Goal: Task Accomplishment & Management: Manage account settings

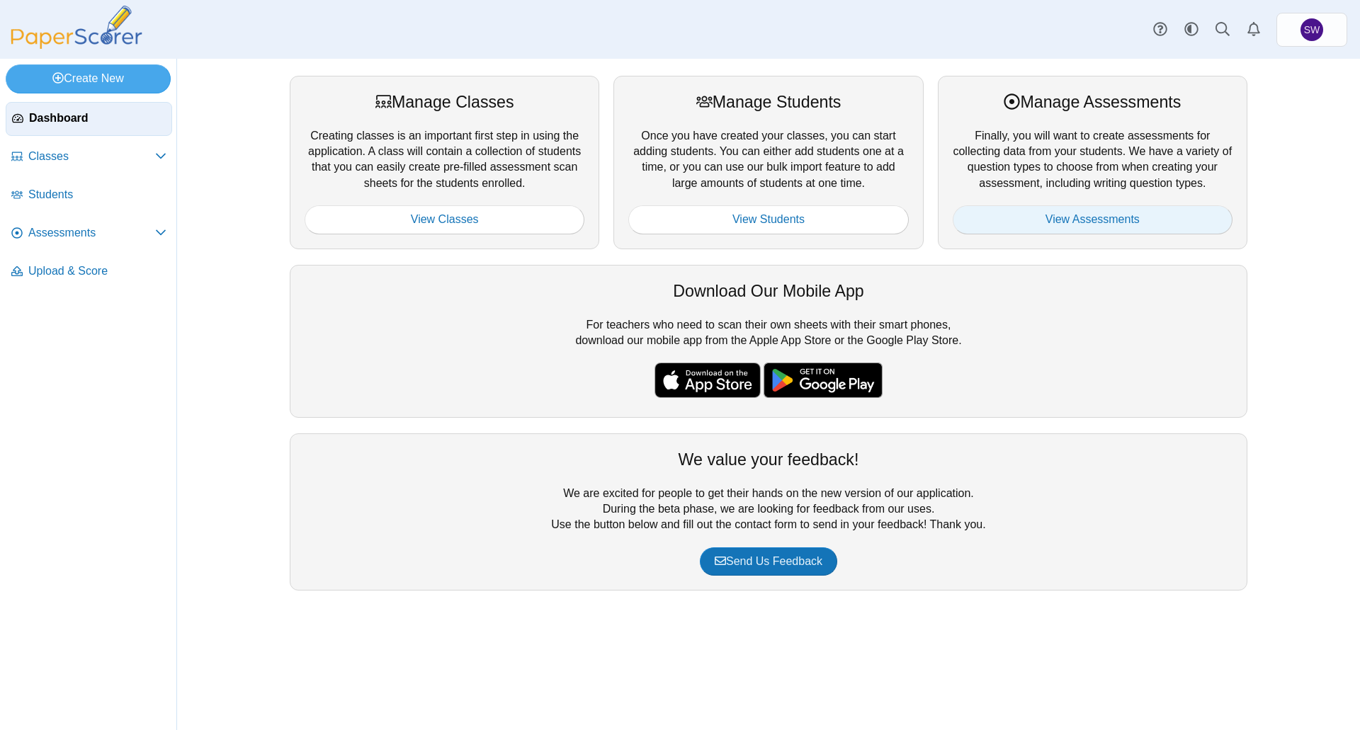
click at [1115, 220] on link "View Assessments" at bounding box center [1092, 219] width 280 height 28
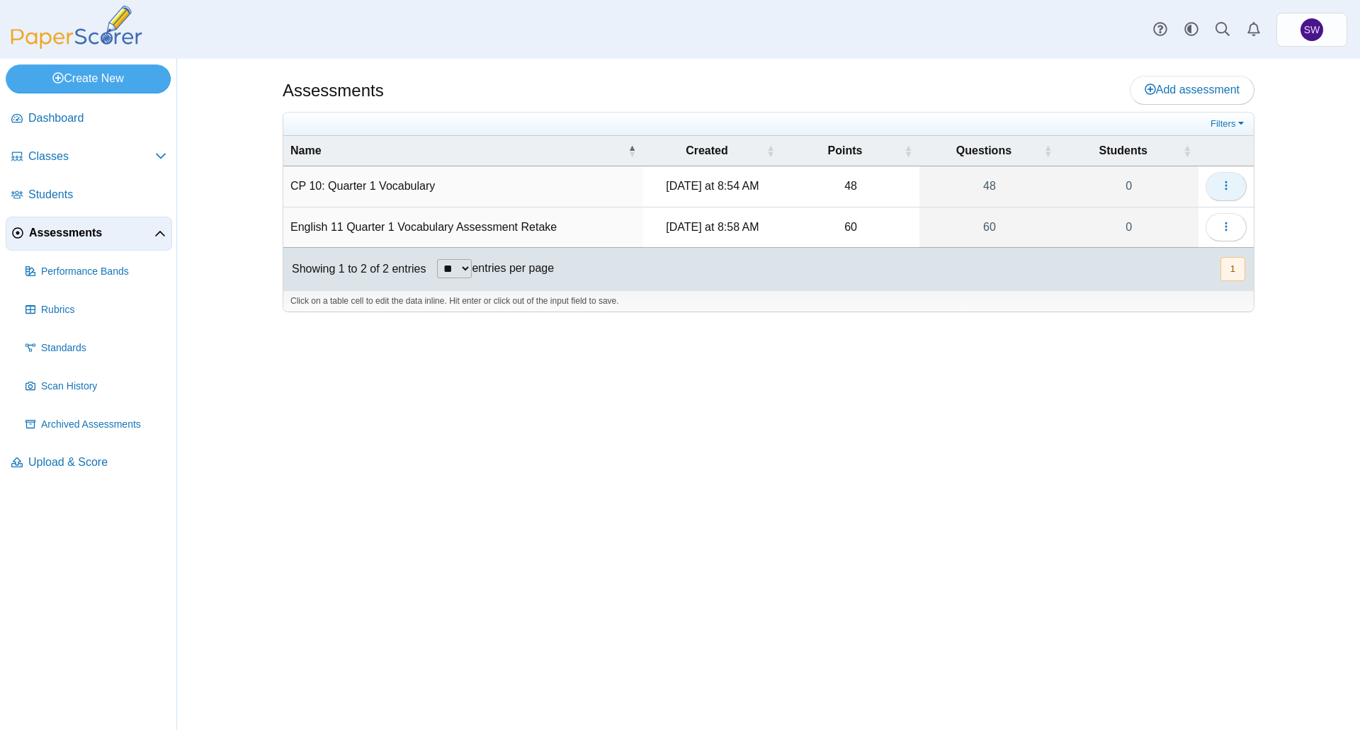
click at [1226, 182] on use "button" at bounding box center [1225, 185] width 2 height 9
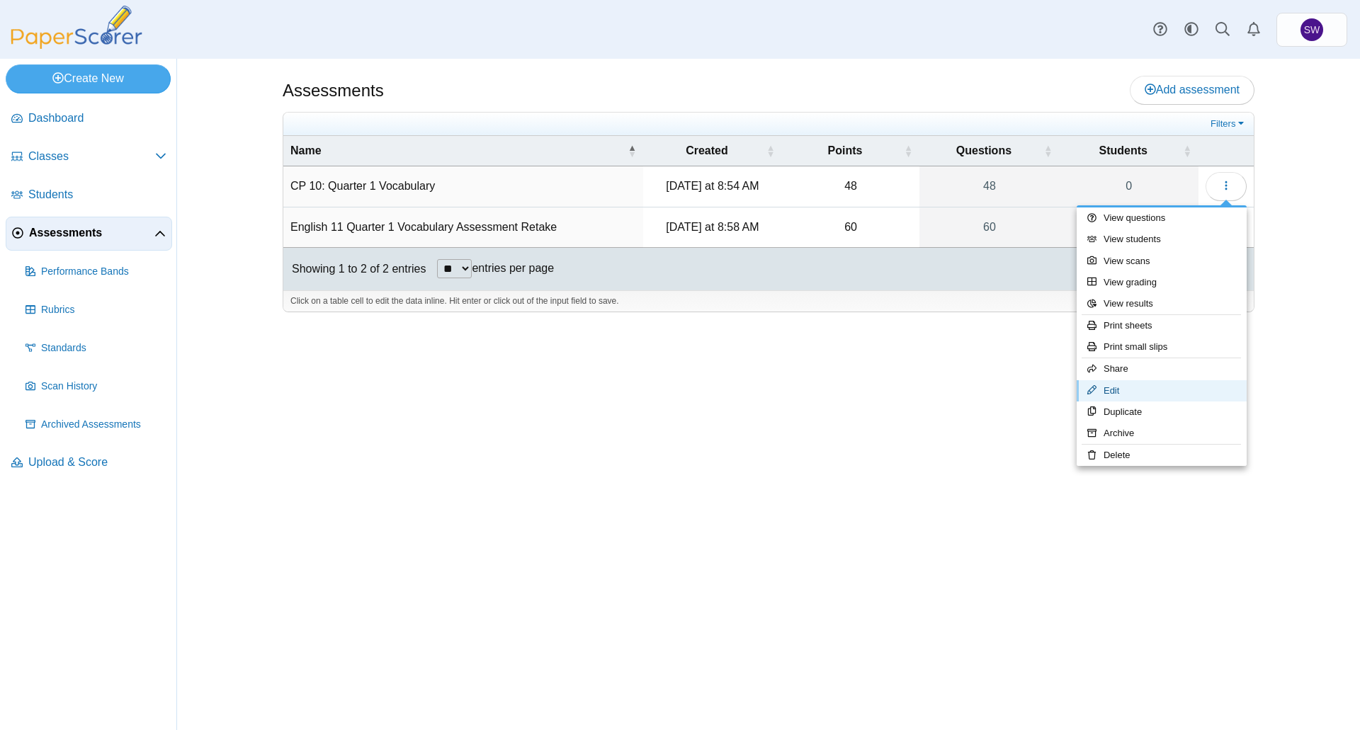
click at [1154, 394] on link "Edit" at bounding box center [1161, 390] width 170 height 21
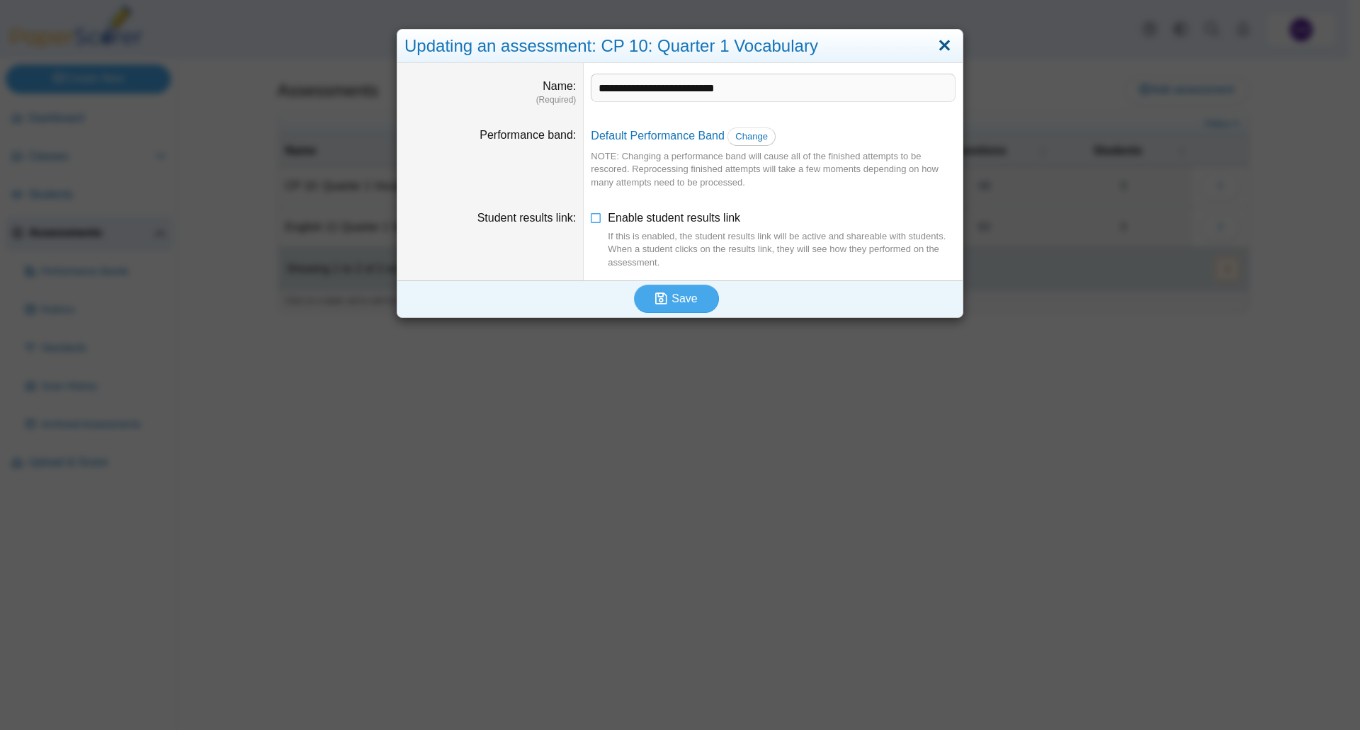
click at [942, 39] on link "Close" at bounding box center [944, 46] width 22 height 24
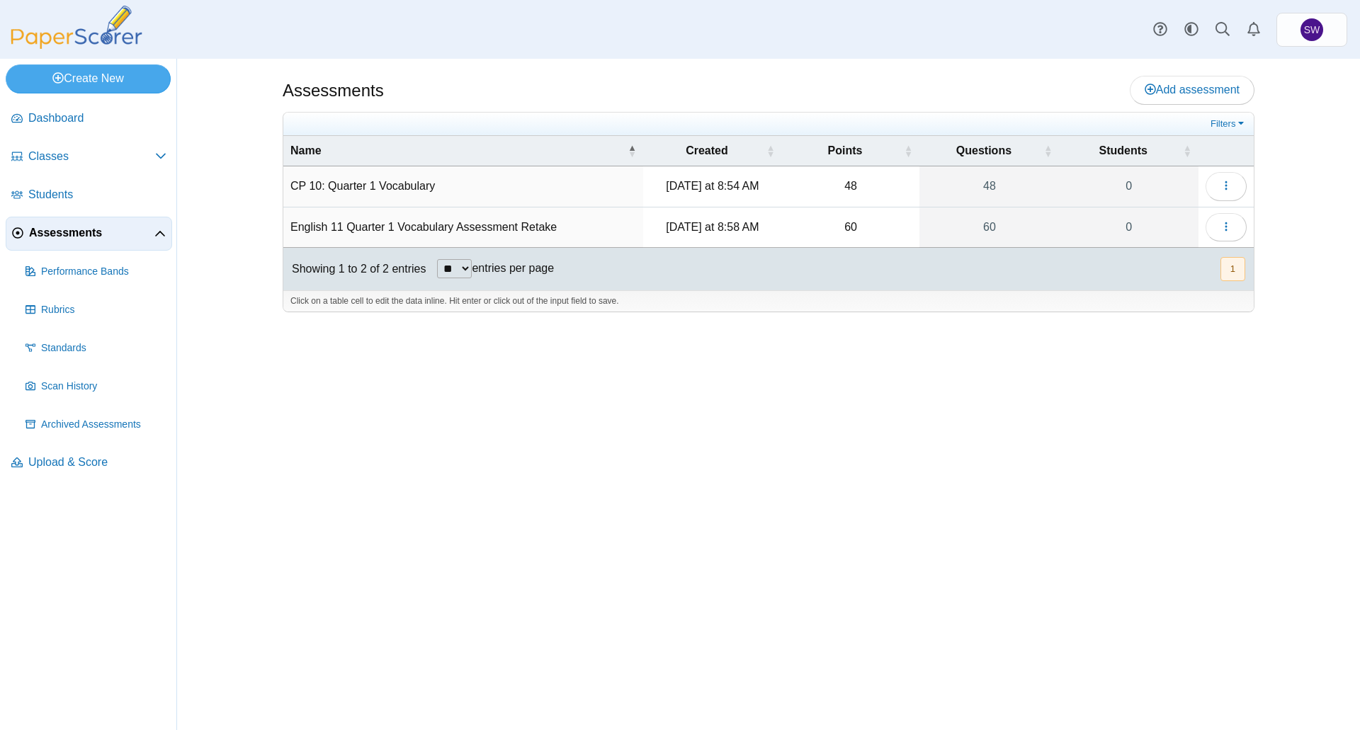
click at [388, 183] on td "CP 10: Quarter 1 Vocabulary" at bounding box center [463, 186] width 360 height 40
click at [773, 423] on div "Assessments Add assessment 48 0" at bounding box center [768, 394] width 1062 height 671
click at [83, 227] on span "Assessments" at bounding box center [91, 233] width 125 height 16
click at [382, 188] on td "CP 10: Quarter 1 Vocabulary" at bounding box center [463, 186] width 360 height 40
click at [382, 188] on input "**********" at bounding box center [463, 186] width 346 height 28
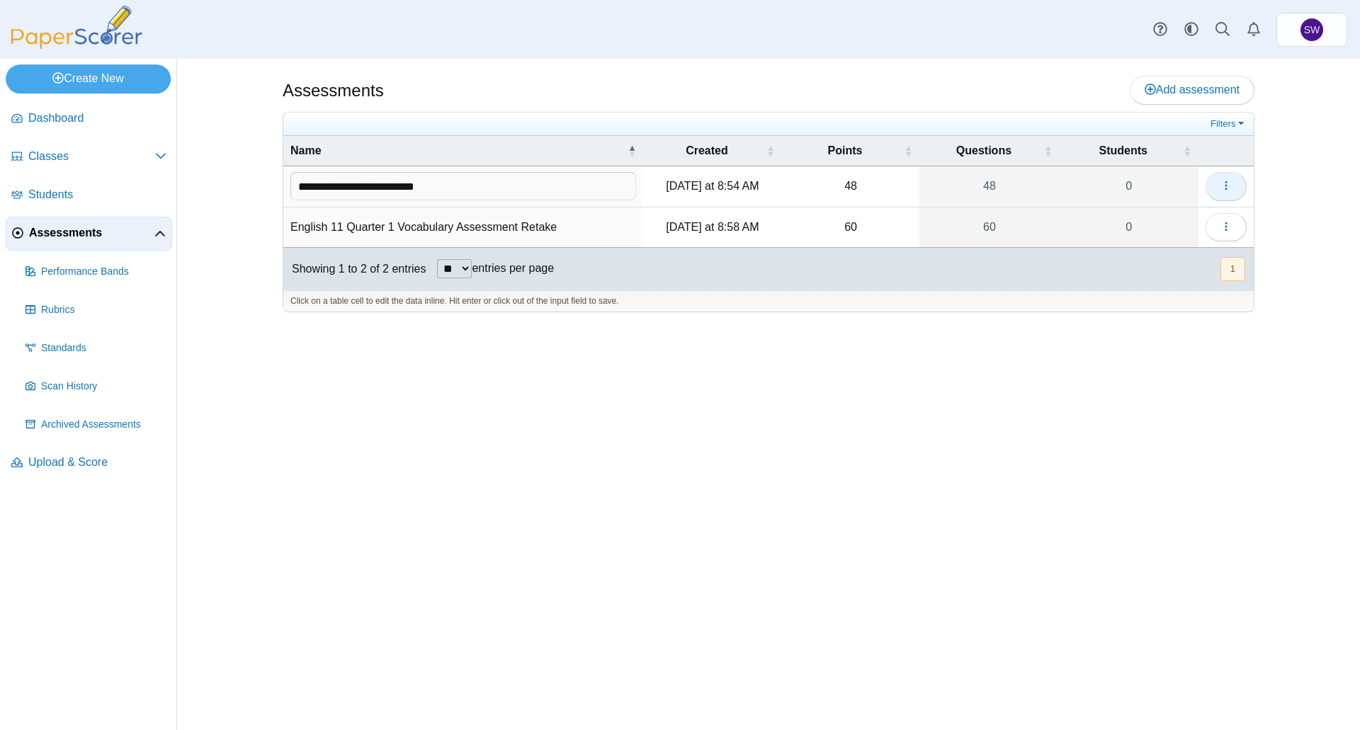
click at [1223, 172] on button "button" at bounding box center [1225, 186] width 41 height 28
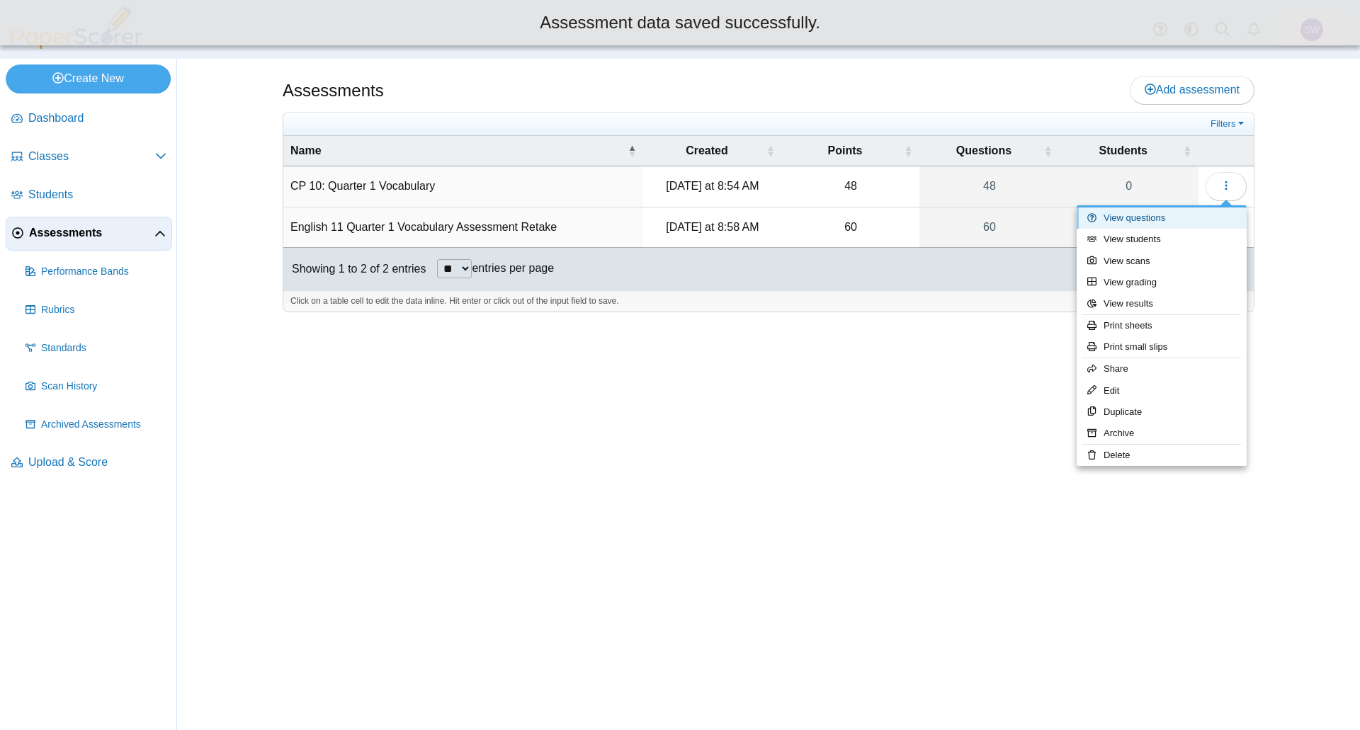
click at [1199, 218] on link "View questions" at bounding box center [1161, 217] width 170 height 21
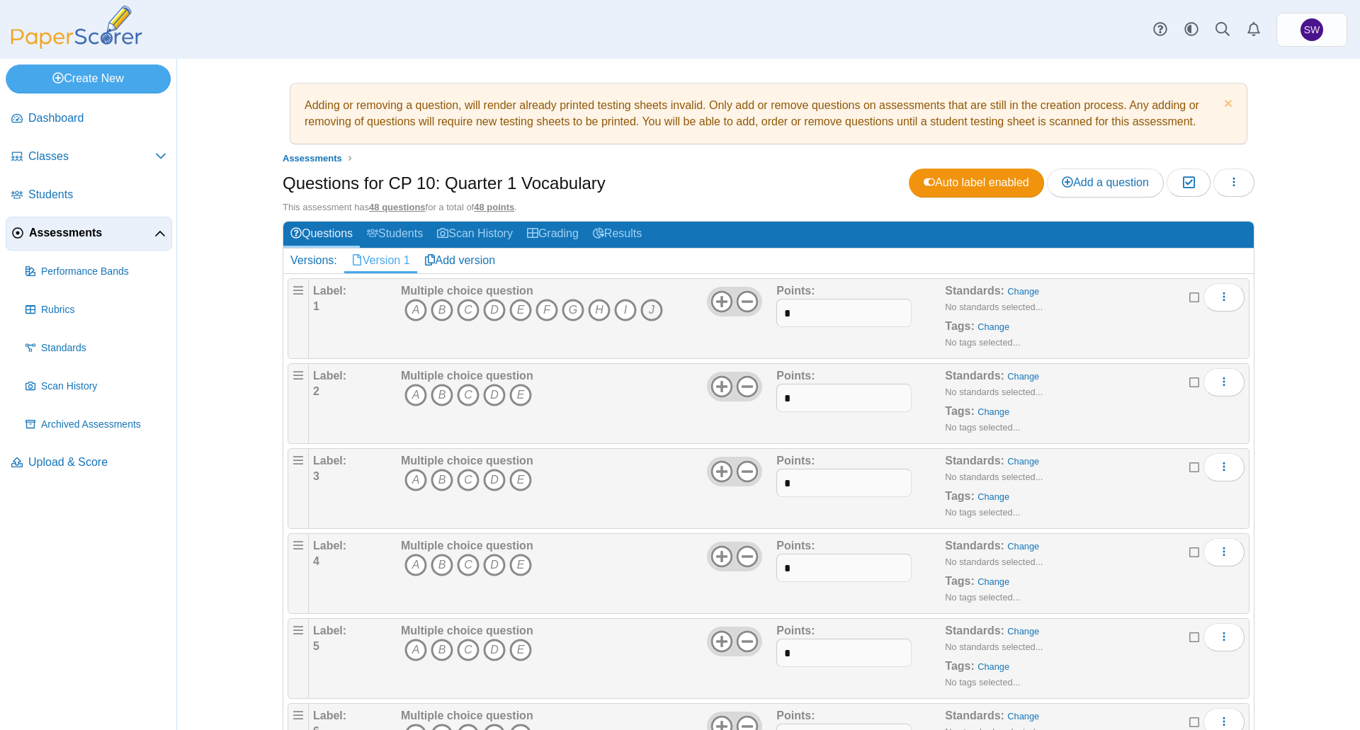
click at [652, 310] on icon "J" at bounding box center [651, 310] width 23 height 23
click at [716, 386] on use at bounding box center [721, 386] width 22 height 22
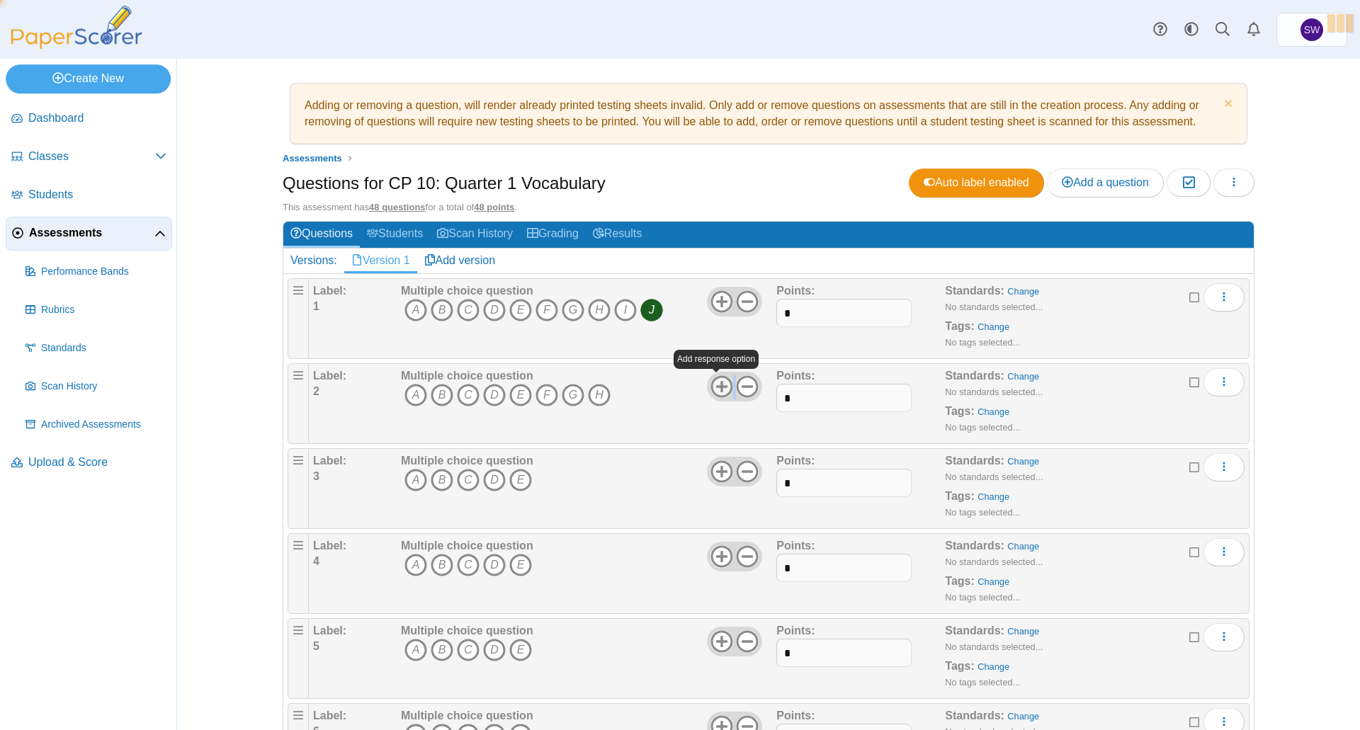
click at [716, 386] on use at bounding box center [721, 386] width 22 height 22
click at [458, 391] on icon "C" at bounding box center [468, 395] width 23 height 23
click at [717, 469] on use at bounding box center [721, 471] width 22 height 22
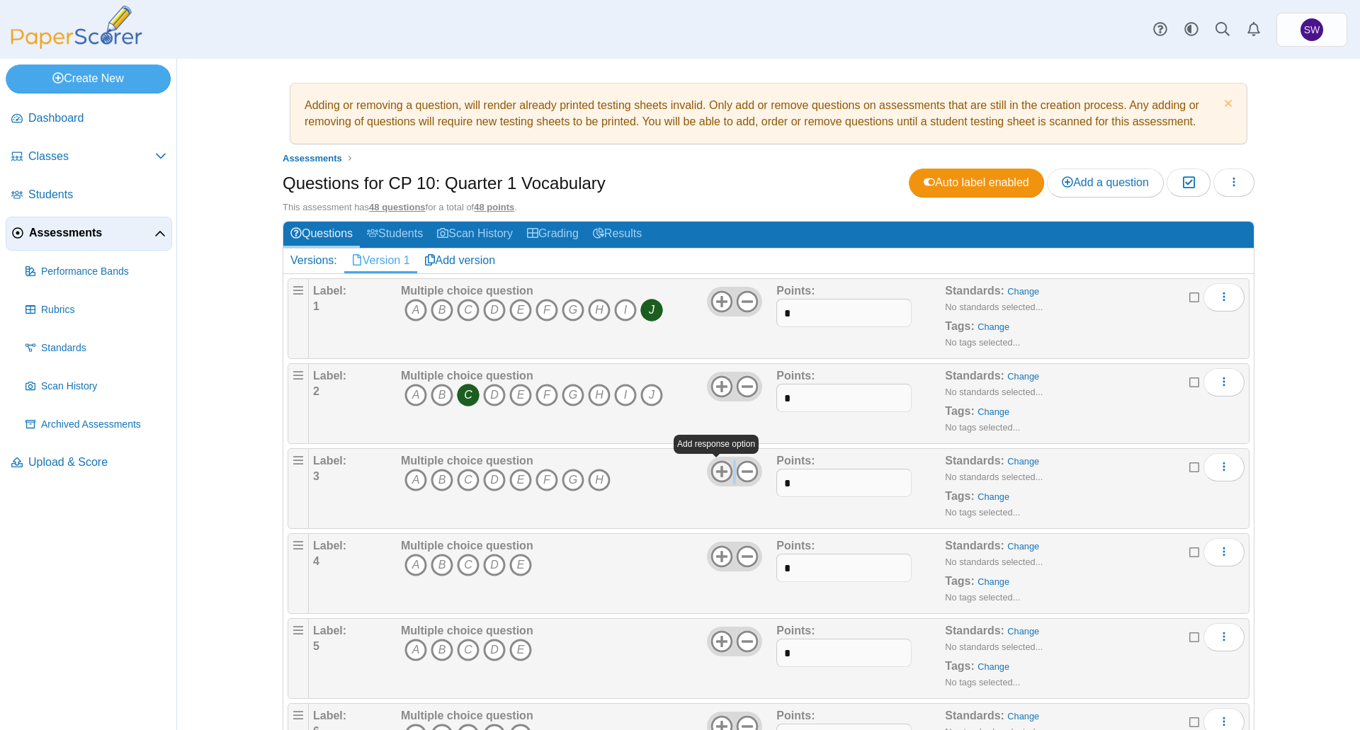
click at [717, 469] on use at bounding box center [721, 471] width 22 height 22
click at [515, 477] on icon "E" at bounding box center [520, 480] width 23 height 23
click at [714, 553] on icon at bounding box center [721, 556] width 23 height 23
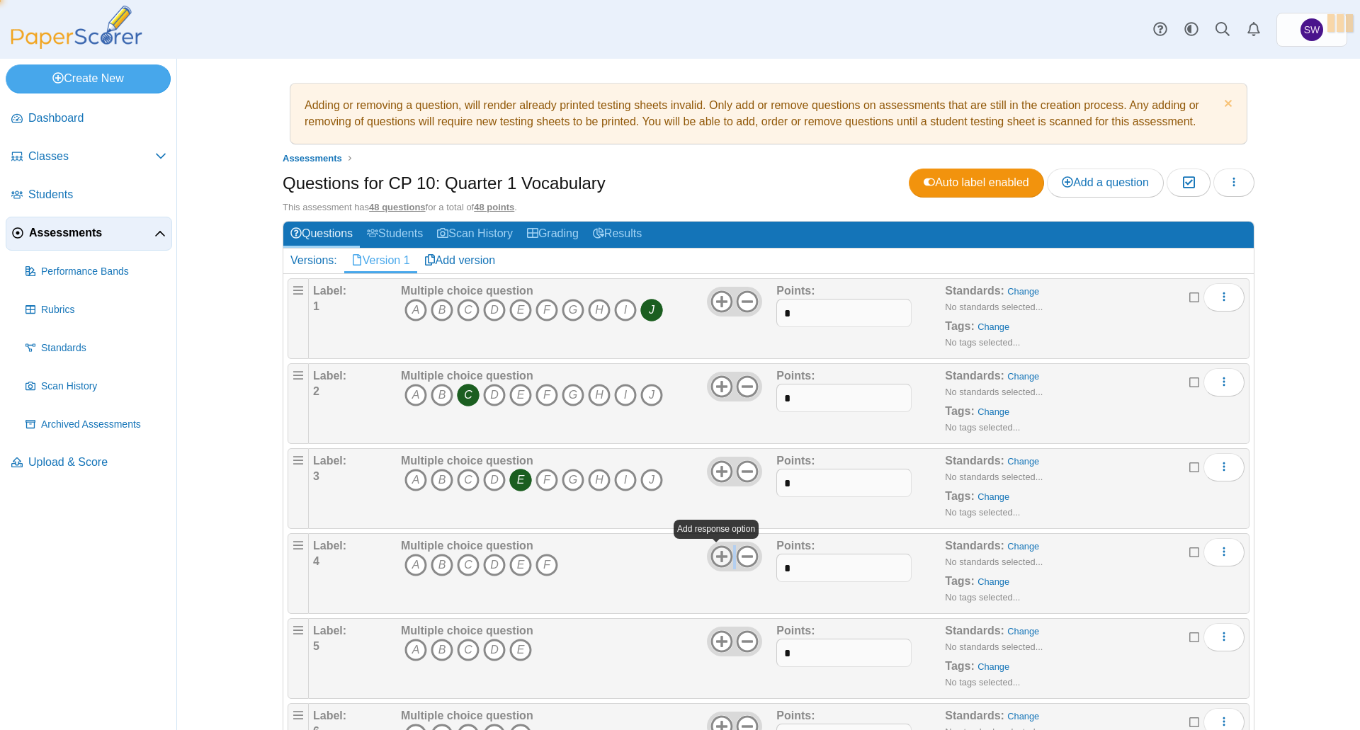
click at [714, 553] on icon at bounding box center [721, 556] width 23 height 23
click at [597, 564] on icon "H" at bounding box center [599, 565] width 23 height 23
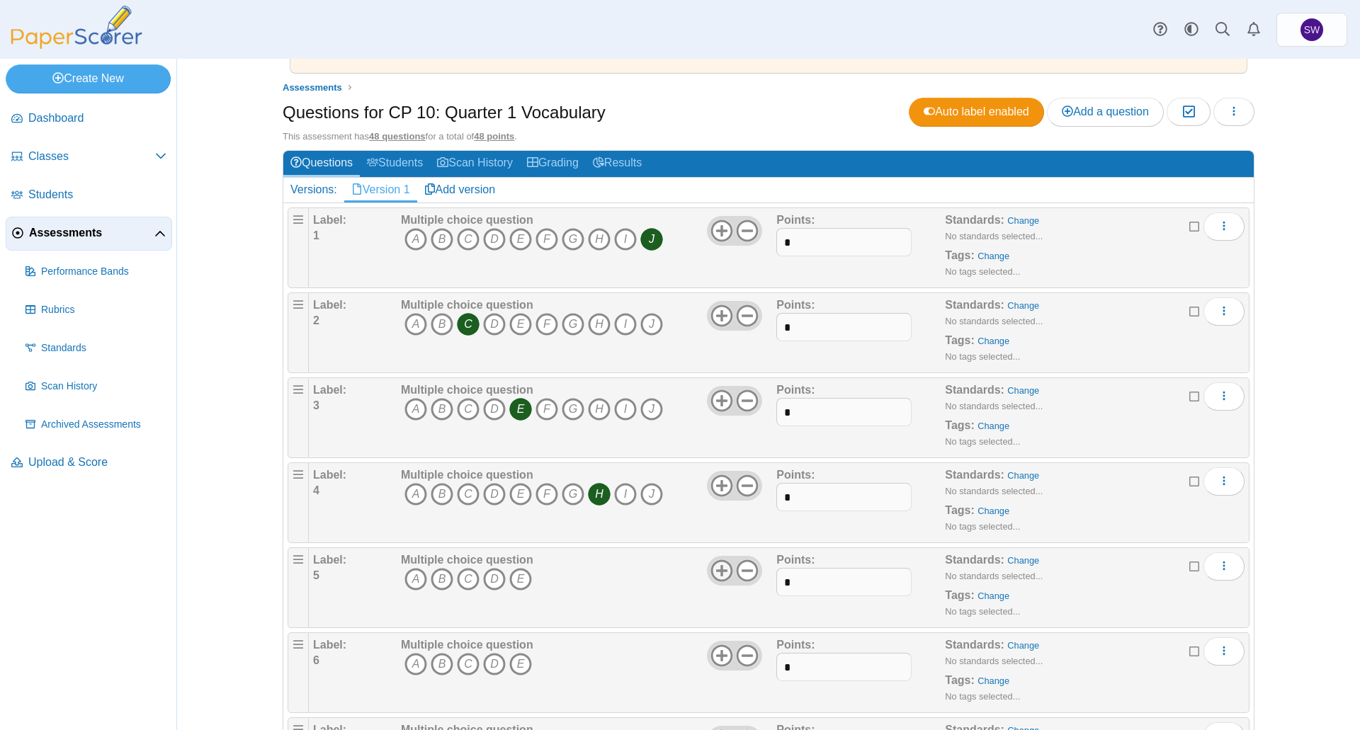
click at [714, 569] on icon at bounding box center [721, 570] width 23 height 23
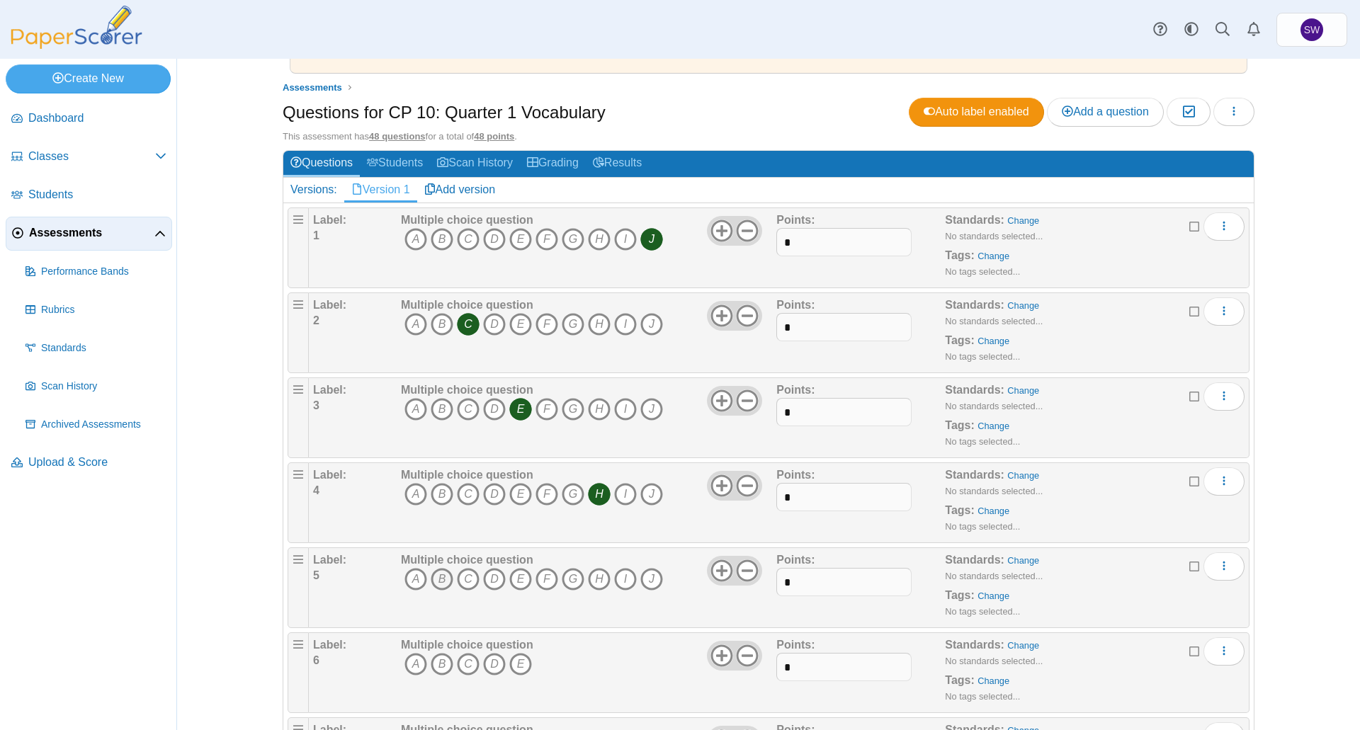
click at [439, 581] on icon "B" at bounding box center [442, 579] width 23 height 23
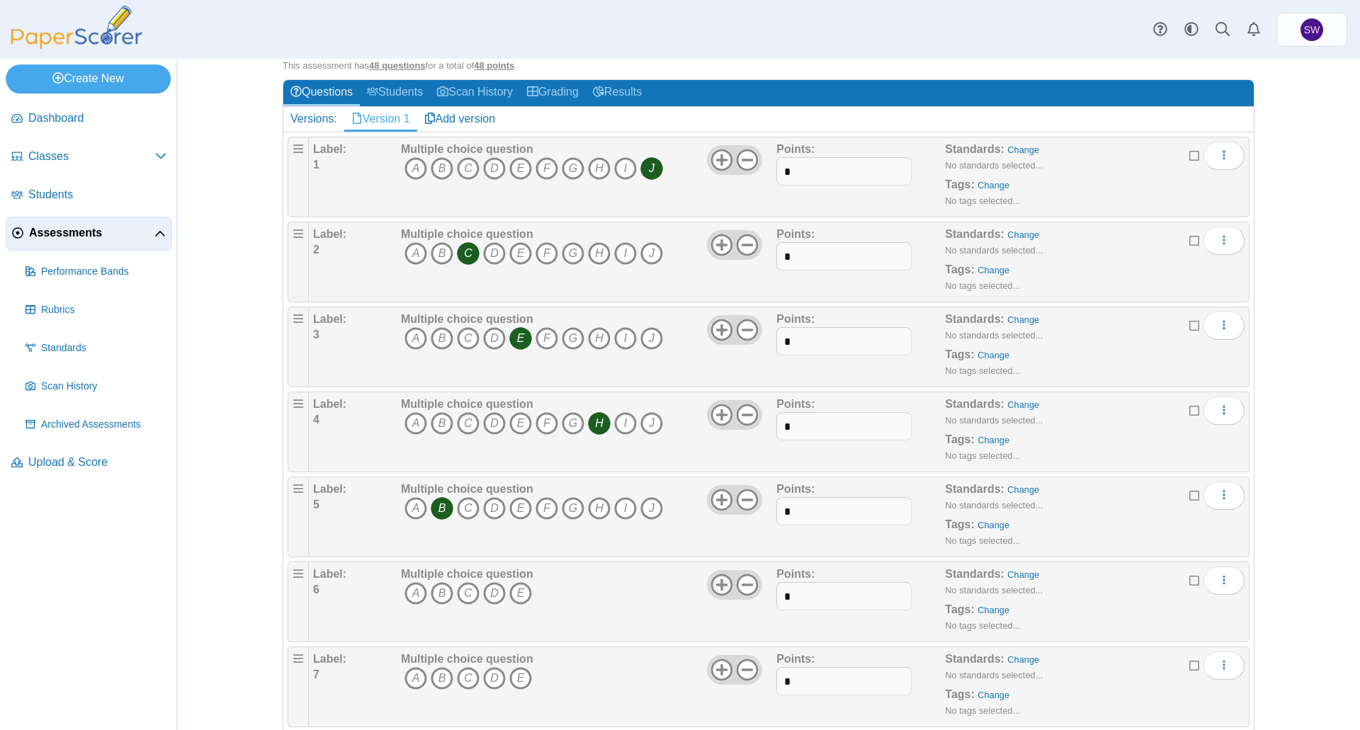
click at [712, 577] on icon at bounding box center [721, 585] width 23 height 23
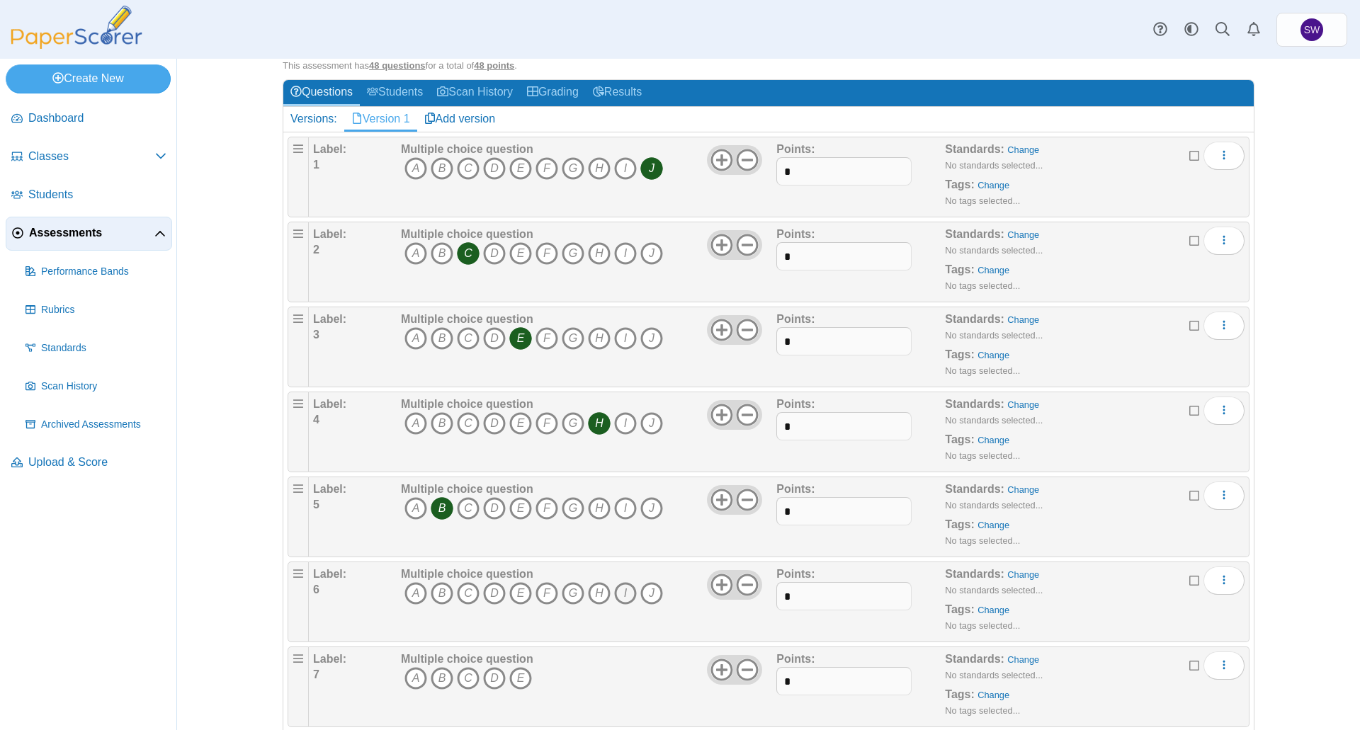
click at [615, 591] on icon "I" at bounding box center [625, 593] width 23 height 23
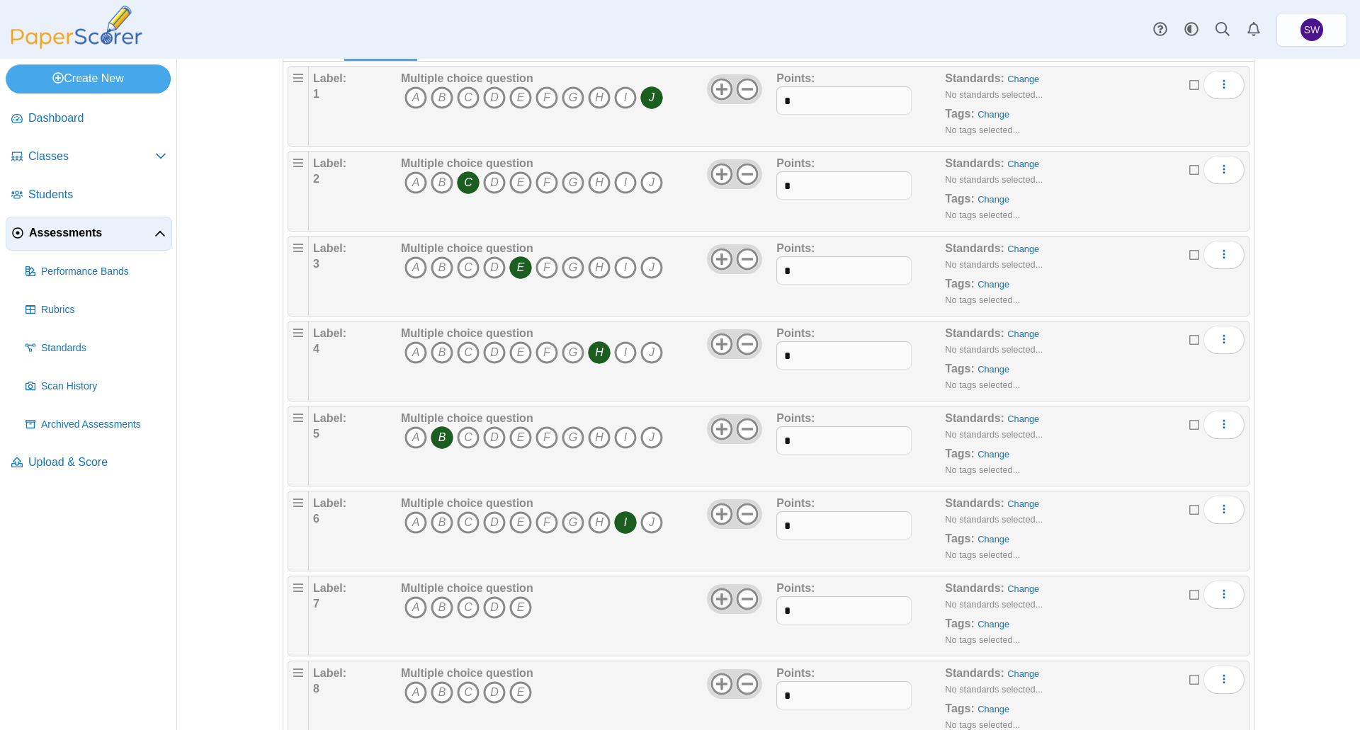
click at [717, 596] on use at bounding box center [721, 599] width 22 height 22
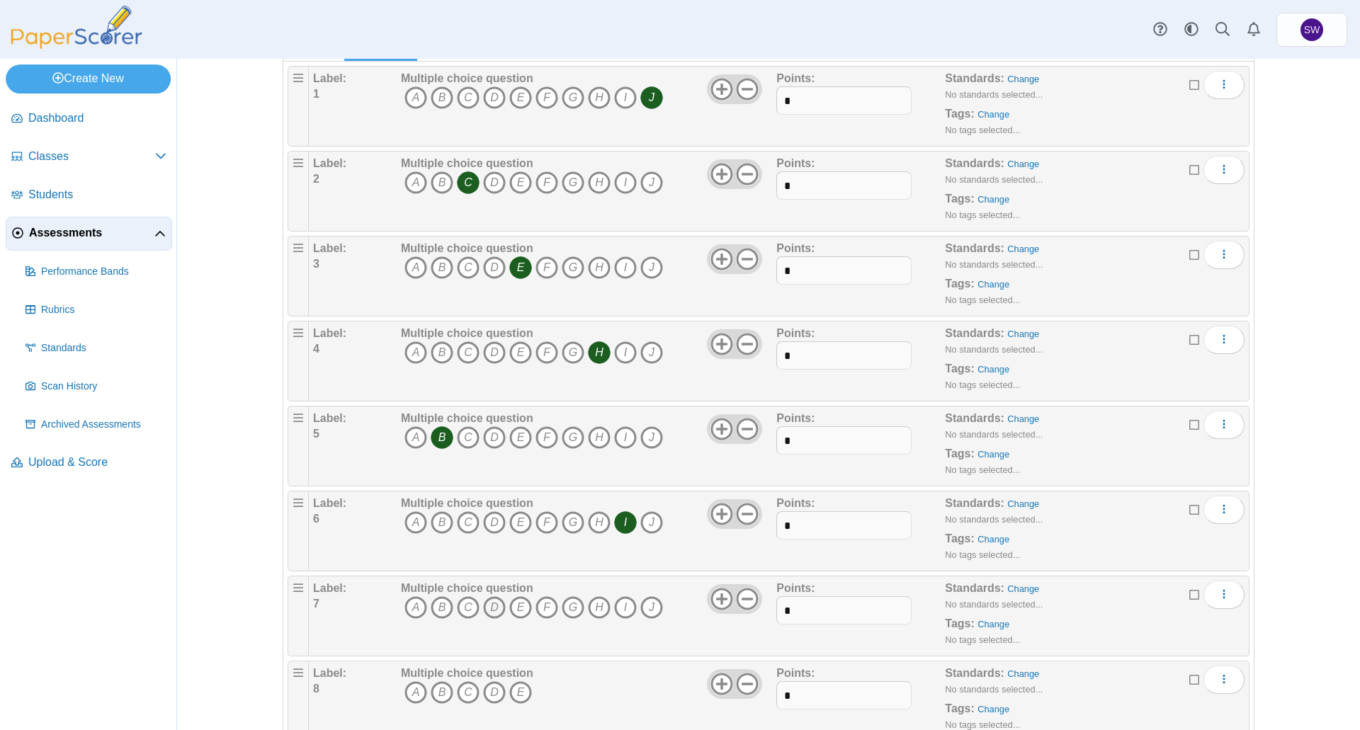
click at [485, 604] on icon "D" at bounding box center [494, 607] width 23 height 23
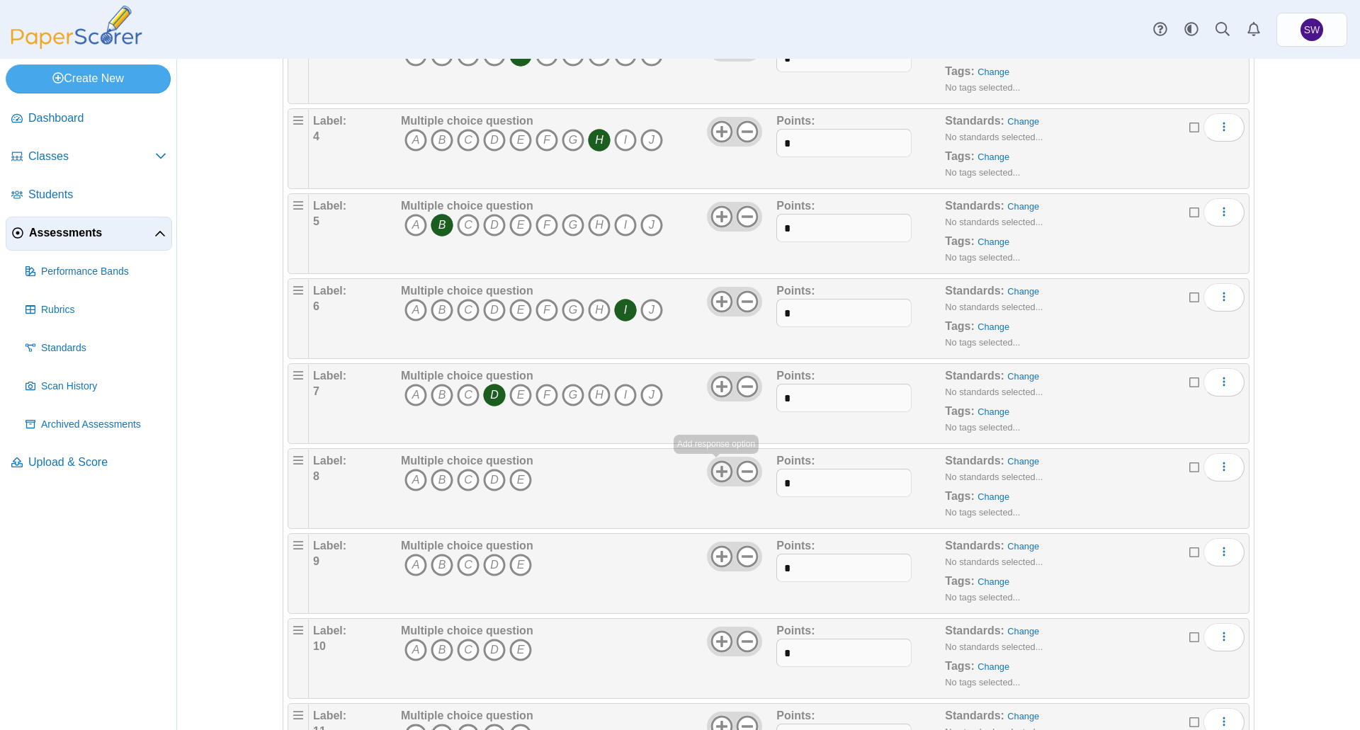
click at [718, 472] on icon at bounding box center [721, 471] width 23 height 23
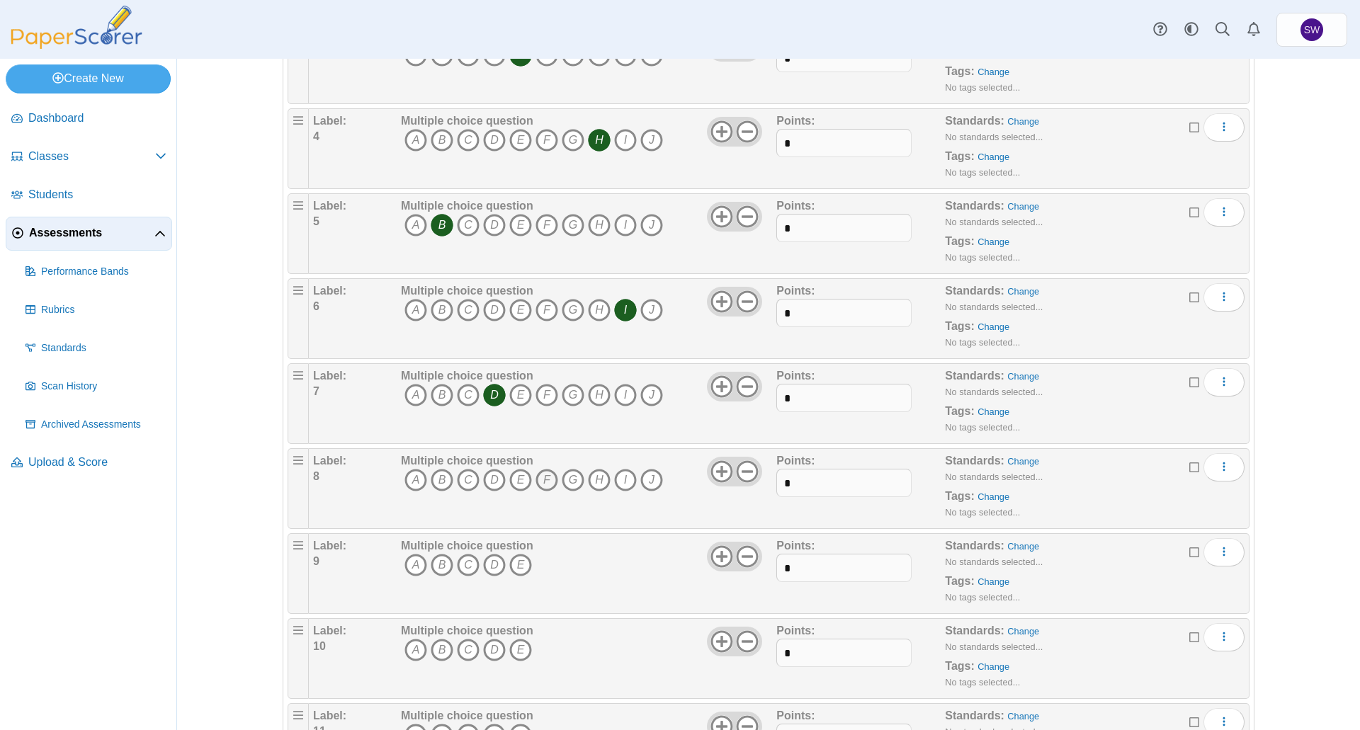
click at [542, 477] on icon "F" at bounding box center [546, 480] width 23 height 23
click at [710, 559] on icon at bounding box center [721, 556] width 23 height 23
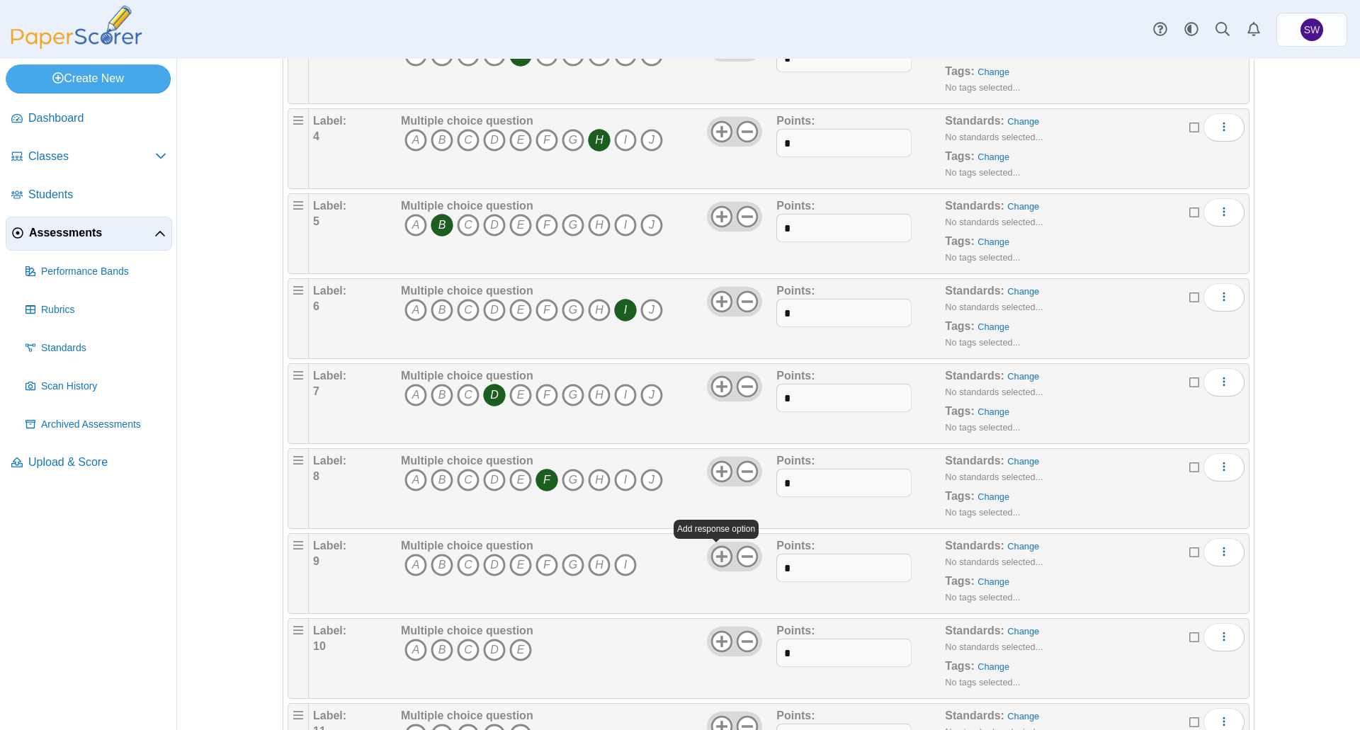
click at [710, 559] on icon at bounding box center [721, 556] width 23 height 23
click at [408, 563] on icon "A" at bounding box center [415, 565] width 23 height 23
click at [719, 639] on icon at bounding box center [721, 641] width 23 height 23
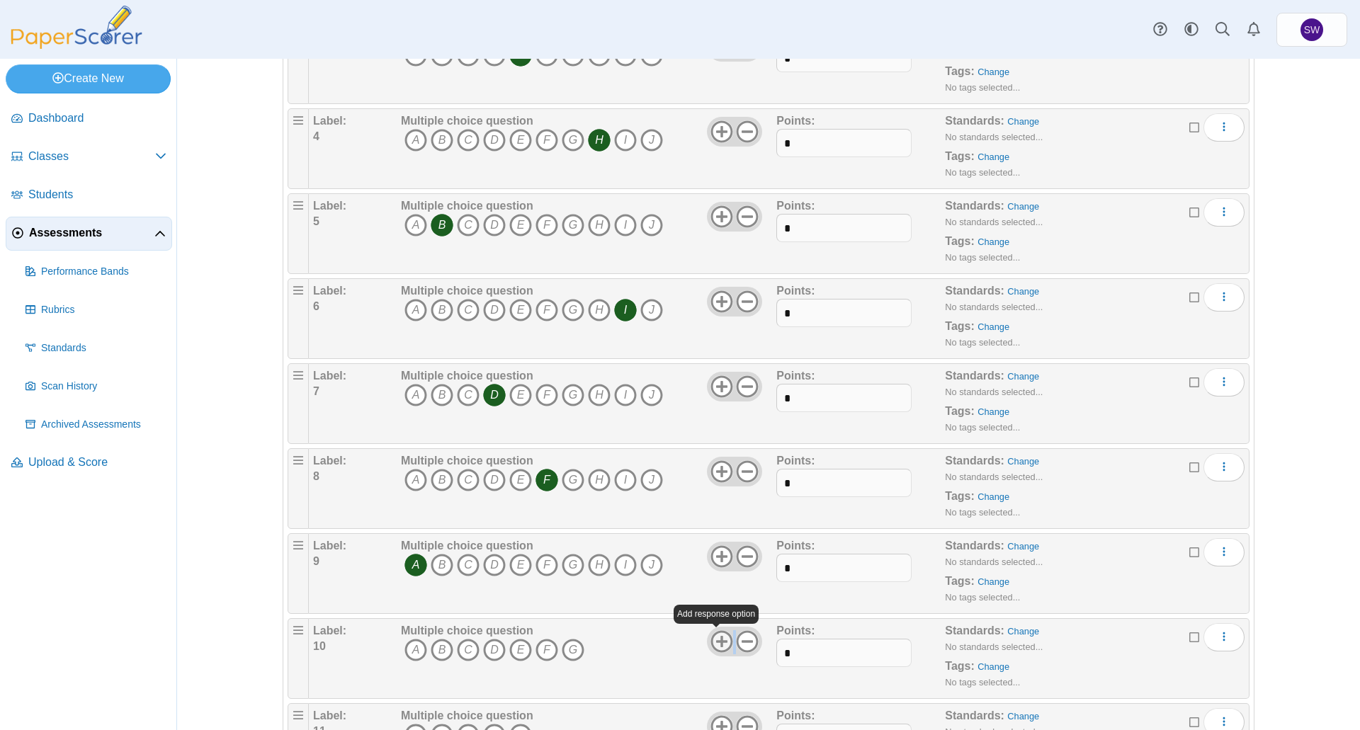
click at [719, 639] on icon at bounding box center [721, 641] width 23 height 23
click at [567, 646] on icon "G" at bounding box center [573, 650] width 23 height 23
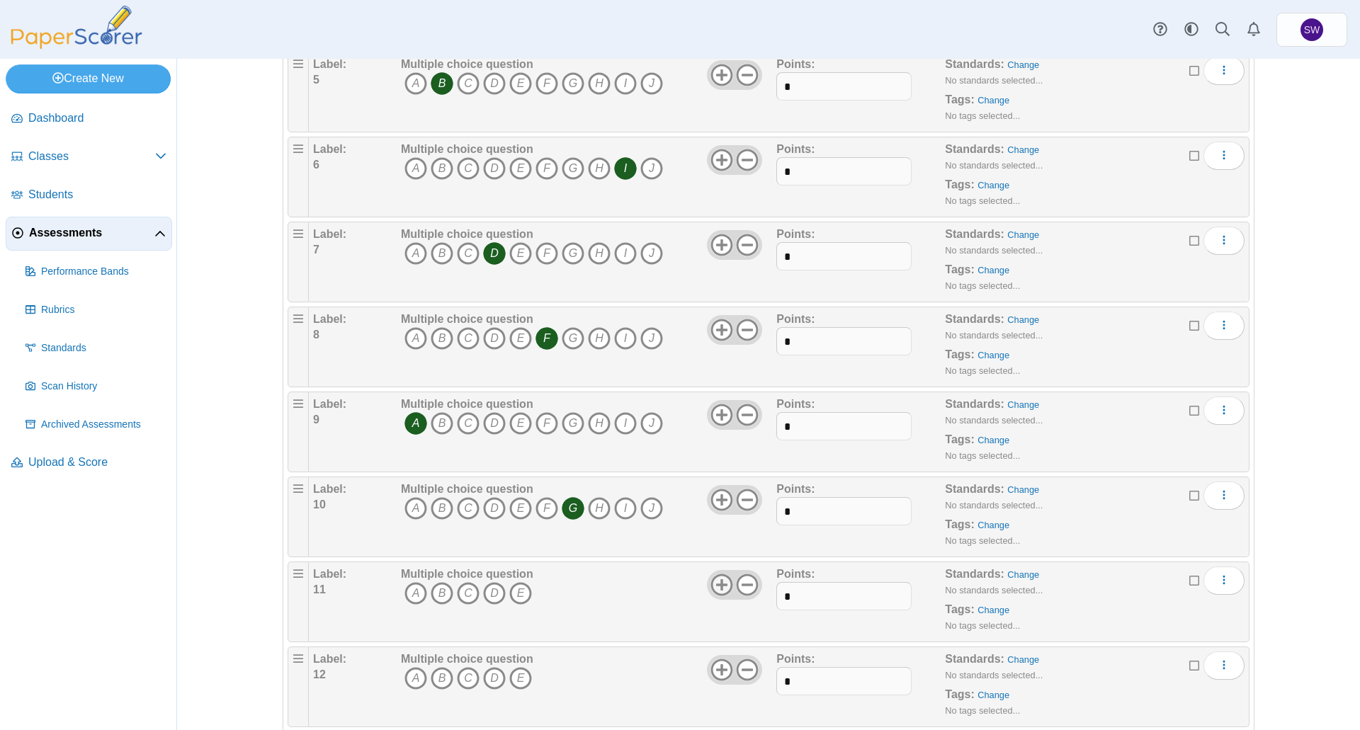
click at [717, 586] on use at bounding box center [721, 585] width 22 height 22
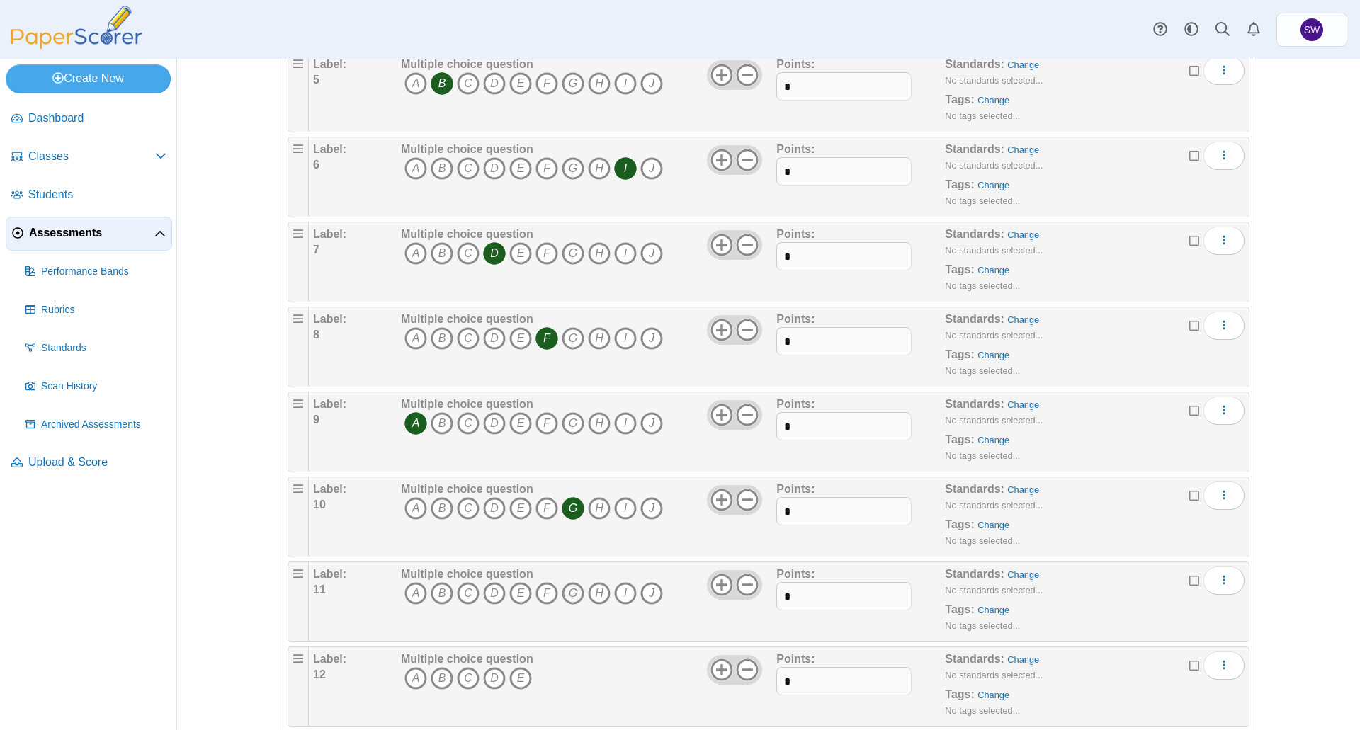
click at [565, 590] on icon "G" at bounding box center [573, 593] width 23 height 23
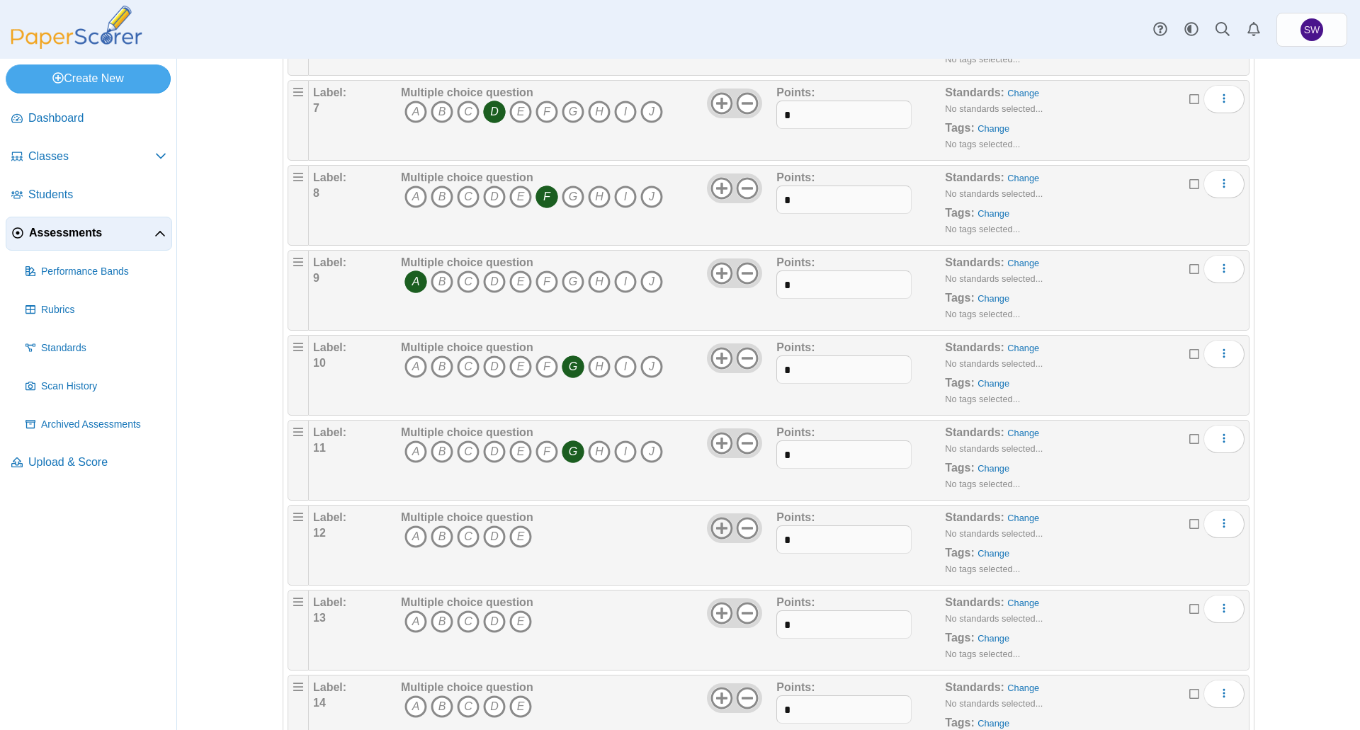
click at [718, 528] on use at bounding box center [721, 528] width 22 height 22
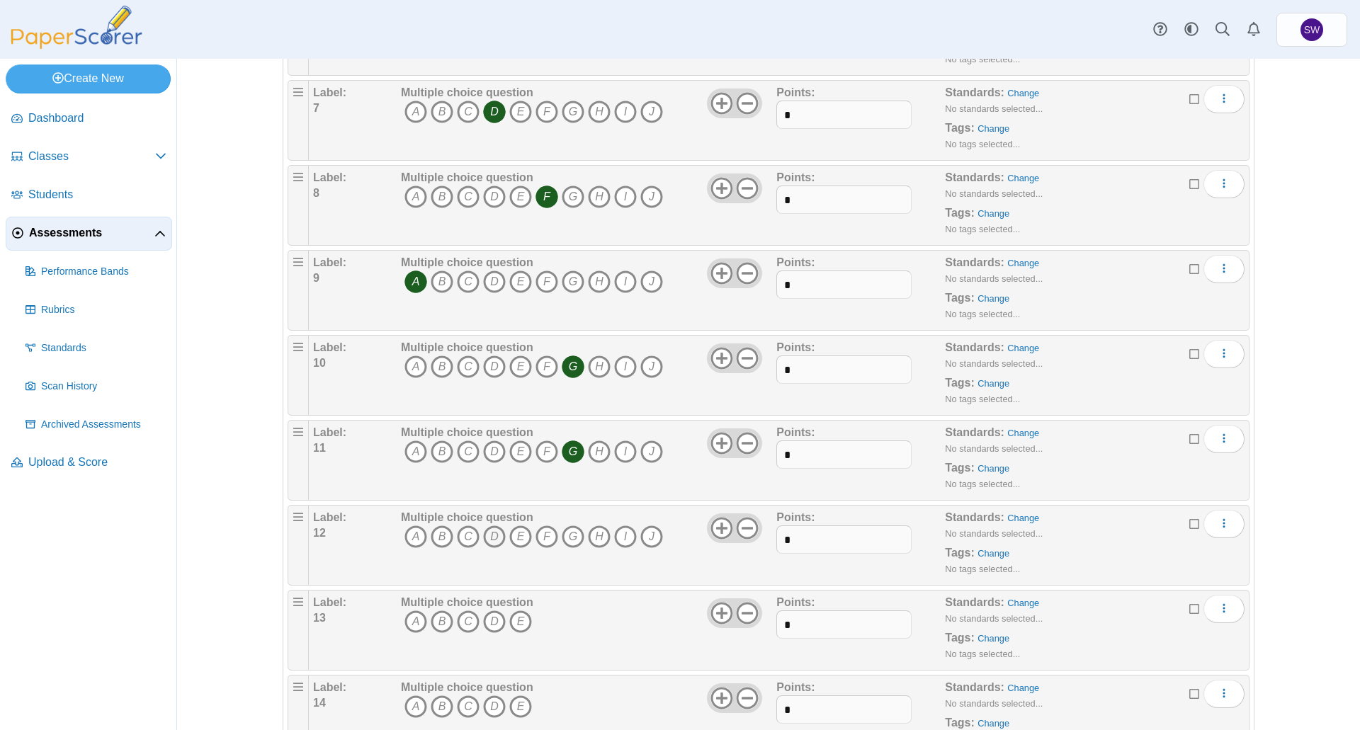
click at [490, 536] on icon "D" at bounding box center [494, 536] width 23 height 23
click at [719, 615] on icon at bounding box center [721, 613] width 23 height 23
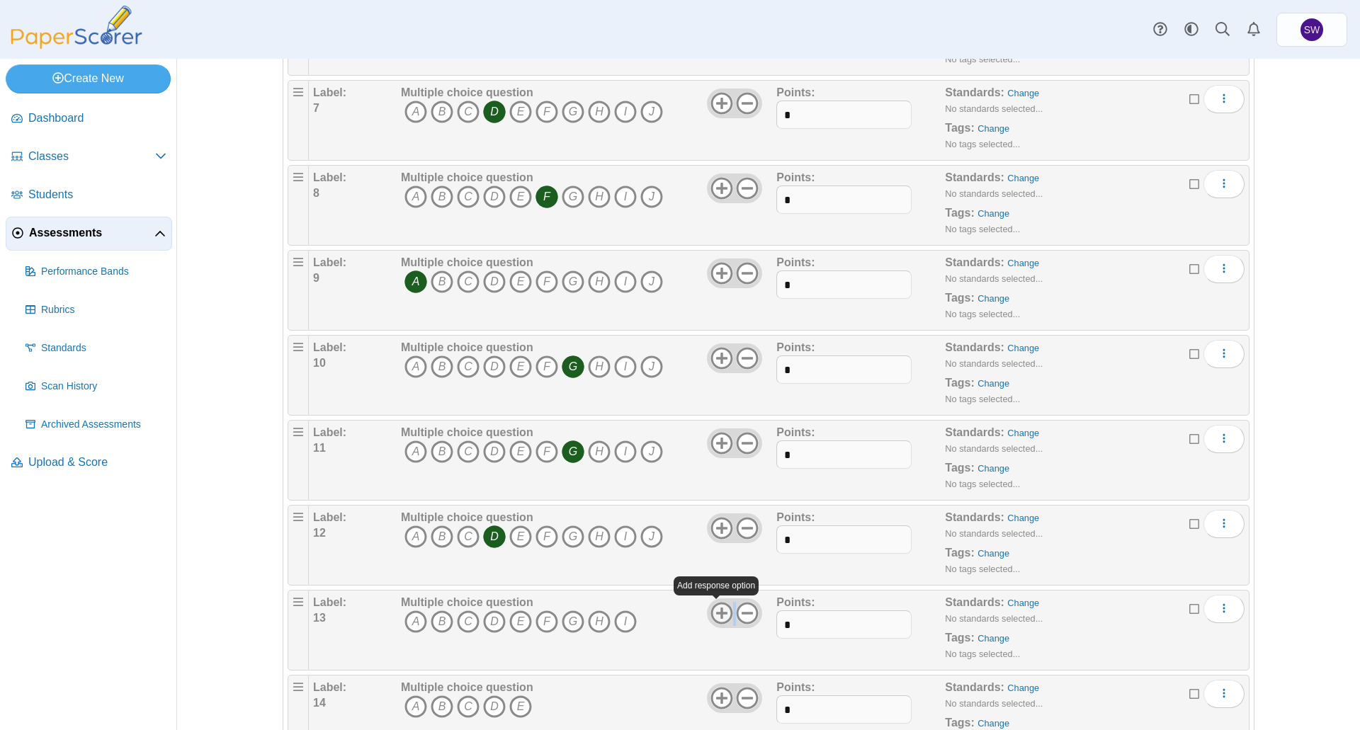
click at [719, 615] on icon at bounding box center [721, 613] width 23 height 23
click at [406, 619] on icon "A" at bounding box center [415, 621] width 23 height 23
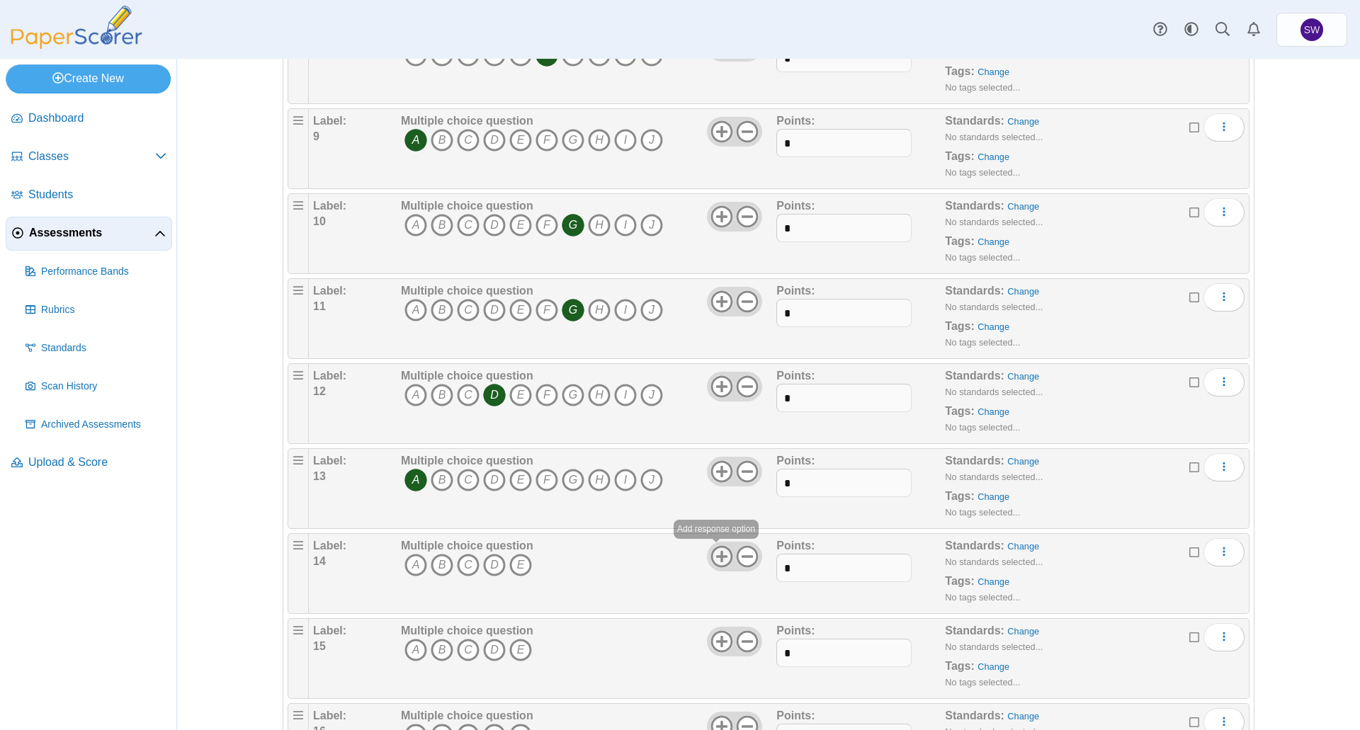
click at [715, 556] on use at bounding box center [721, 556] width 22 height 22
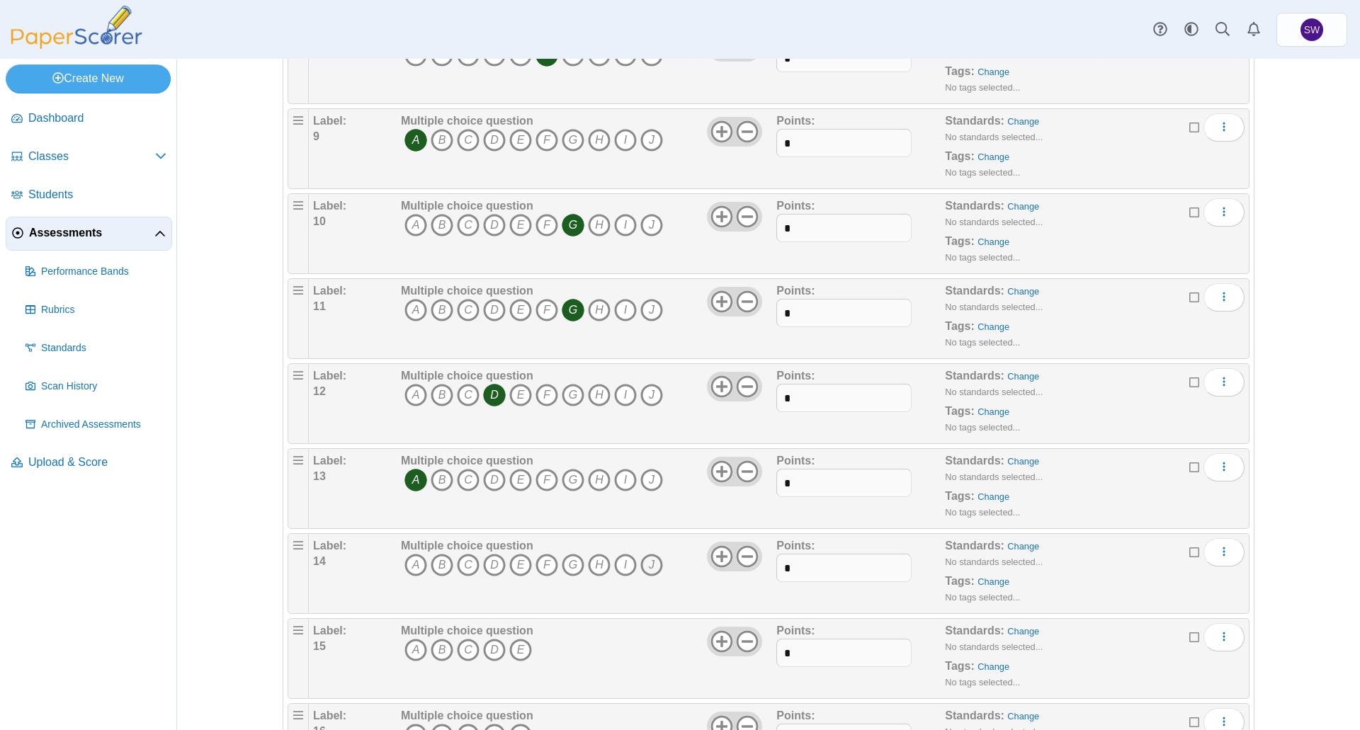
click at [648, 562] on icon "J" at bounding box center [651, 565] width 23 height 23
click at [714, 642] on icon at bounding box center [721, 641] width 23 height 23
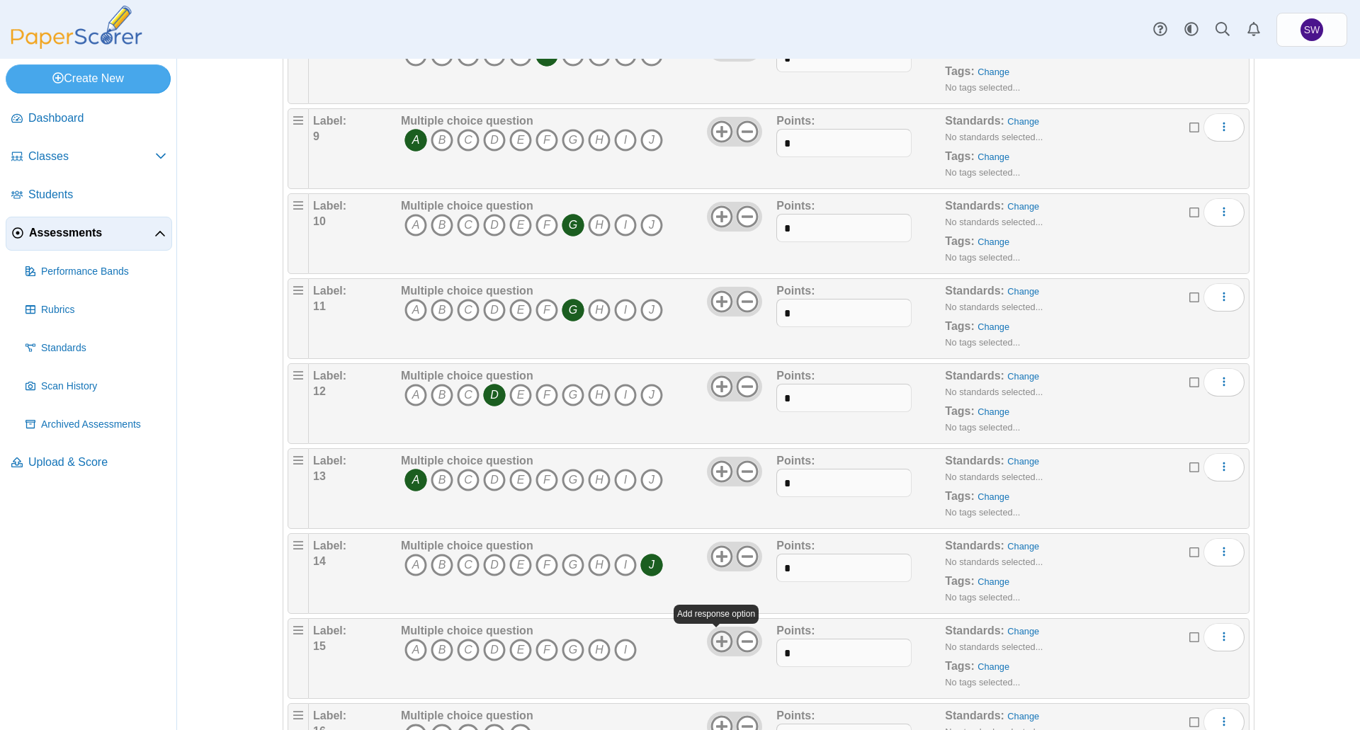
click at [714, 642] on icon at bounding box center [721, 641] width 23 height 23
click at [509, 653] on icon "E" at bounding box center [520, 650] width 23 height 23
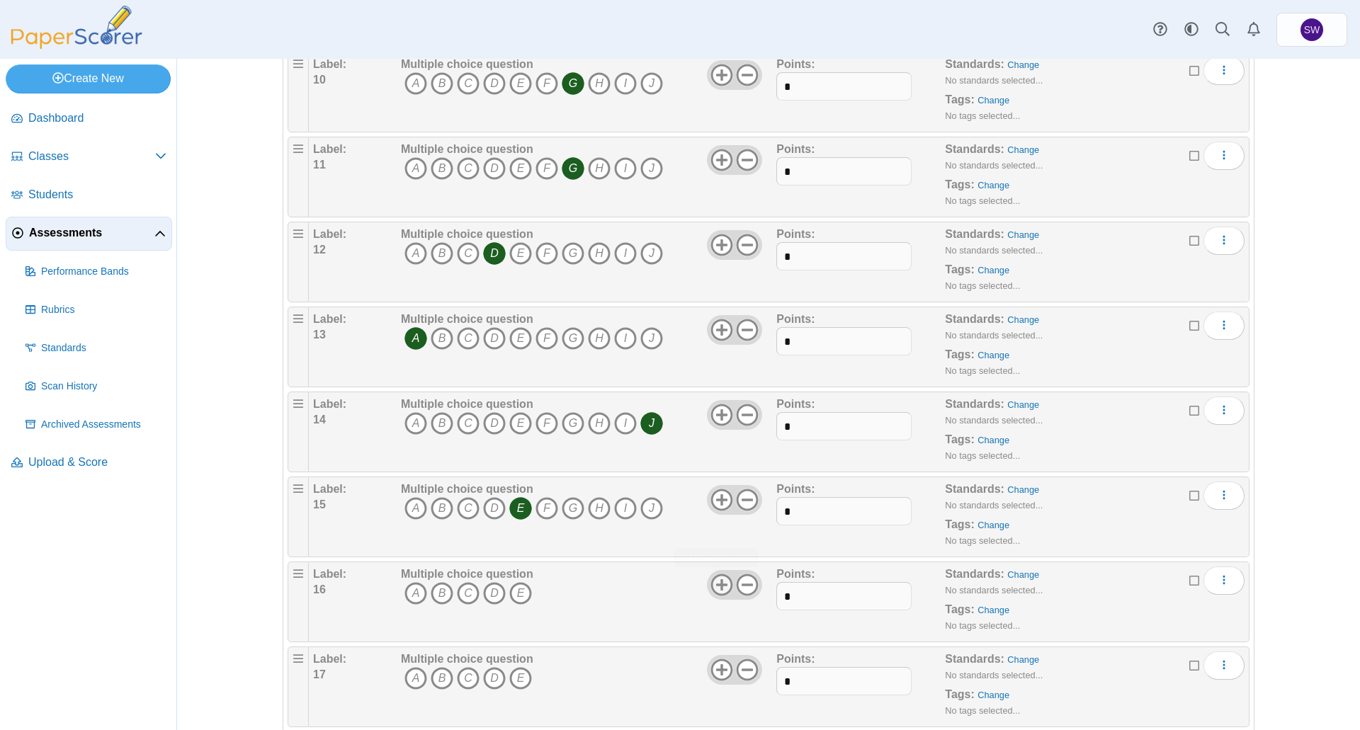
click at [710, 583] on icon at bounding box center [721, 585] width 23 height 23
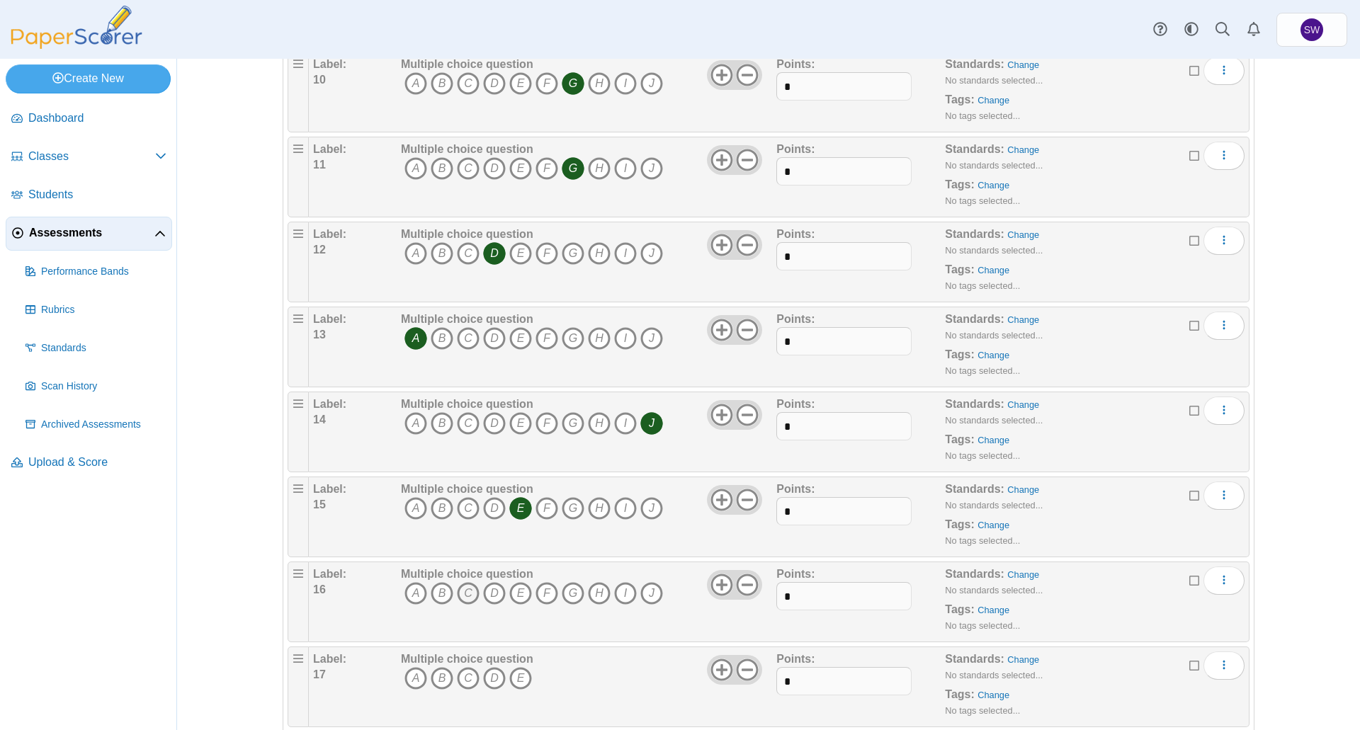
click at [467, 594] on icon "C" at bounding box center [468, 593] width 23 height 23
click at [715, 669] on use at bounding box center [721, 670] width 22 height 22
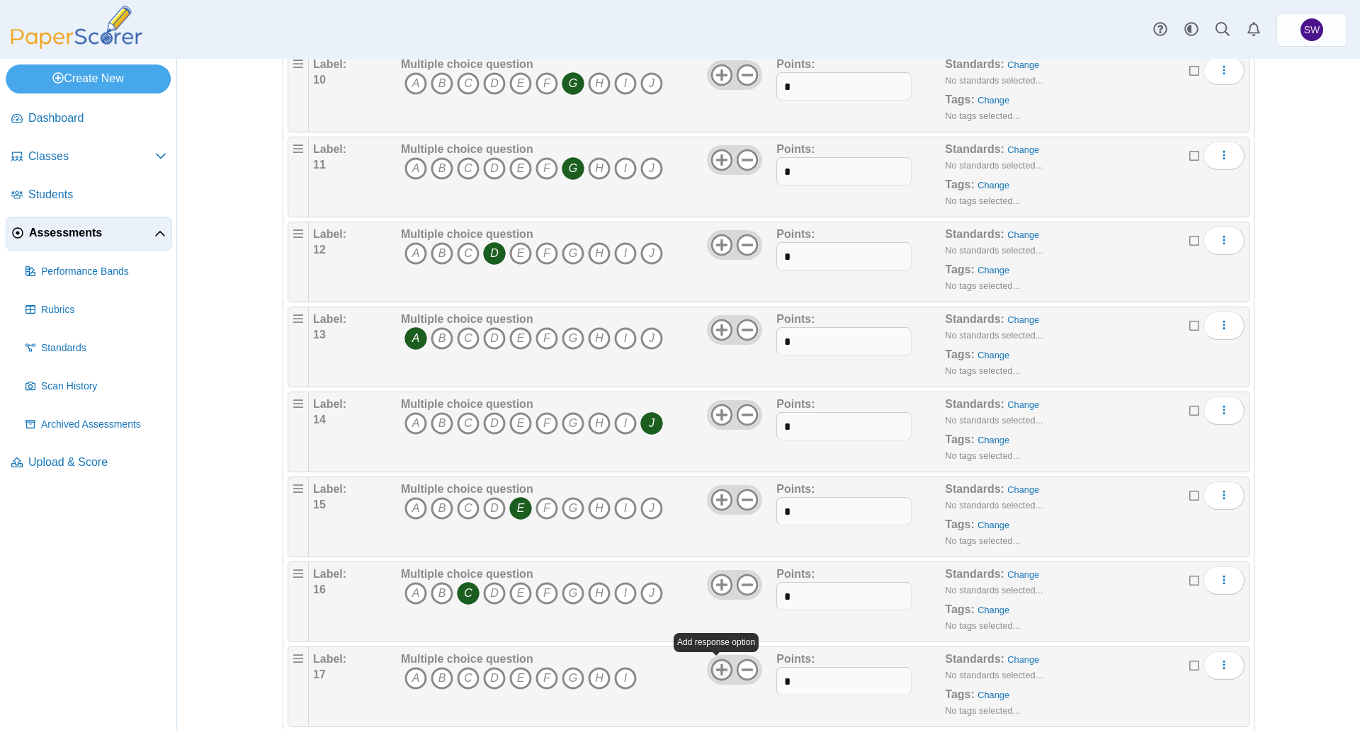
click at [715, 669] on use at bounding box center [721, 670] width 22 height 22
click at [615, 676] on icon "I" at bounding box center [625, 678] width 23 height 23
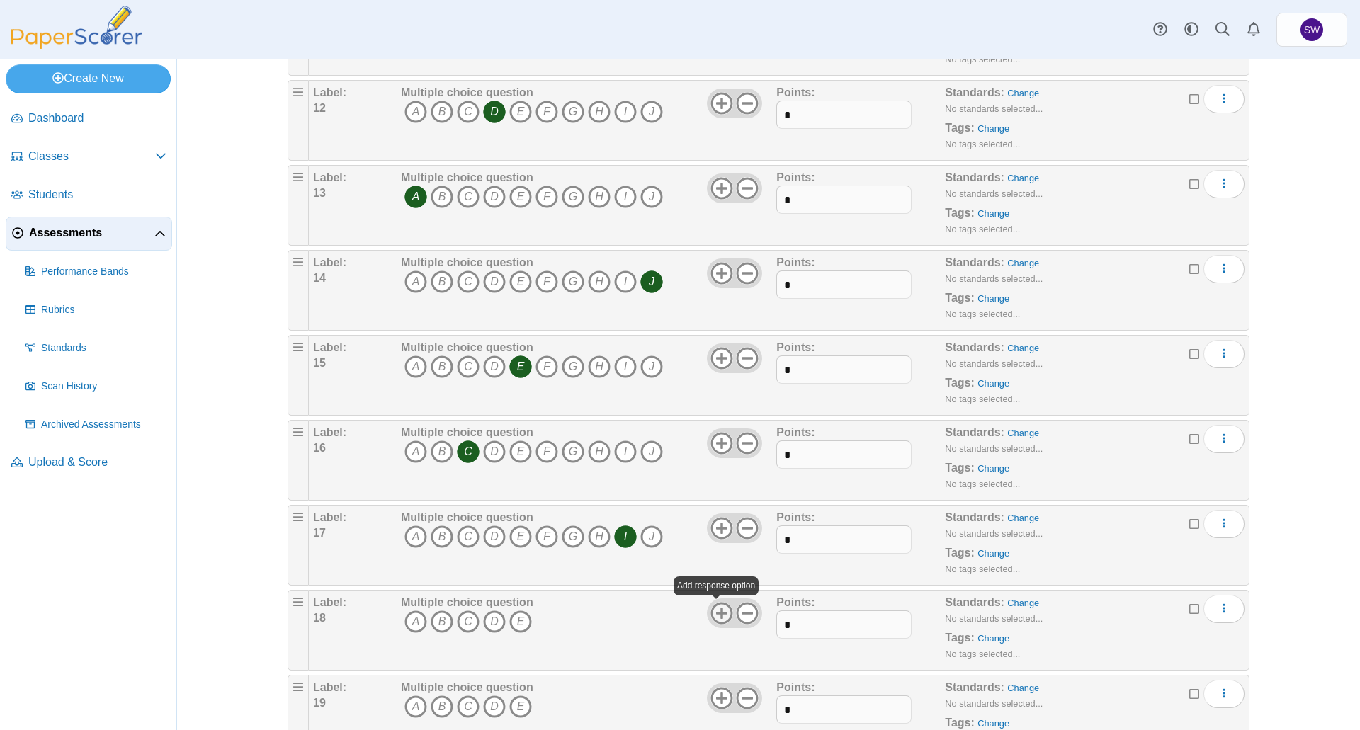
click at [714, 613] on use at bounding box center [721, 613] width 22 height 22
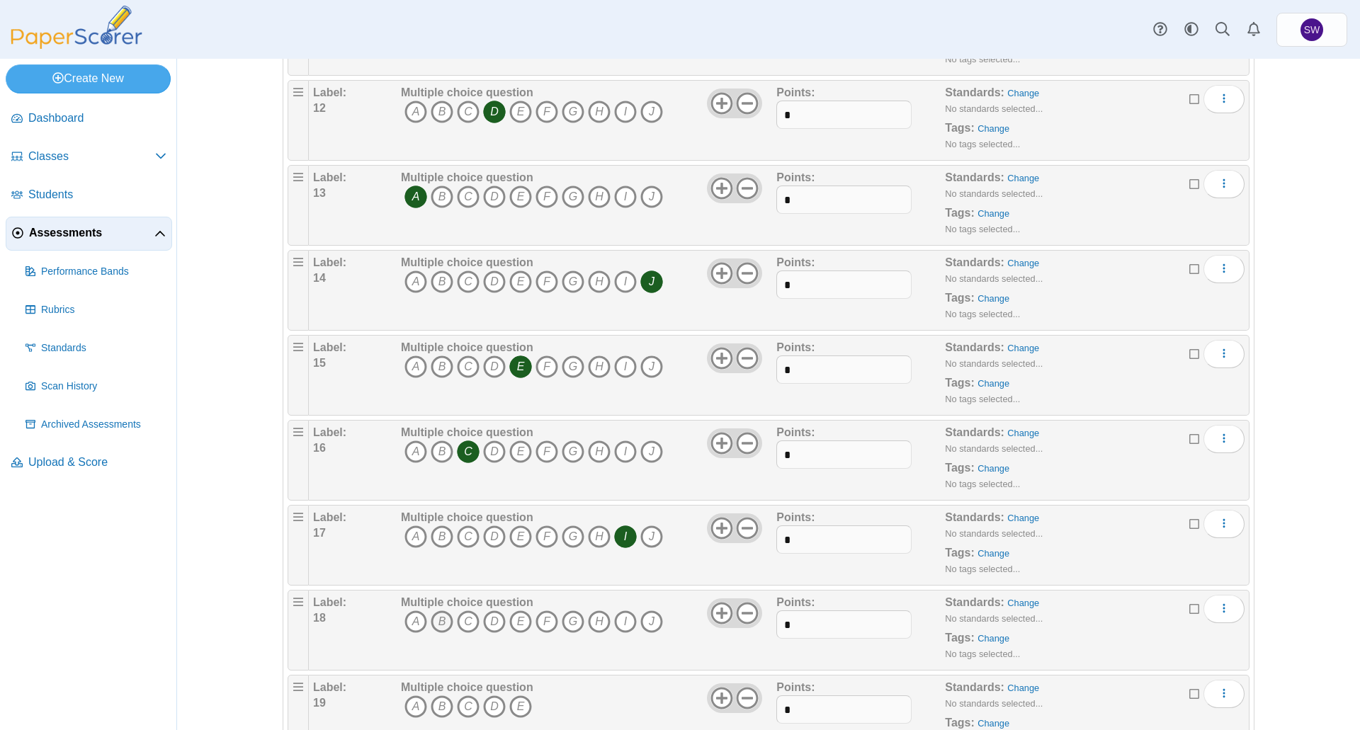
click at [436, 620] on icon "B" at bounding box center [442, 621] width 23 height 23
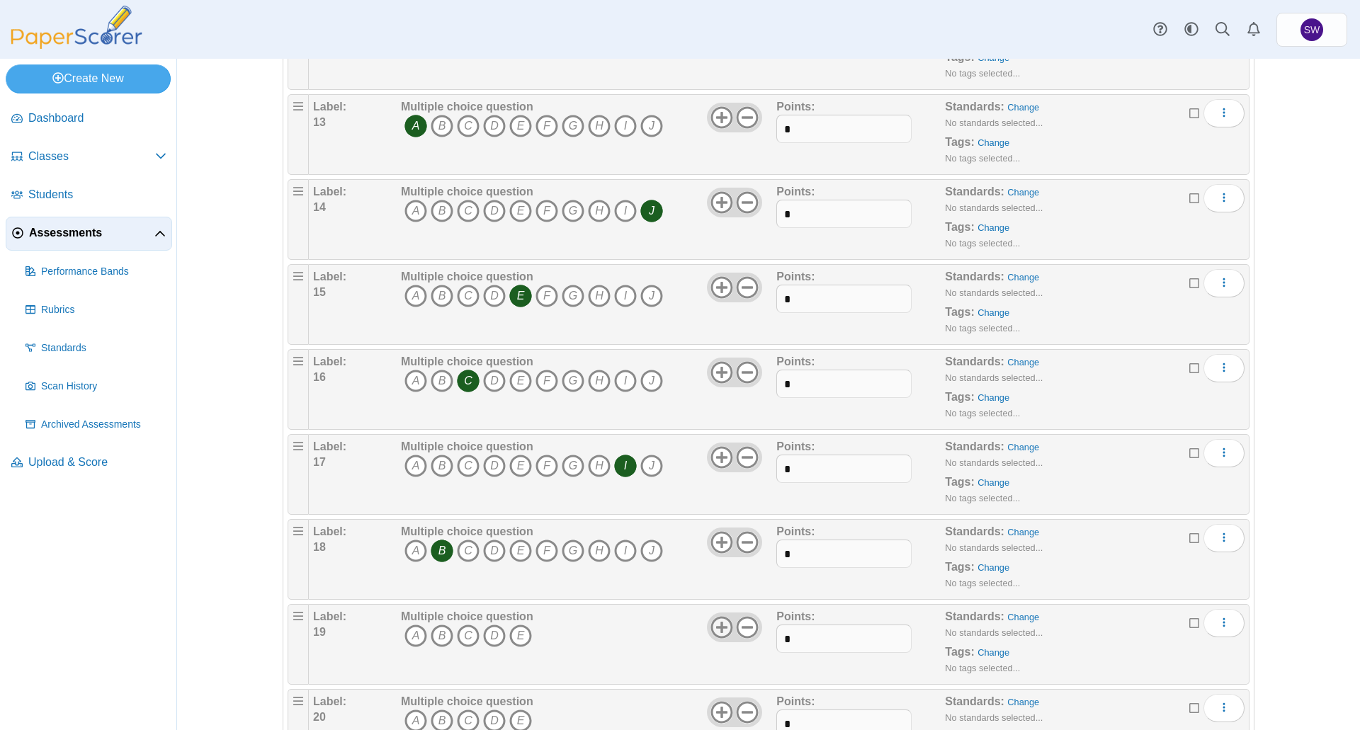
click at [714, 627] on use at bounding box center [721, 627] width 22 height 22
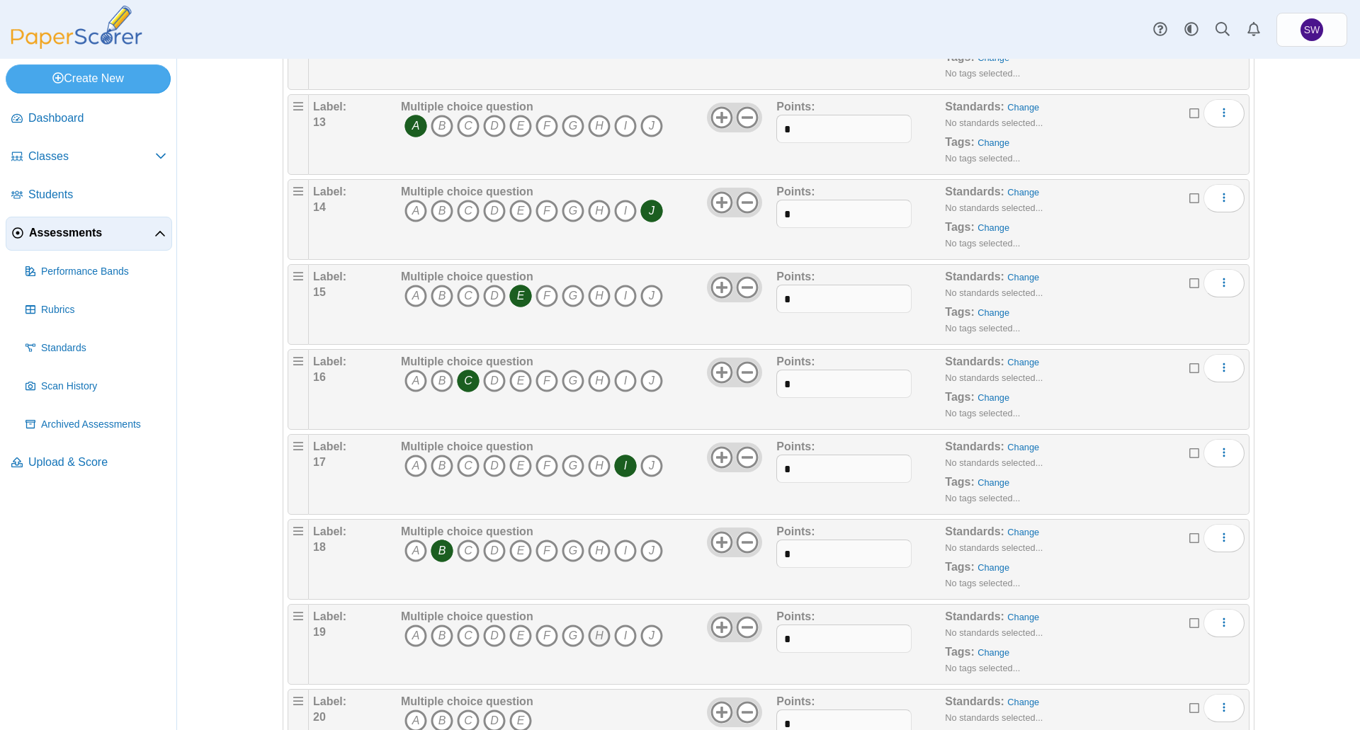
click at [593, 634] on icon "H" at bounding box center [599, 636] width 23 height 23
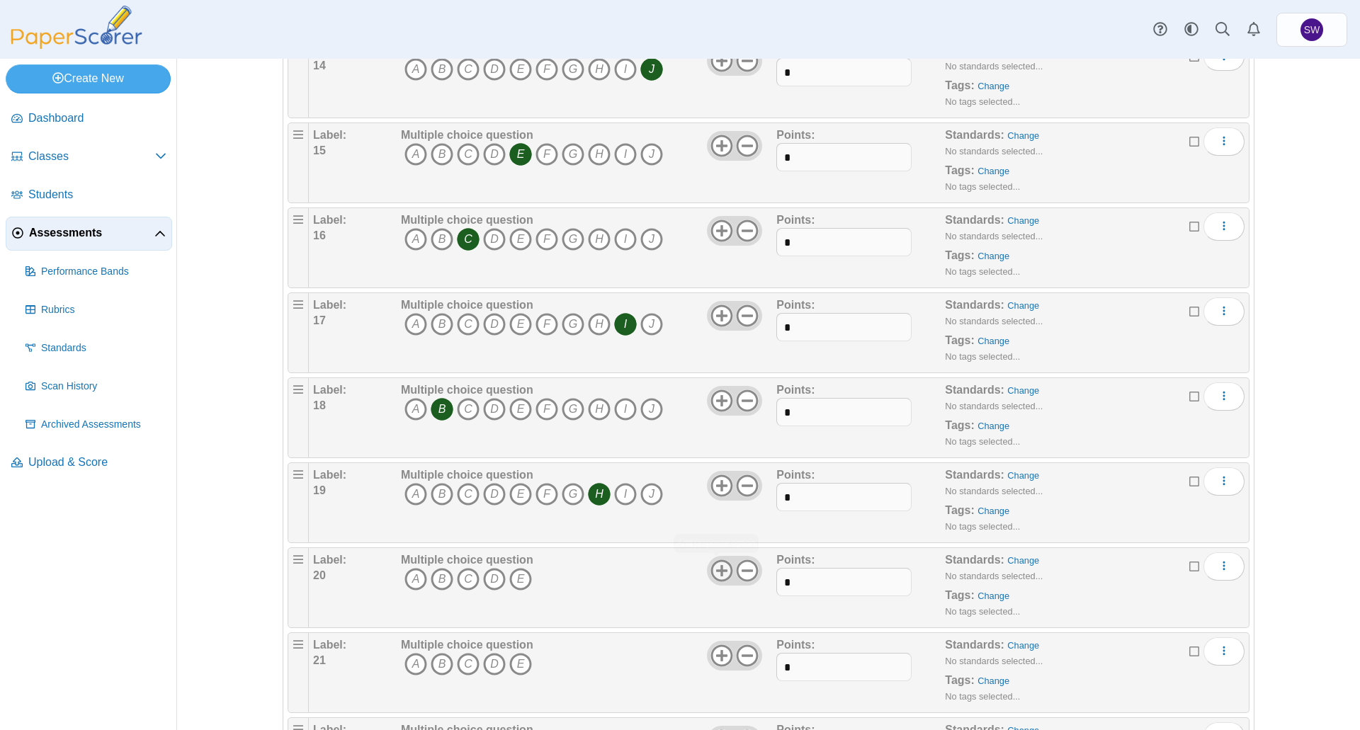
click at [717, 567] on use at bounding box center [721, 570] width 22 height 22
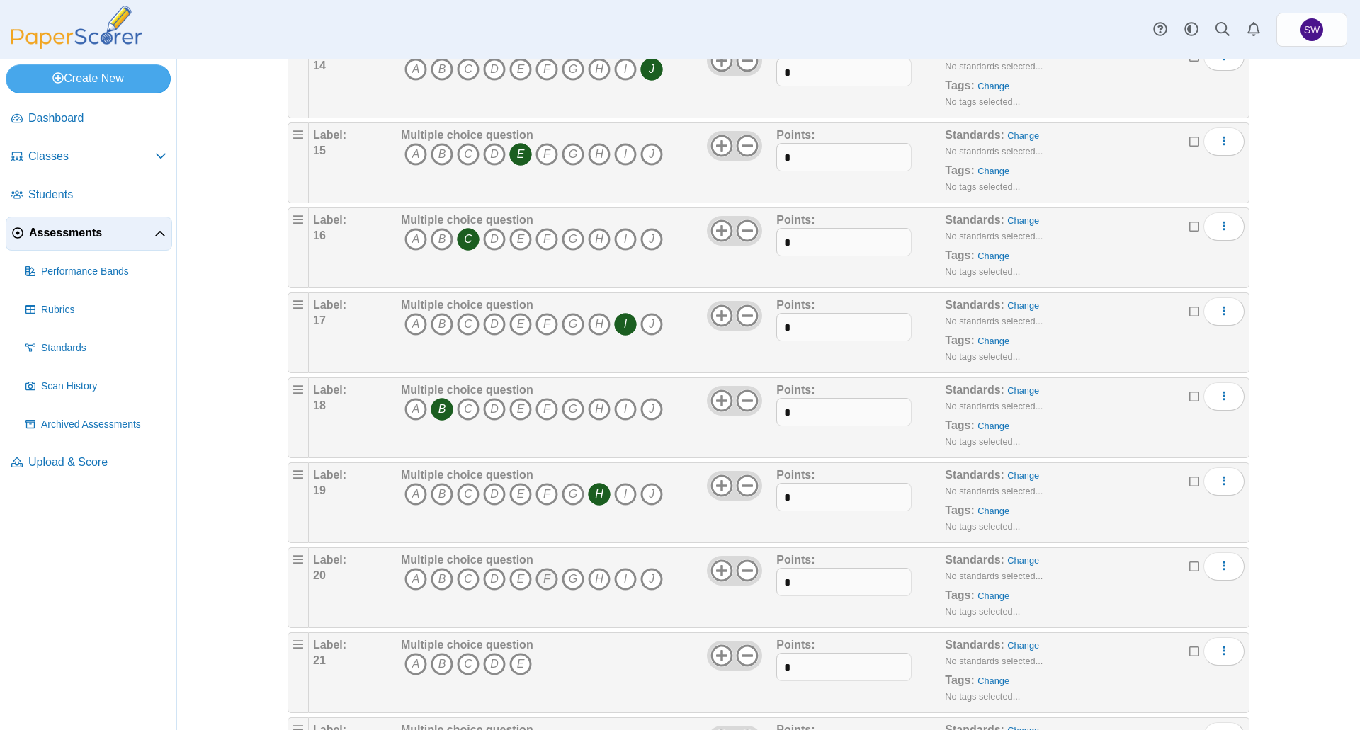
click at [535, 576] on icon "F" at bounding box center [546, 579] width 23 height 23
click at [744, 654] on icon at bounding box center [747, 655] width 23 height 23
click at [462, 663] on icon "C" at bounding box center [468, 664] width 23 height 23
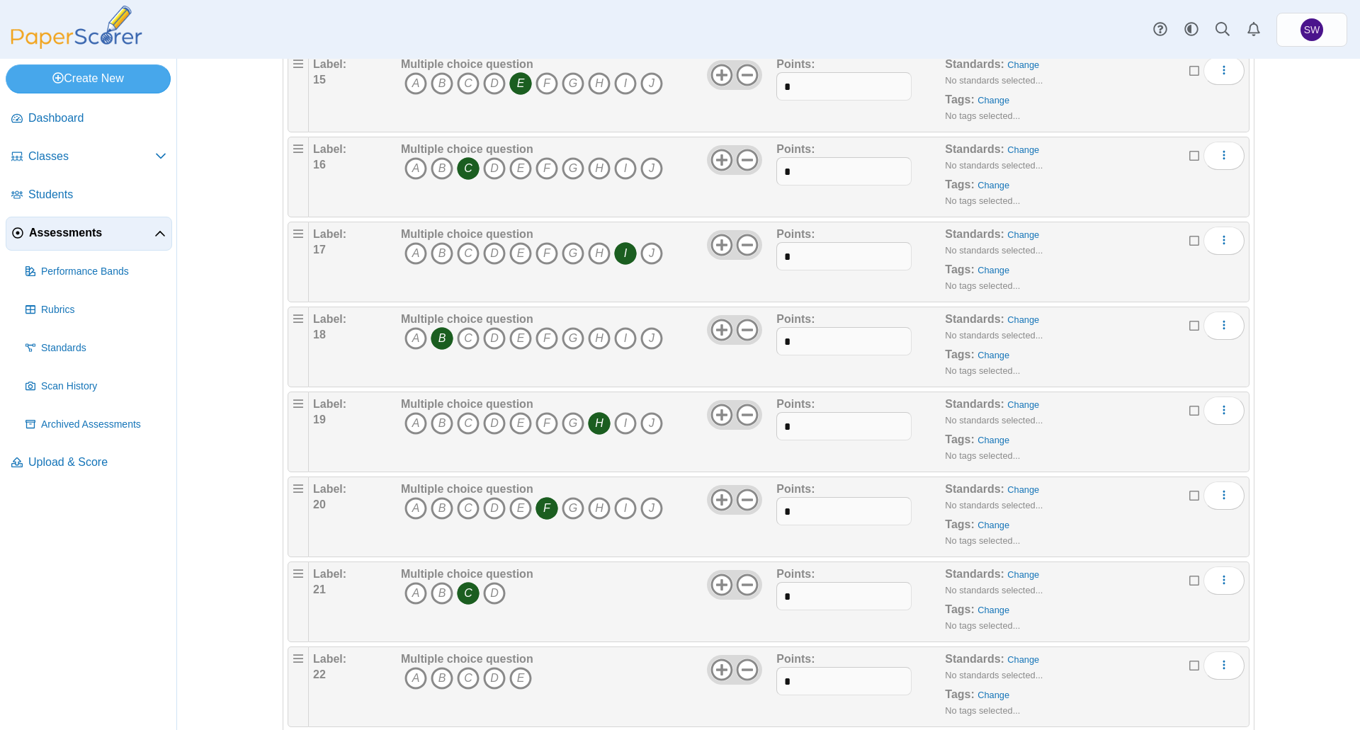
scroll to position [1487, 0]
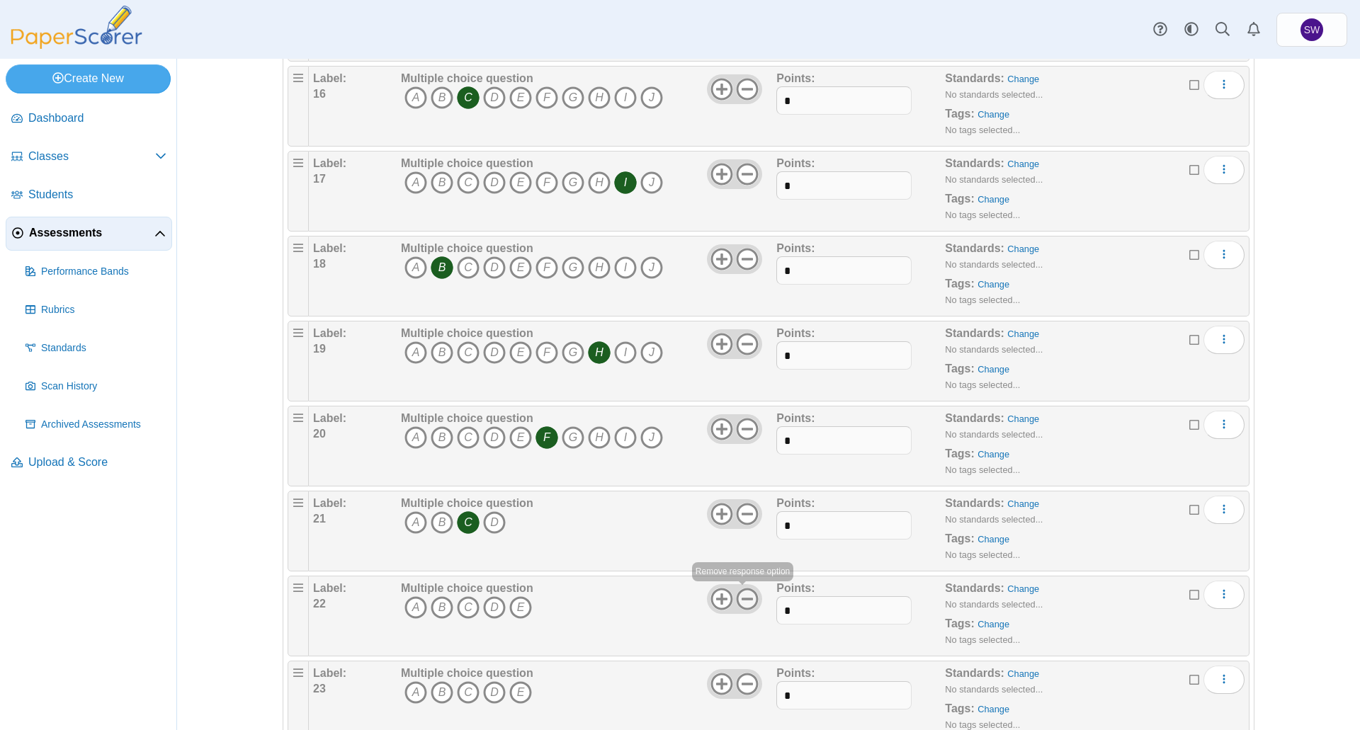
click at [744, 601] on icon at bounding box center [747, 599] width 23 height 23
click at [413, 608] on icon "A" at bounding box center [415, 607] width 23 height 23
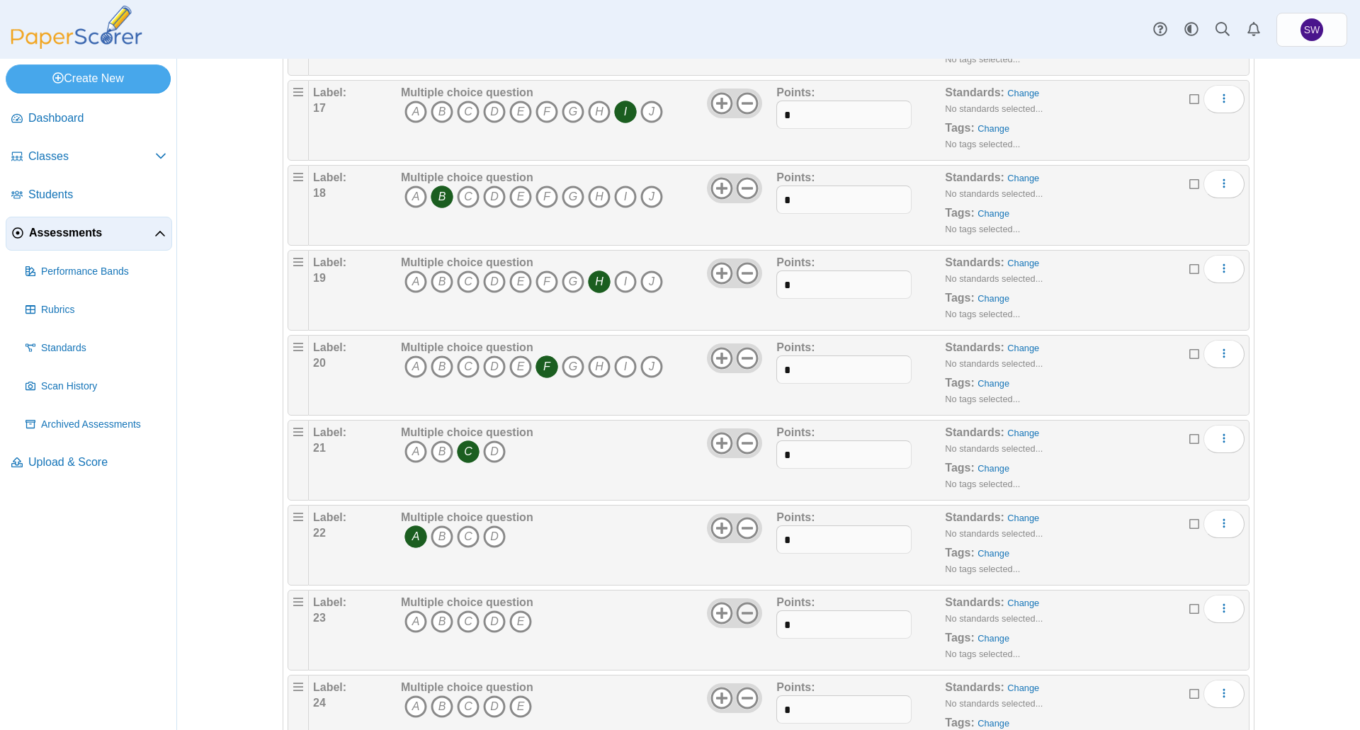
click at [744, 612] on use at bounding box center [747, 613] width 22 height 22
click at [443, 614] on icon "B" at bounding box center [442, 621] width 23 height 23
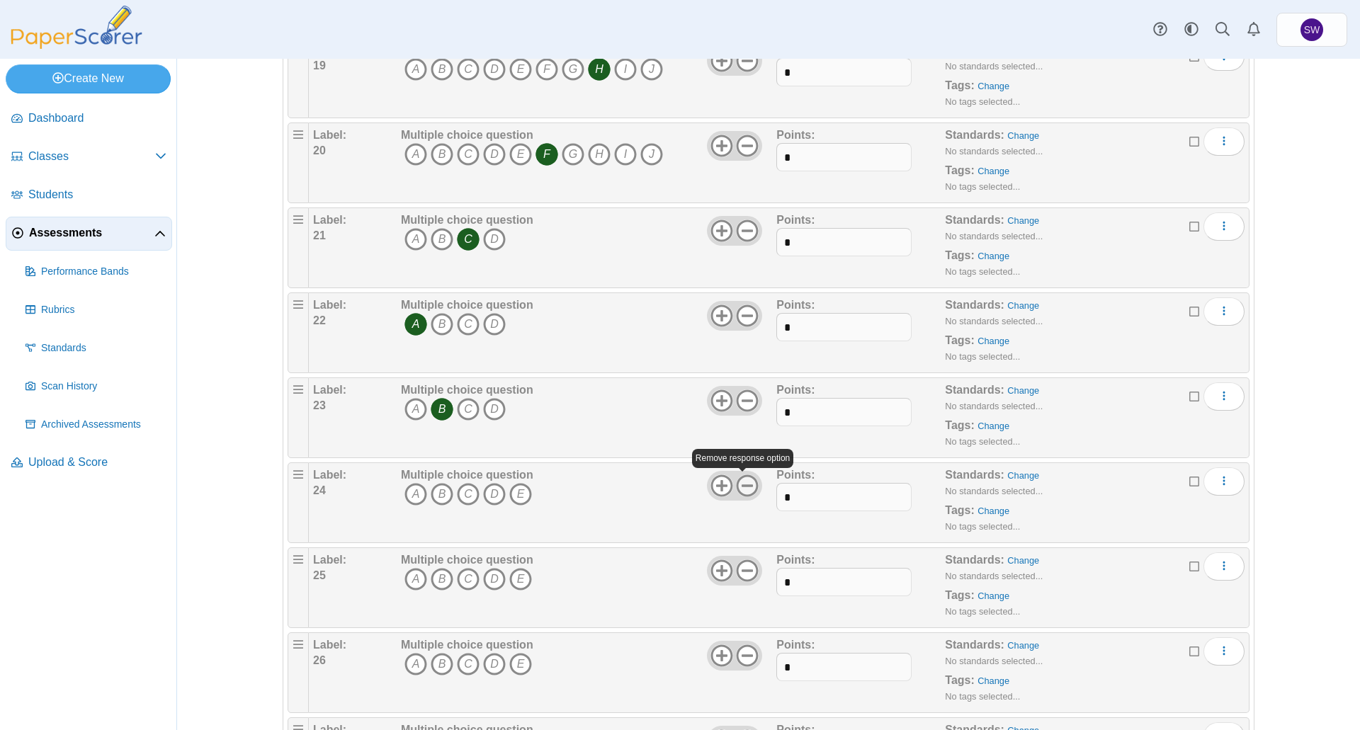
click at [740, 485] on use at bounding box center [747, 485] width 22 height 22
click at [494, 490] on icon "D" at bounding box center [494, 494] width 23 height 23
click at [739, 571] on use at bounding box center [747, 570] width 22 height 22
click at [416, 576] on icon "A" at bounding box center [415, 579] width 23 height 23
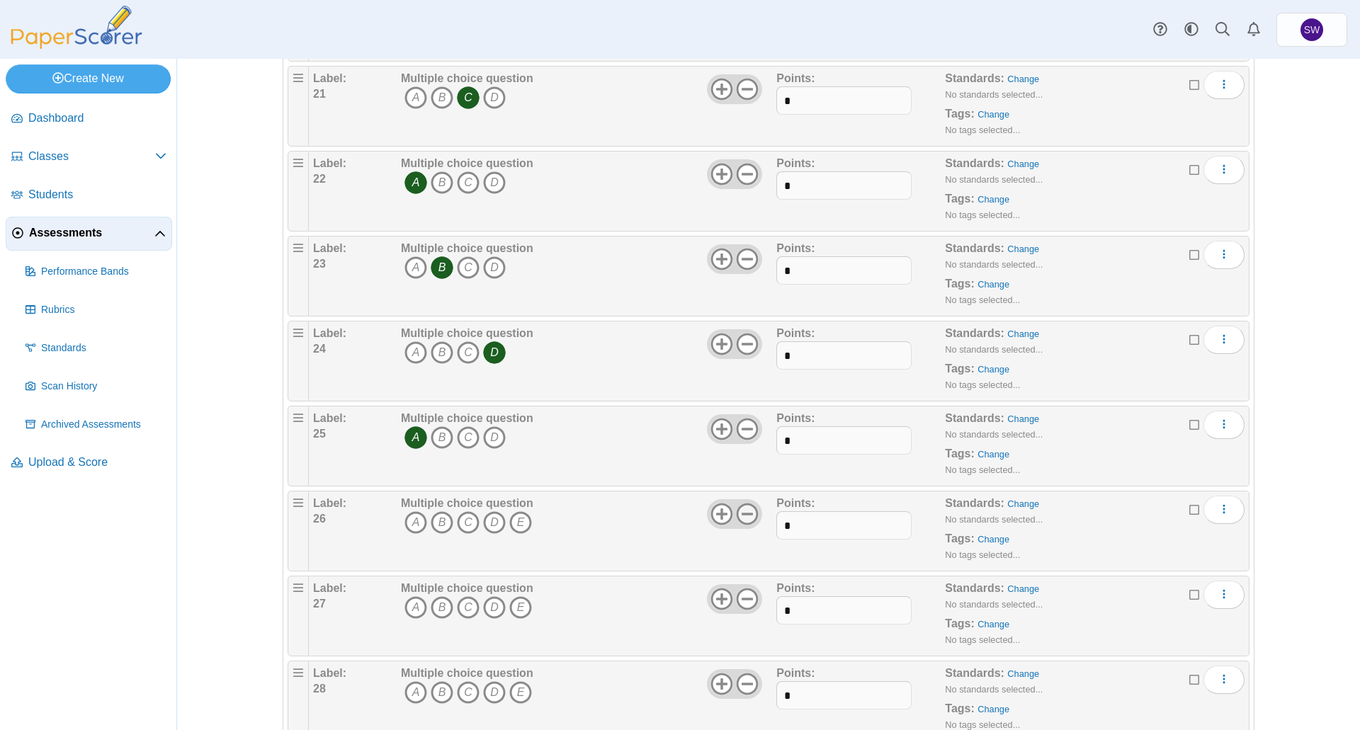
click at [740, 514] on use at bounding box center [747, 514] width 22 height 22
click at [436, 521] on icon "B" at bounding box center [442, 522] width 23 height 23
click at [741, 598] on use at bounding box center [747, 599] width 22 height 22
click at [467, 605] on icon "C" at bounding box center [468, 607] width 23 height 23
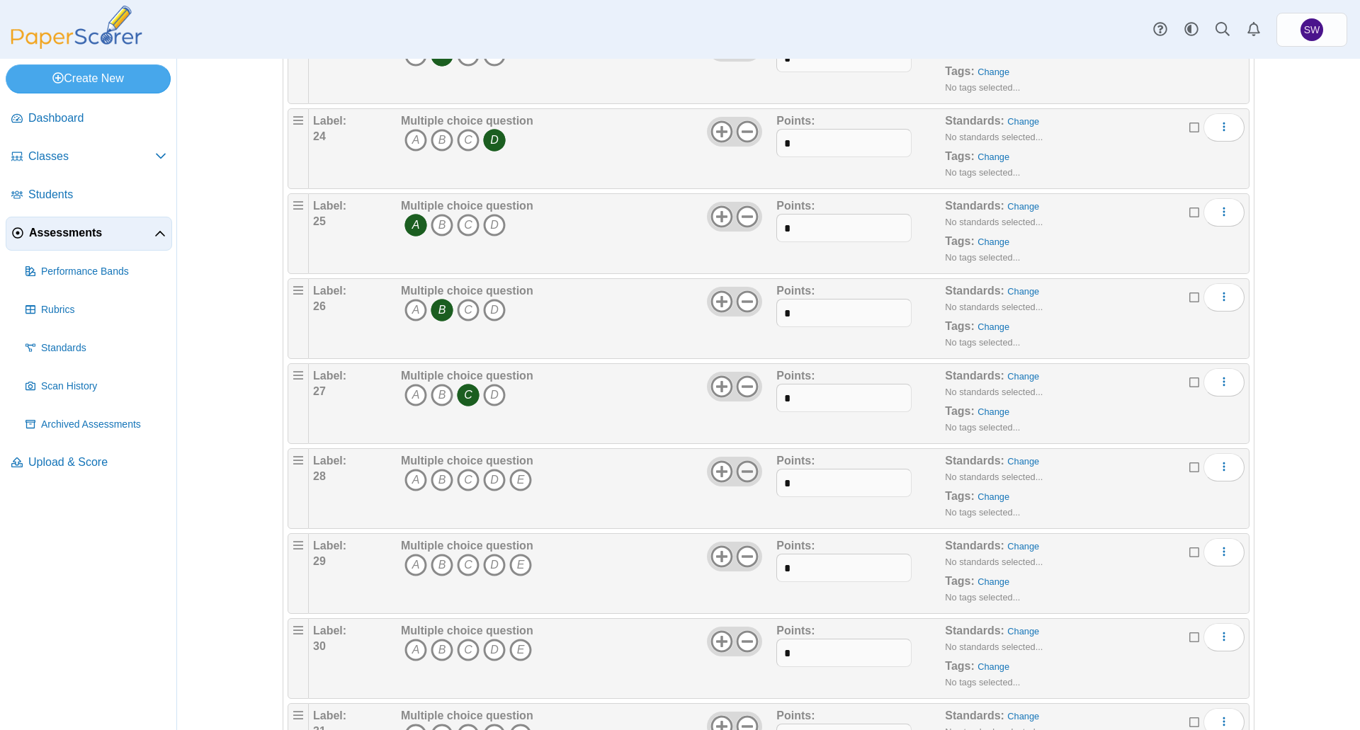
click at [737, 470] on use at bounding box center [747, 471] width 22 height 22
click at [433, 477] on icon "B" at bounding box center [442, 480] width 23 height 23
click at [740, 555] on use at bounding box center [747, 556] width 22 height 22
click at [490, 564] on icon "D" at bounding box center [494, 565] width 23 height 23
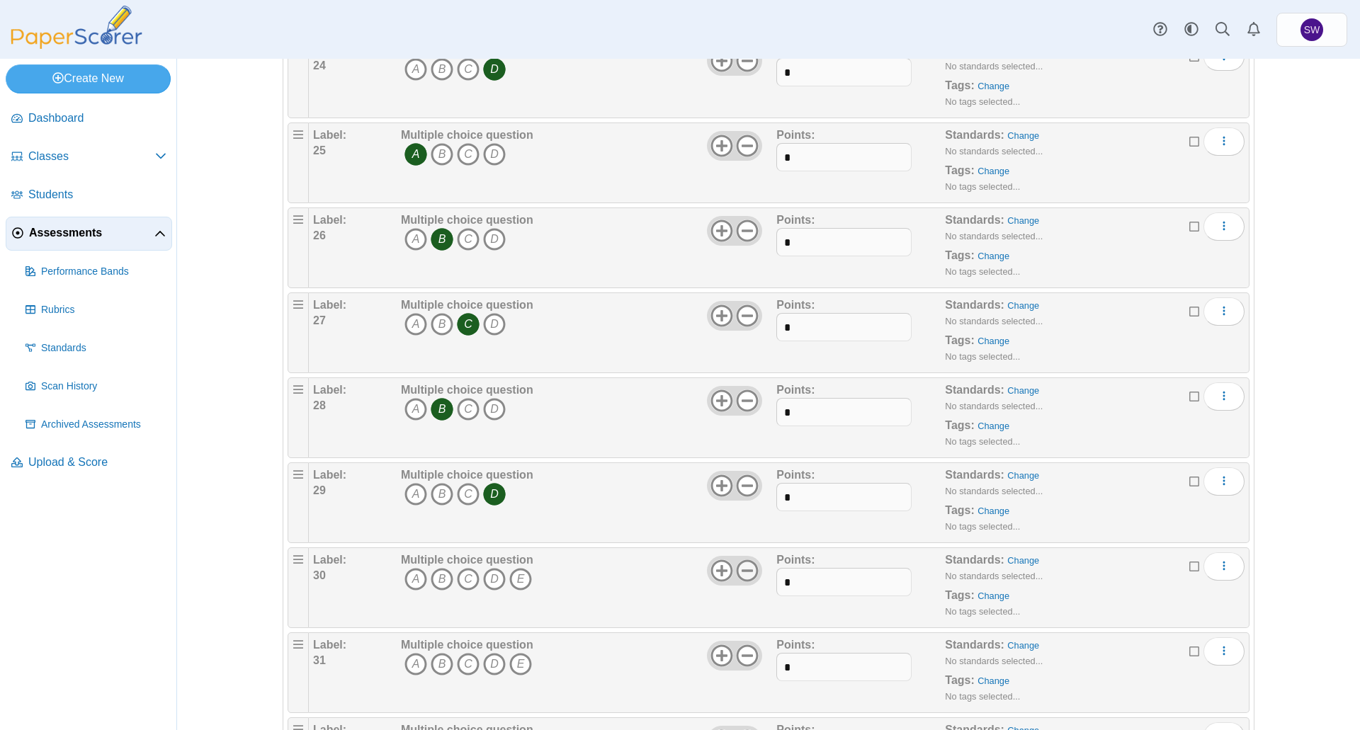
click at [744, 569] on use at bounding box center [747, 570] width 22 height 22
click at [489, 578] on icon "D" at bounding box center [494, 579] width 23 height 23
click at [736, 653] on icon at bounding box center [747, 655] width 23 height 23
click at [436, 663] on icon "B" at bounding box center [442, 664] width 23 height 23
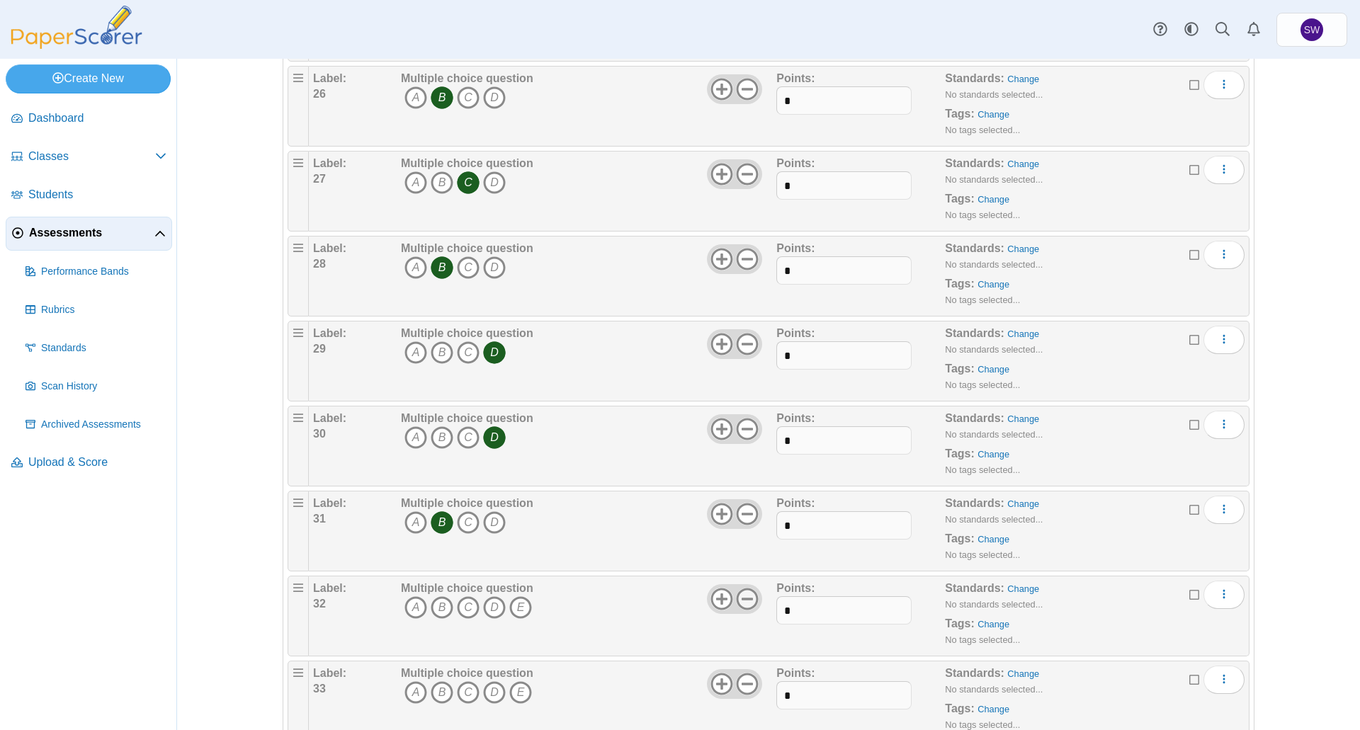
click at [741, 597] on icon at bounding box center [747, 599] width 23 height 23
click at [438, 607] on icon "B" at bounding box center [442, 607] width 23 height 23
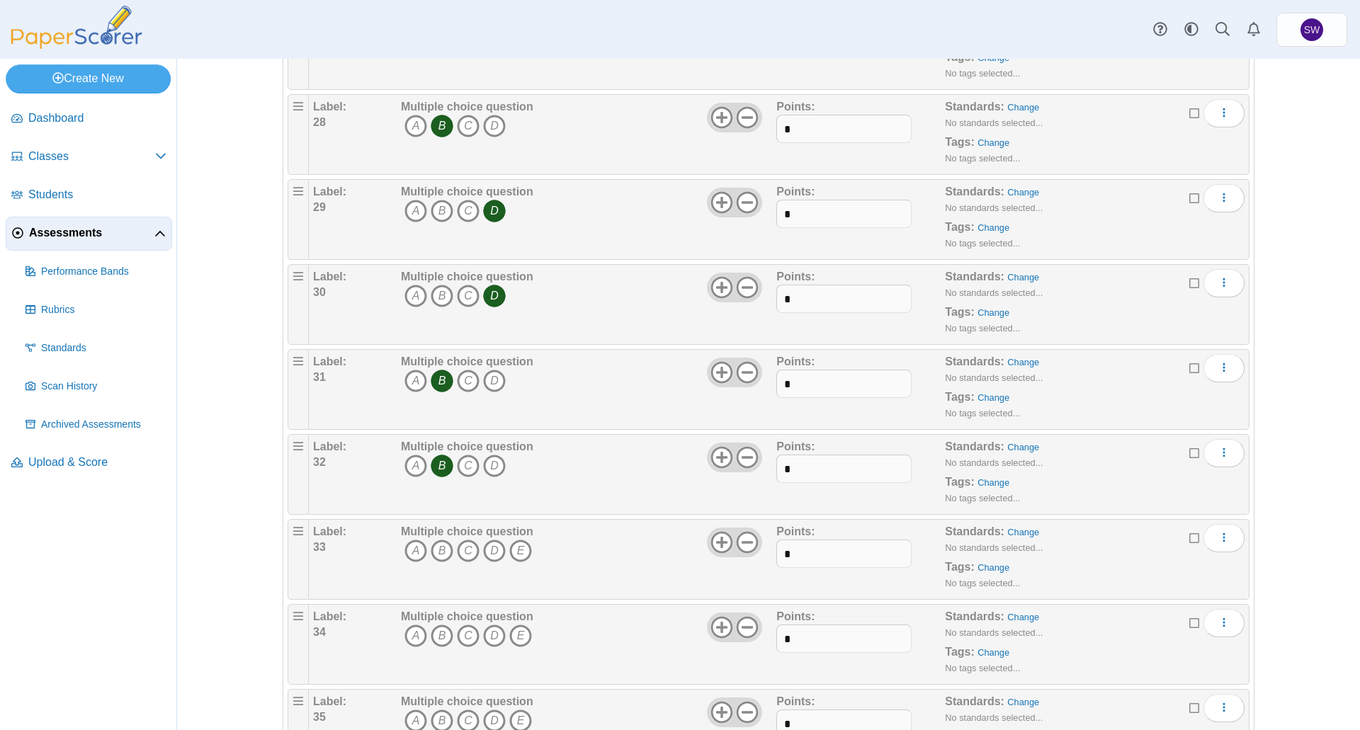
scroll to position [2549, 0]
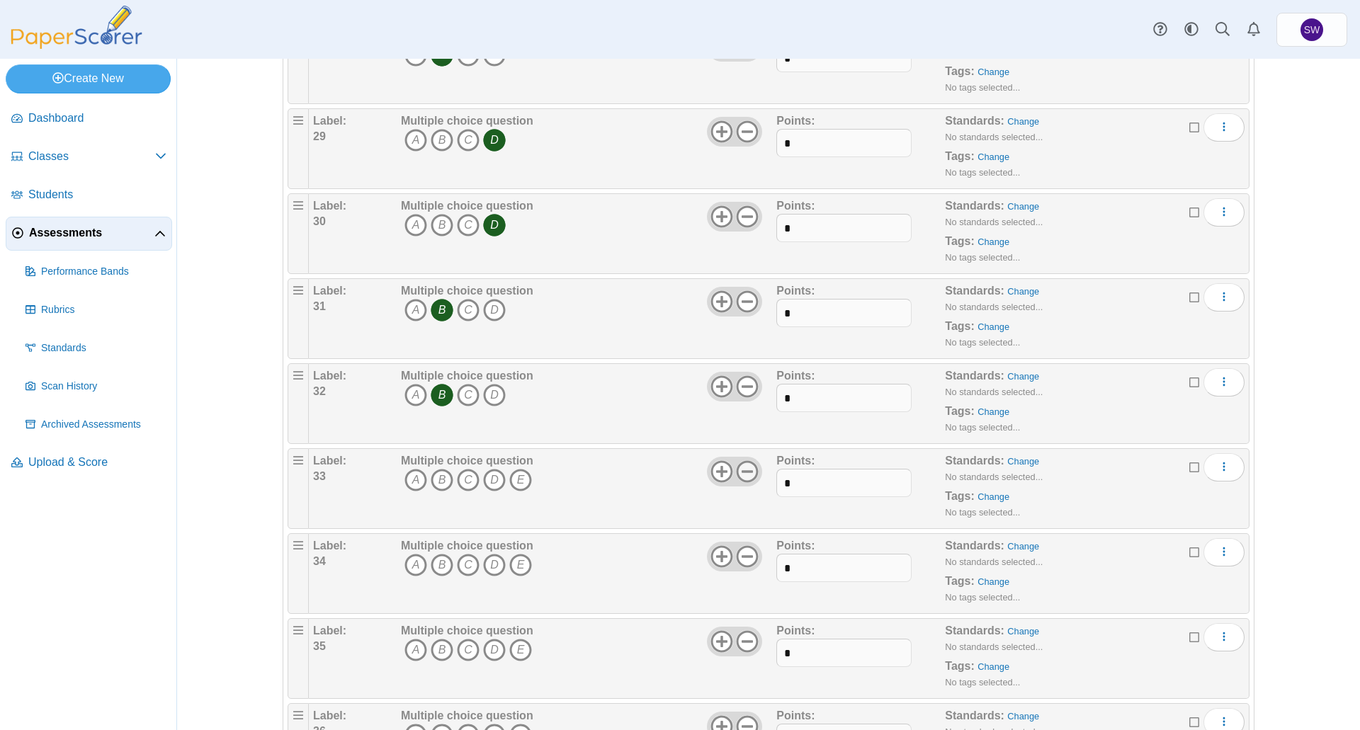
click at [751, 472] on icon at bounding box center [747, 471] width 23 height 23
click at [462, 476] on icon "C" at bounding box center [468, 480] width 23 height 23
click at [740, 558] on icon at bounding box center [747, 556] width 23 height 23
drag, startPoint x: 493, startPoint y: 566, endPoint x: 550, endPoint y: 575, distance: 58.1
click at [493, 565] on icon "D" at bounding box center [494, 565] width 23 height 23
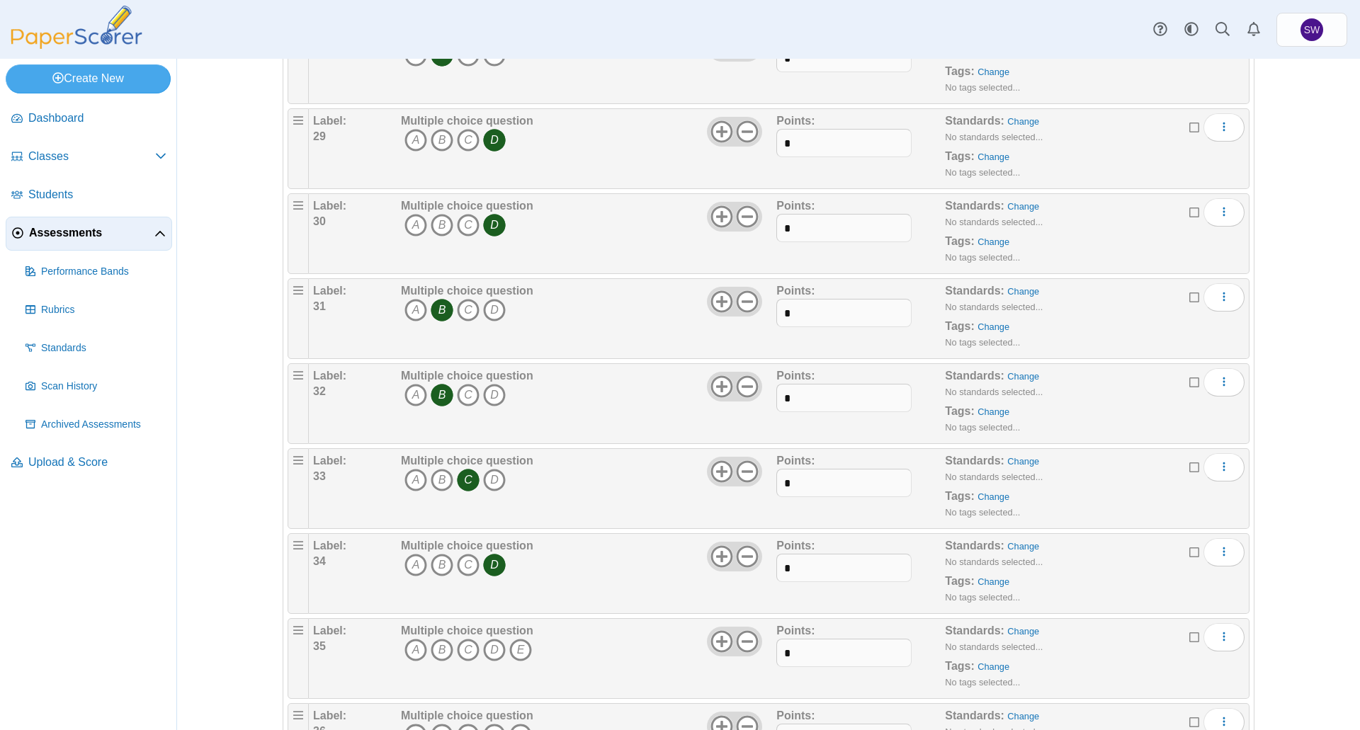
scroll to position [2691, 0]
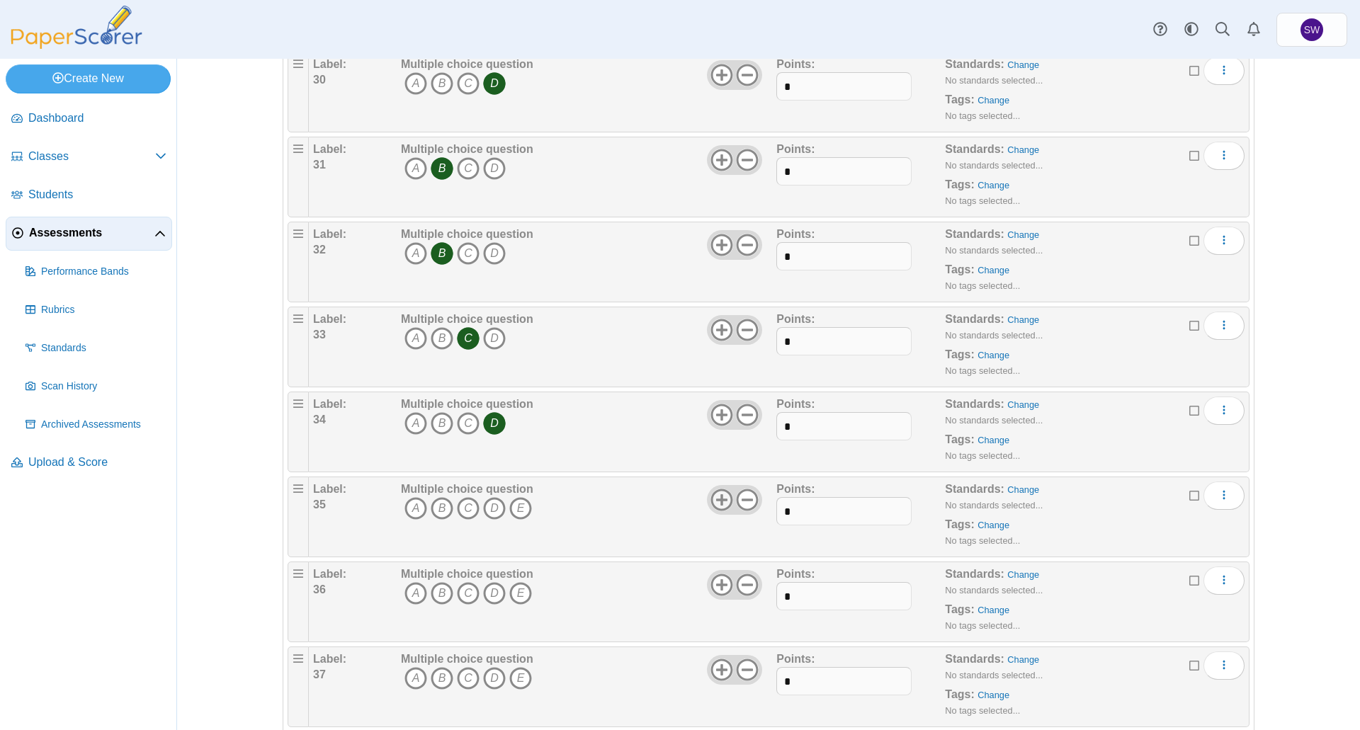
drag, startPoint x: 740, startPoint y: 497, endPoint x: 722, endPoint y: 493, distance: 18.2
click at [736, 495] on icon at bounding box center [747, 500] width 23 height 23
click at [418, 504] on icon "A" at bounding box center [415, 508] width 23 height 23
click at [746, 584] on use at bounding box center [747, 585] width 22 height 22
click at [433, 593] on icon "B" at bounding box center [442, 593] width 23 height 23
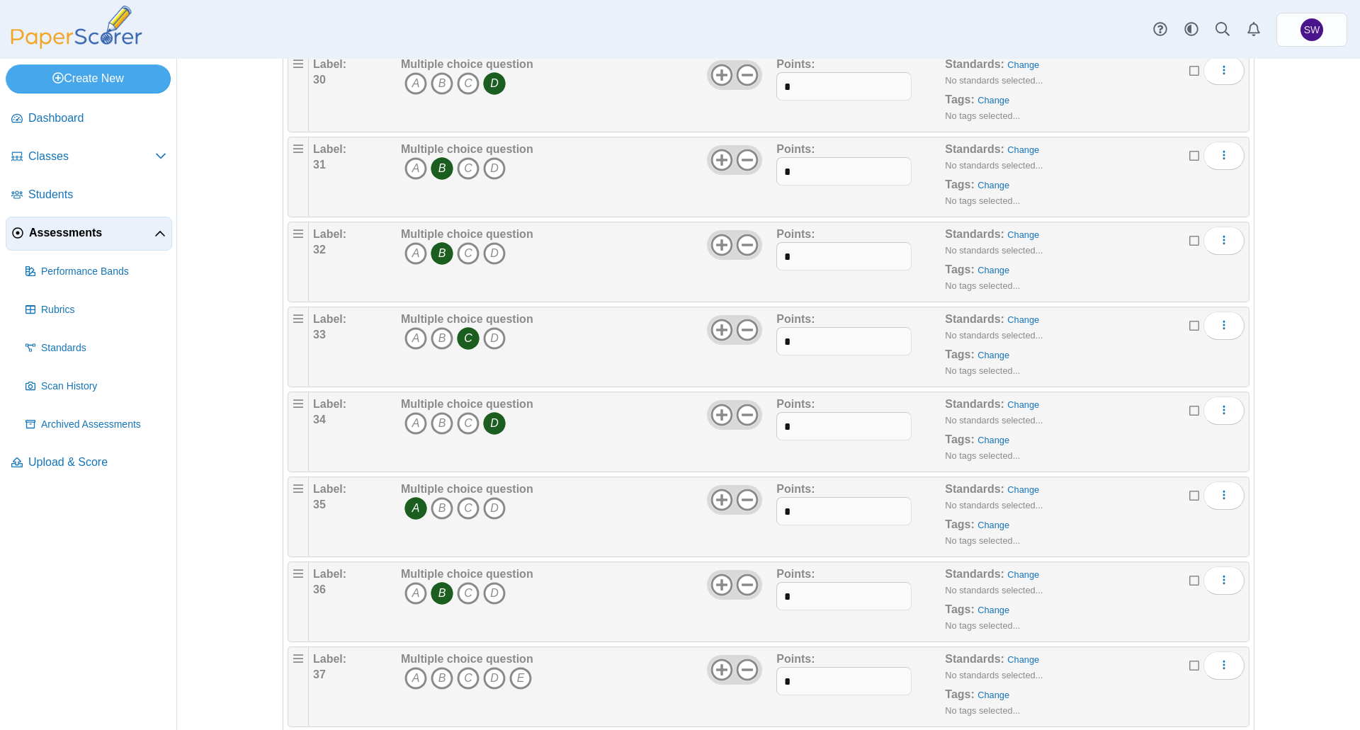
scroll to position [2903, 0]
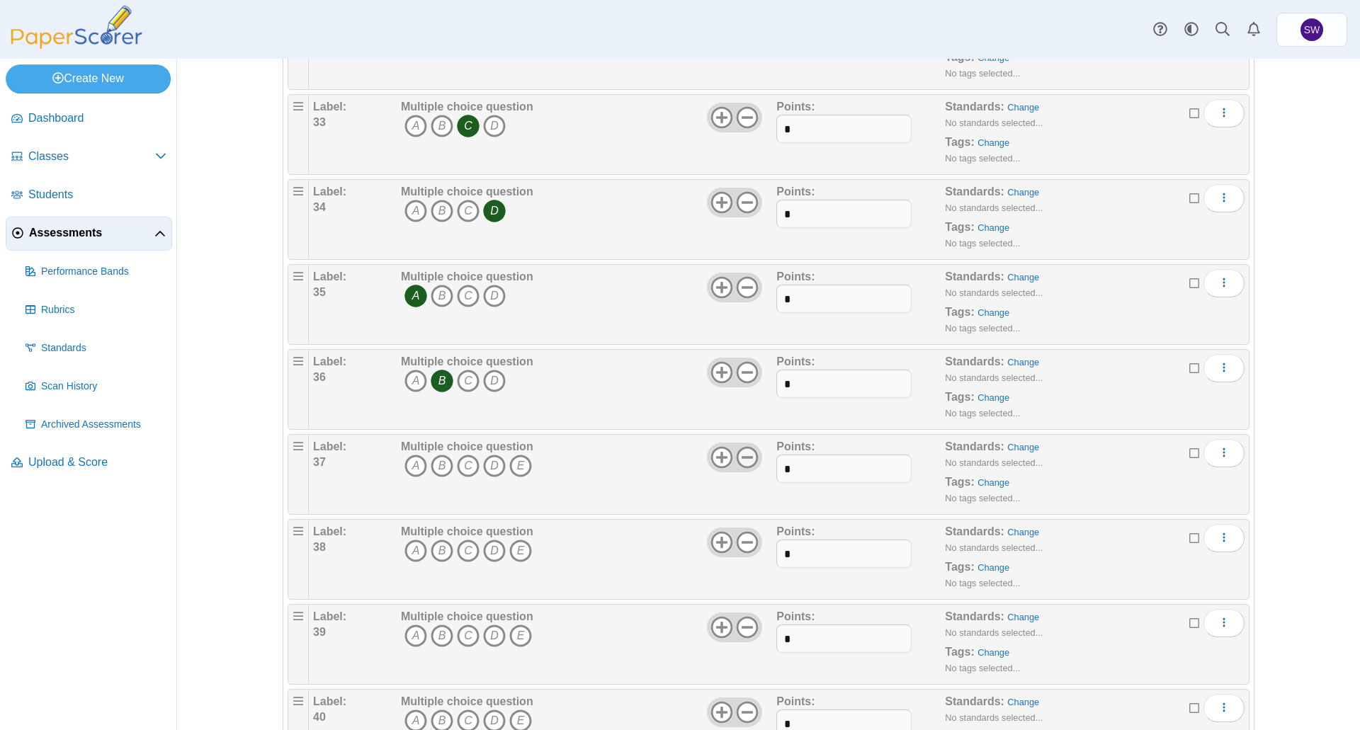
click at [746, 457] on use at bounding box center [747, 457] width 22 height 22
click at [494, 467] on icon "D" at bounding box center [494, 466] width 23 height 23
click at [741, 541] on use at bounding box center [747, 542] width 22 height 22
drag, startPoint x: 411, startPoint y: 549, endPoint x: 662, endPoint y: 651, distance: 270.6
click at [411, 551] on icon "A" at bounding box center [415, 551] width 23 height 23
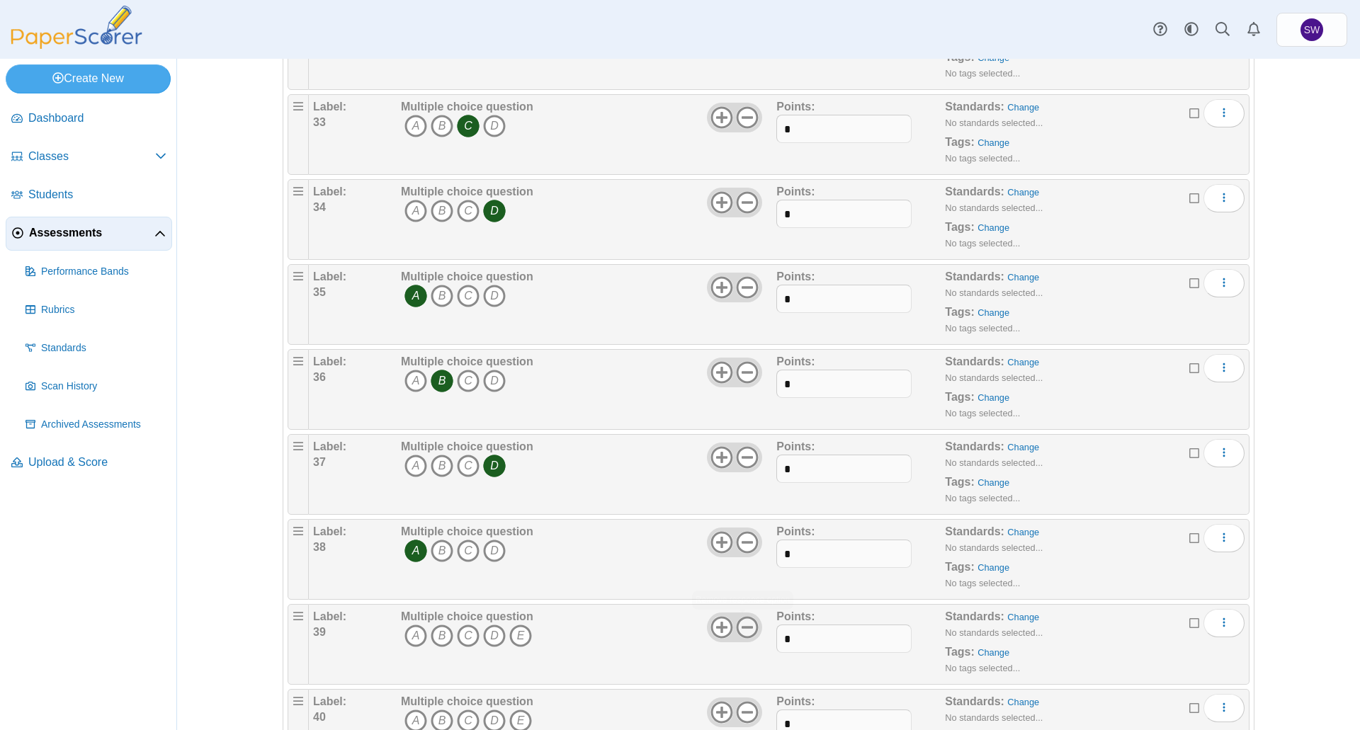
click at [749, 622] on icon at bounding box center [747, 627] width 23 height 23
click at [462, 632] on icon "C" at bounding box center [468, 636] width 23 height 23
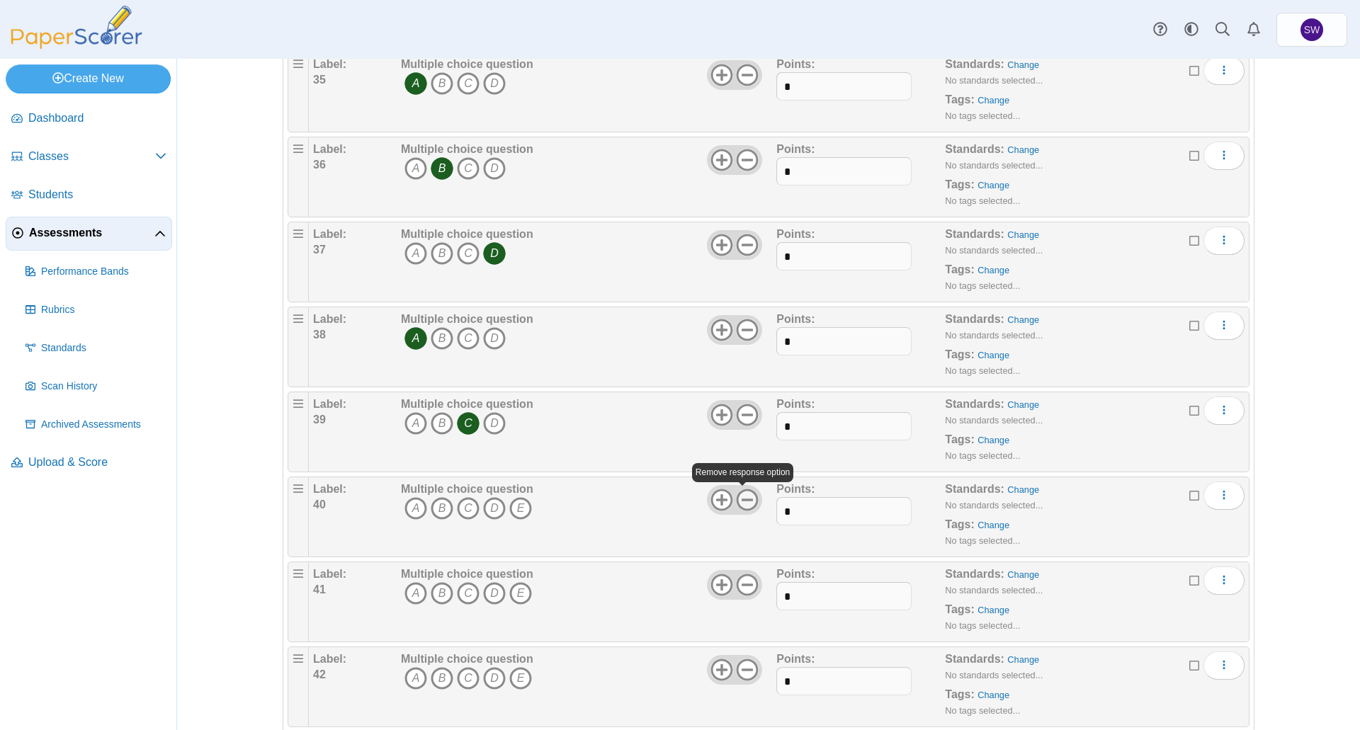
click at [748, 501] on icon at bounding box center [747, 500] width 23 height 23
click at [409, 506] on icon "A" at bounding box center [415, 508] width 23 height 23
click at [741, 581] on icon at bounding box center [747, 585] width 23 height 23
click at [405, 591] on icon "A" at bounding box center [415, 593] width 23 height 23
click at [409, 678] on icon "A" at bounding box center [415, 678] width 23 height 23
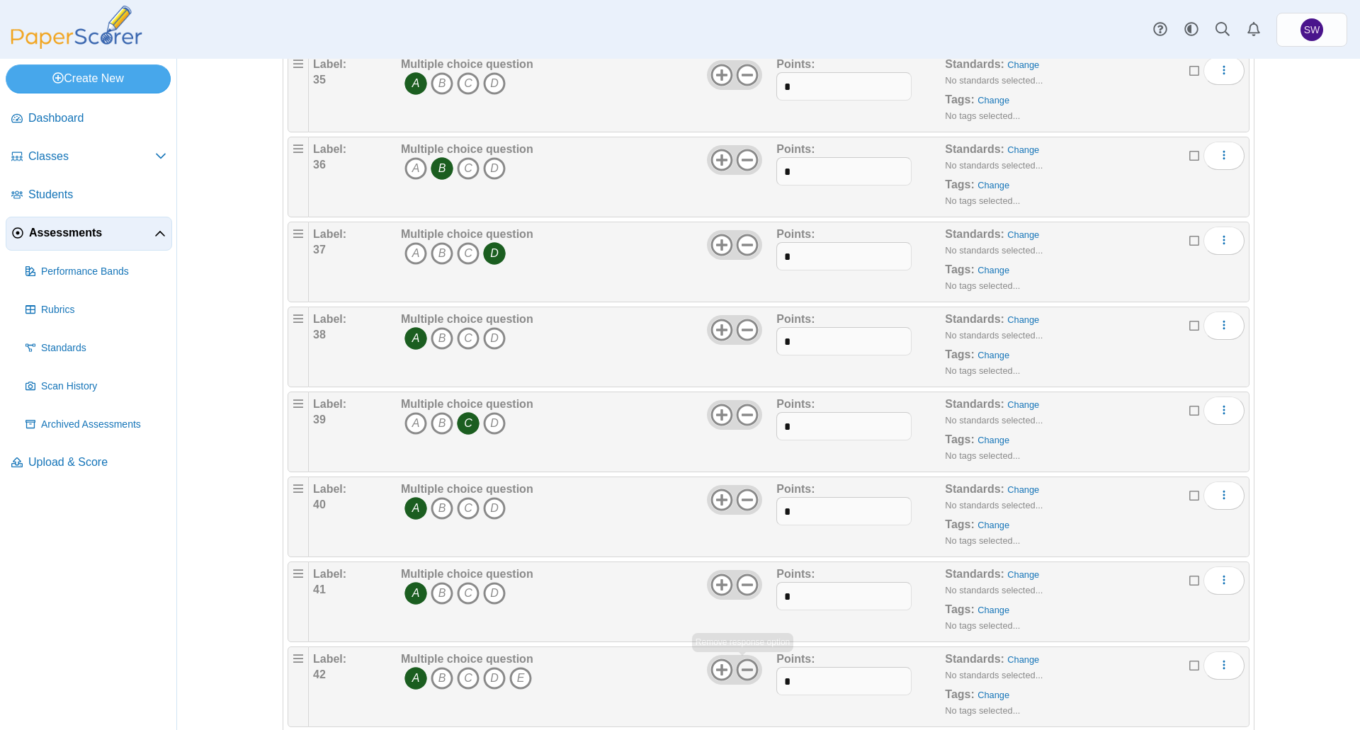
click at [748, 670] on icon at bounding box center [747, 670] width 23 height 23
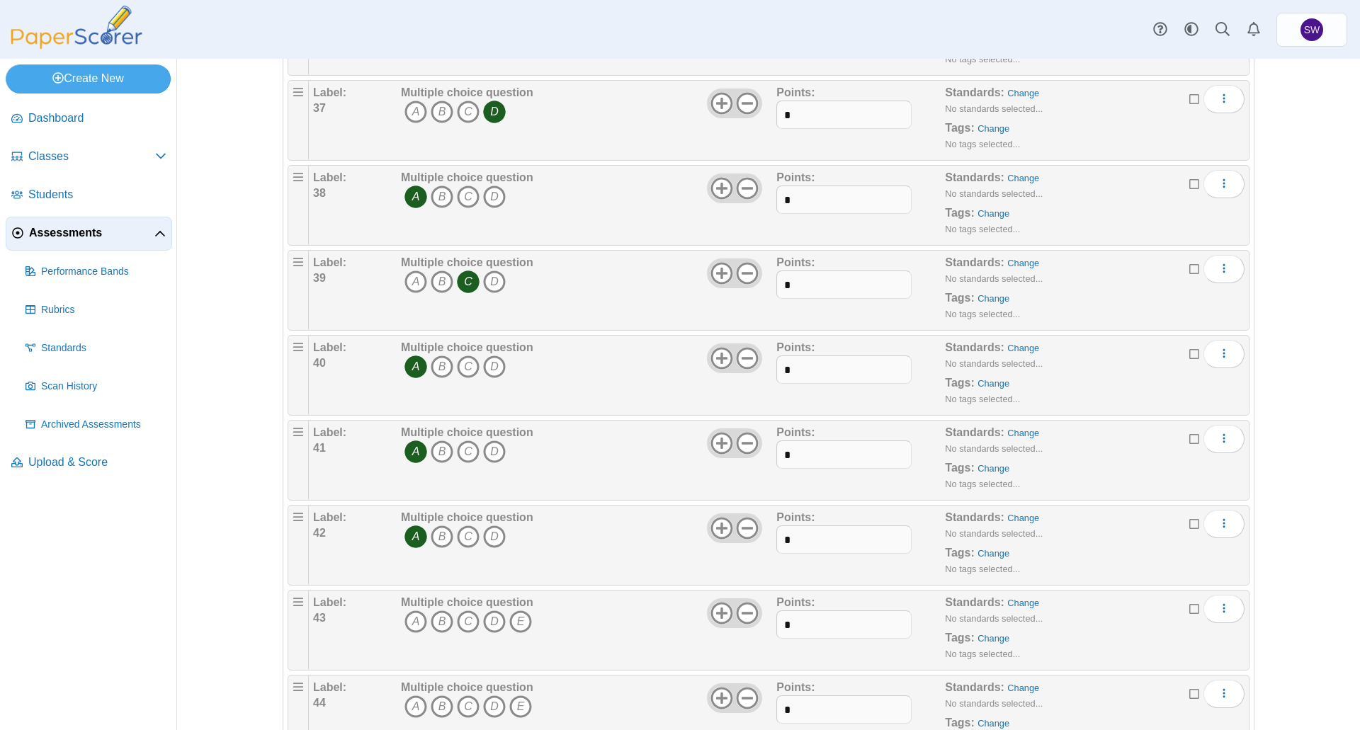
scroll to position [3399, 0]
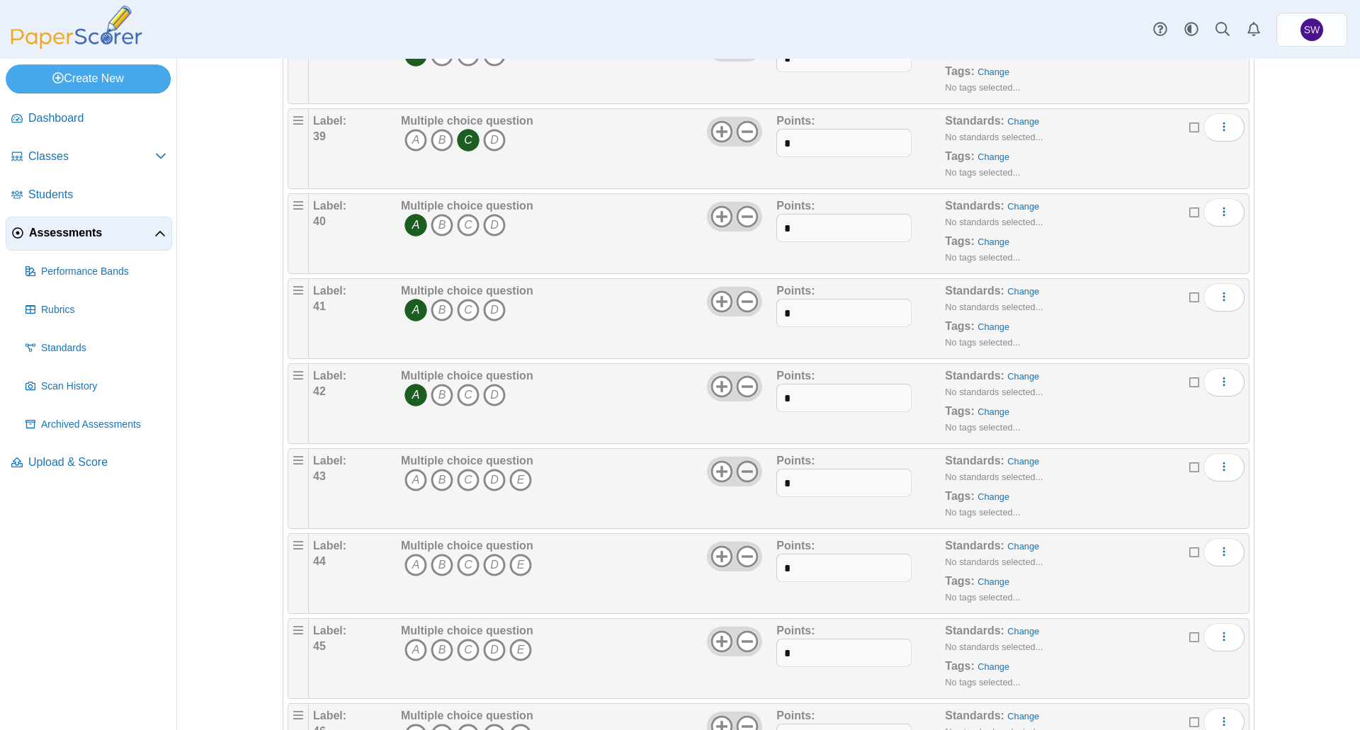
click at [743, 469] on icon at bounding box center [747, 471] width 23 height 23
click at [406, 477] on icon "A" at bounding box center [415, 480] width 23 height 23
click at [741, 555] on use at bounding box center [747, 556] width 22 height 22
click at [436, 562] on icon "B" at bounding box center [442, 565] width 23 height 23
click at [518, 645] on icon "E" at bounding box center [520, 650] width 23 height 23
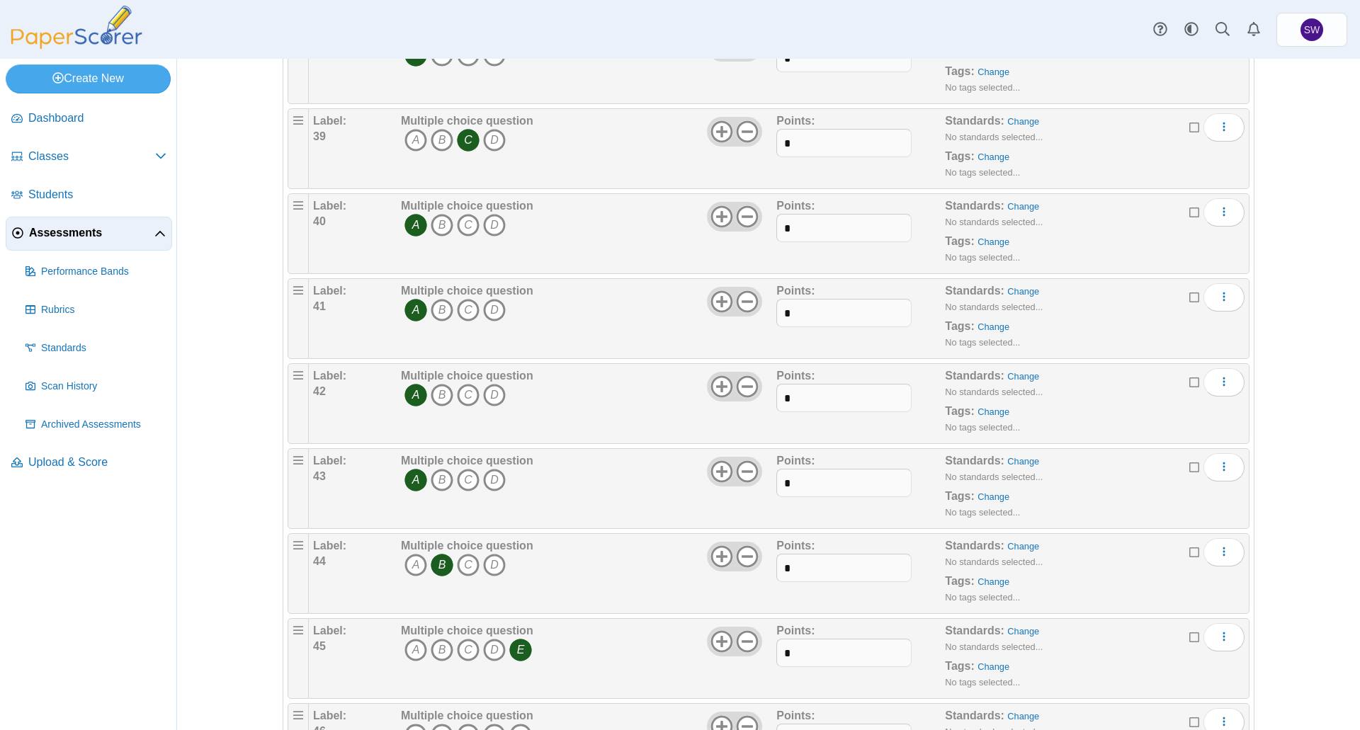
scroll to position [3611, 0]
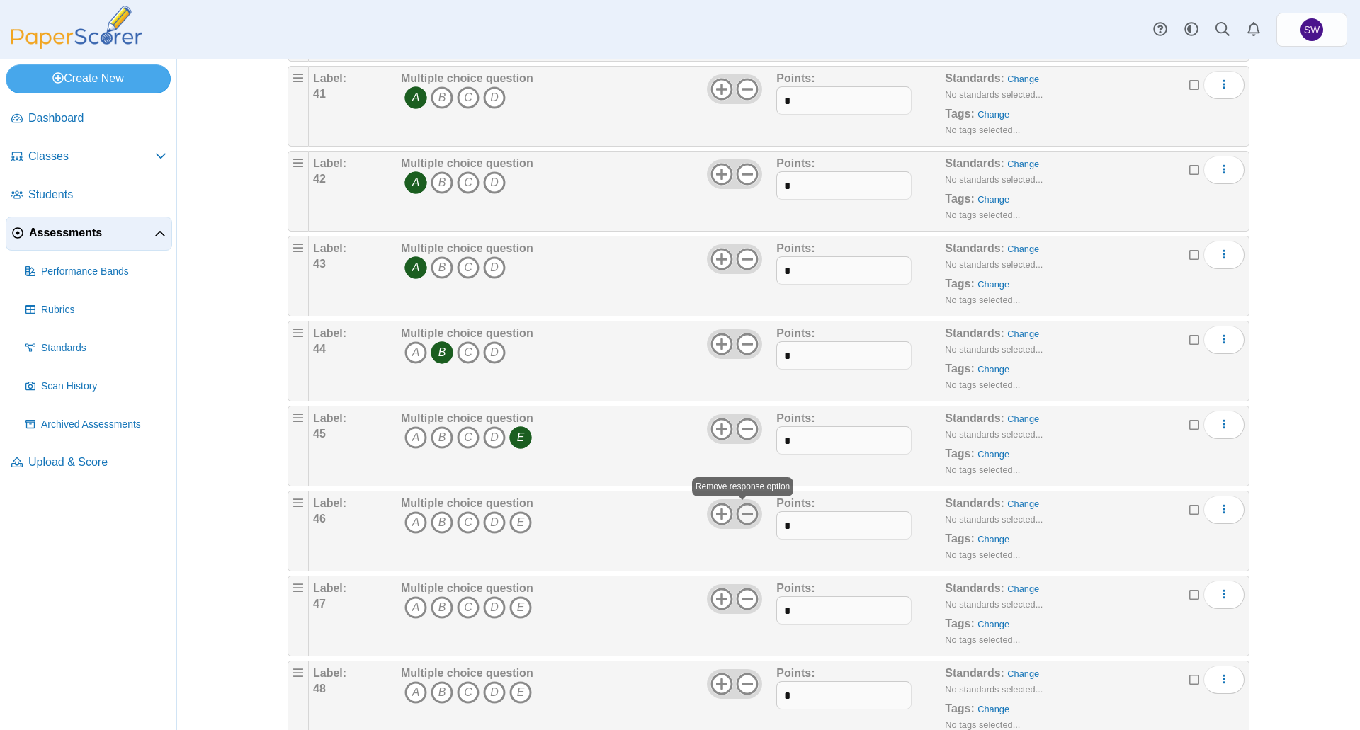
click at [748, 511] on icon at bounding box center [747, 514] width 23 height 23
click at [436, 520] on icon "B" at bounding box center [442, 522] width 23 height 23
click at [750, 602] on icon at bounding box center [747, 599] width 23 height 23
click at [436, 610] on icon "B" at bounding box center [442, 607] width 23 height 23
click at [405, 688] on icon "A" at bounding box center [415, 692] width 23 height 23
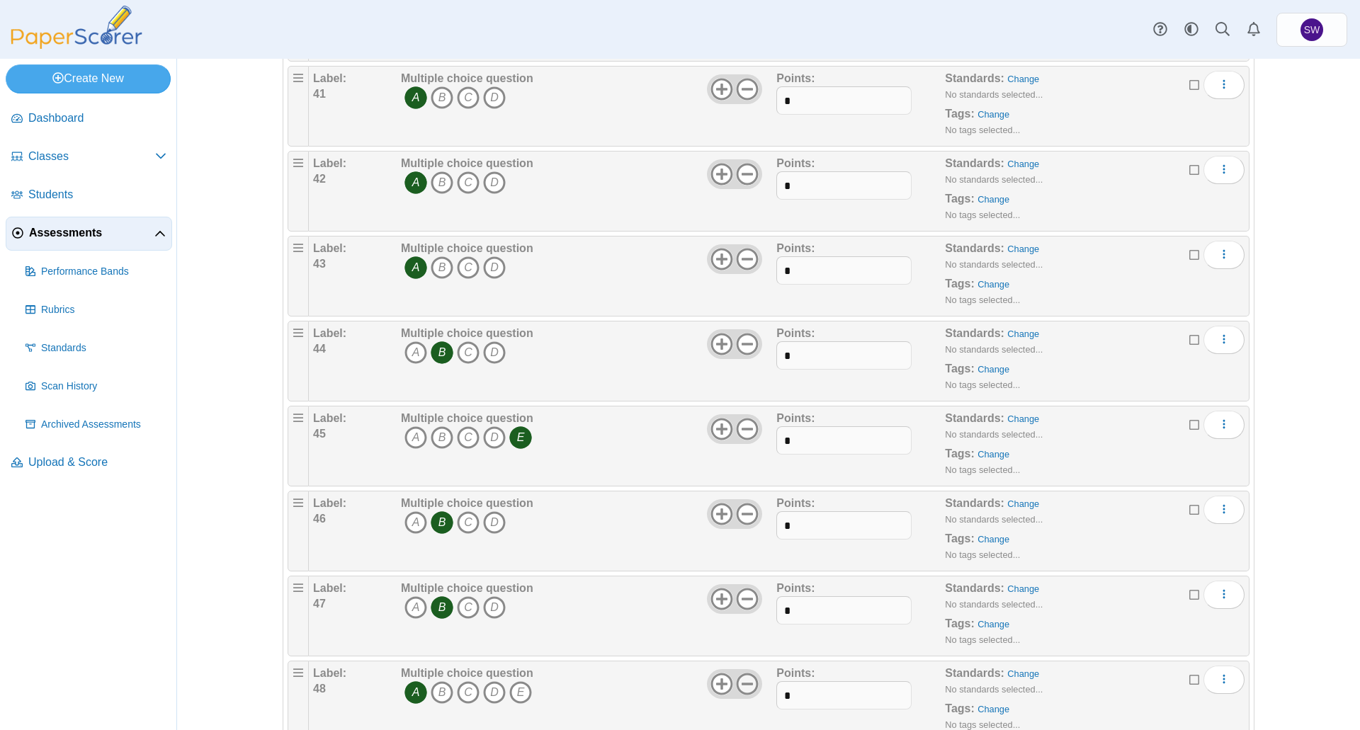
click at [746, 683] on use at bounding box center [747, 684] width 22 height 22
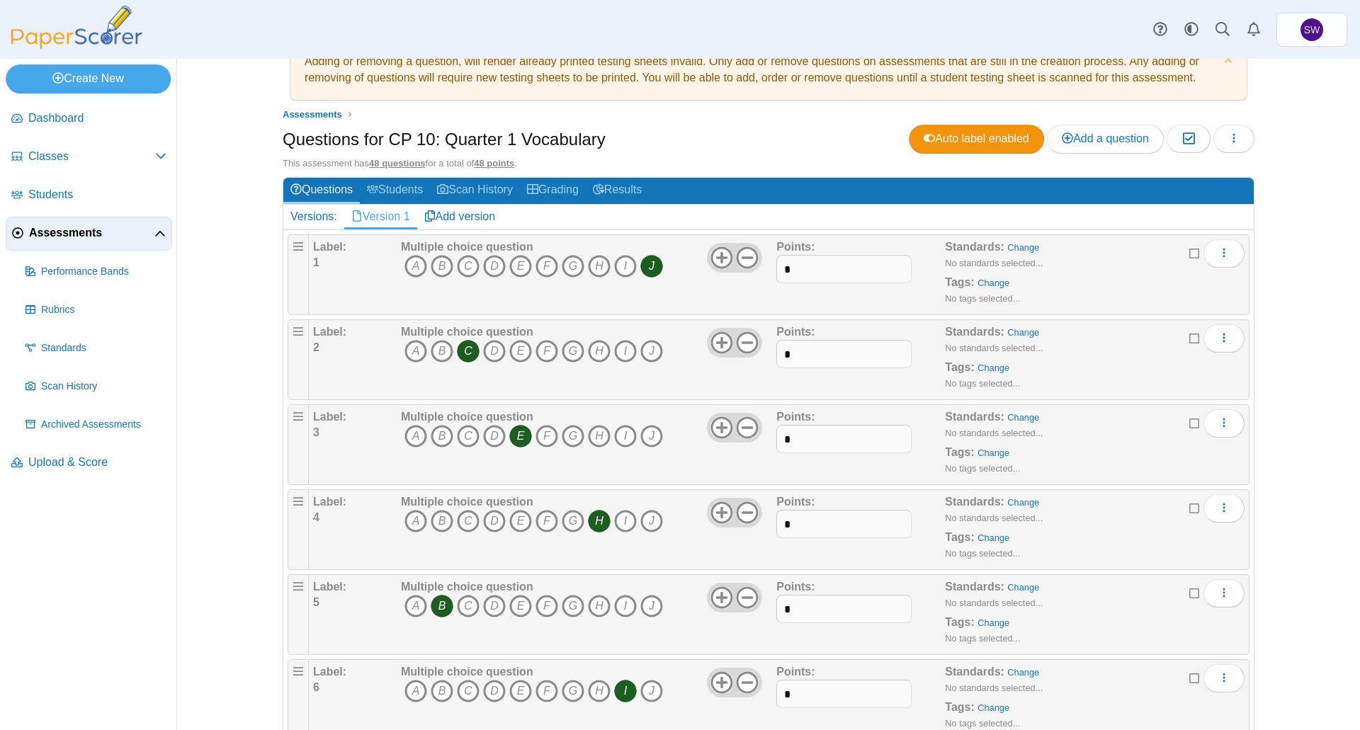
scroll to position [0, 0]
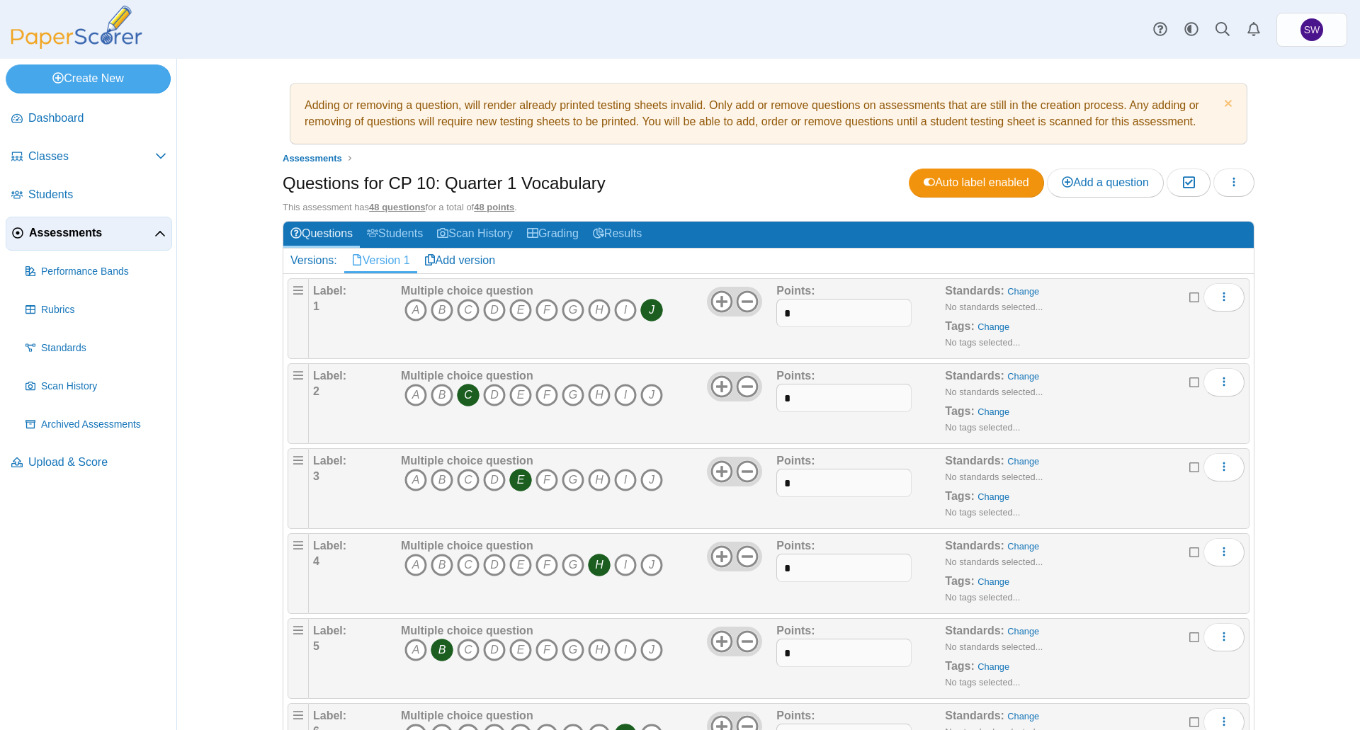
click at [69, 227] on span "Assessments" at bounding box center [91, 233] width 125 height 16
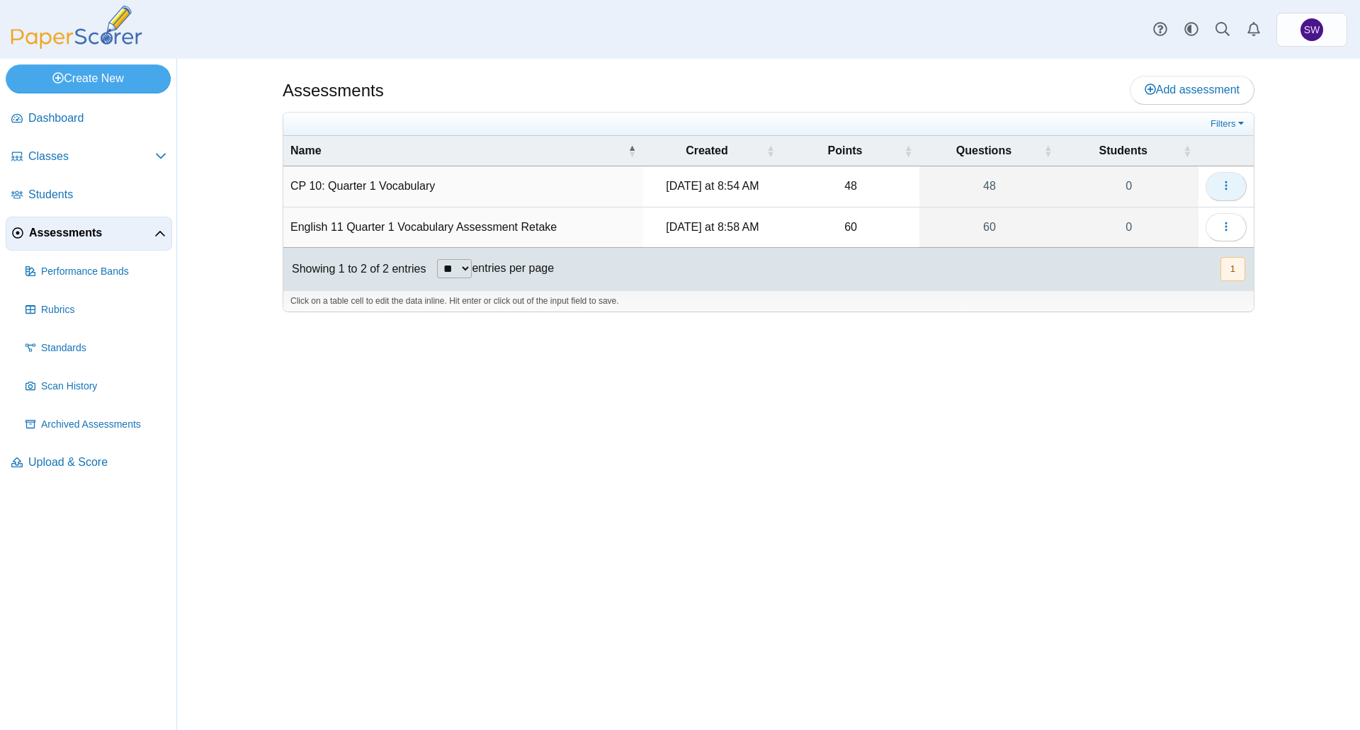
click at [1217, 186] on button "button" at bounding box center [1225, 186] width 41 height 28
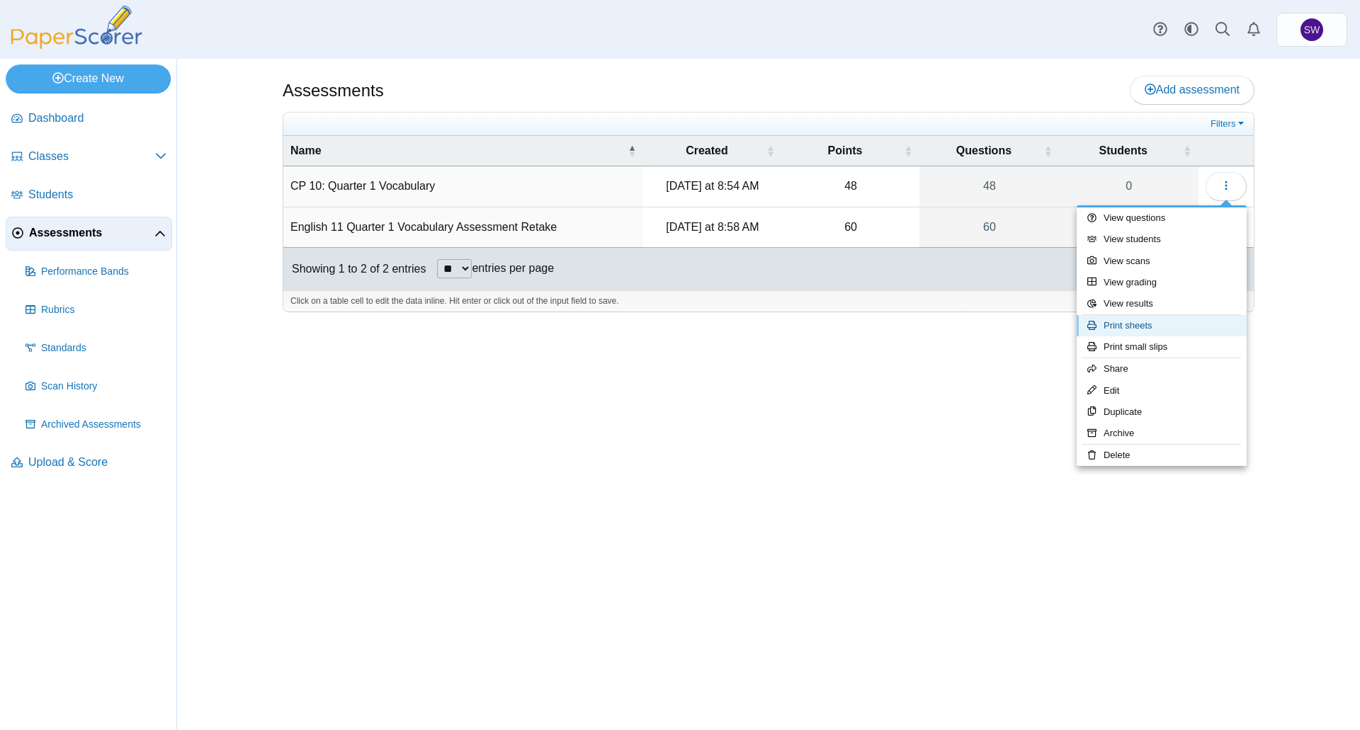
click at [1166, 329] on link "Print sheets" at bounding box center [1161, 325] width 170 height 21
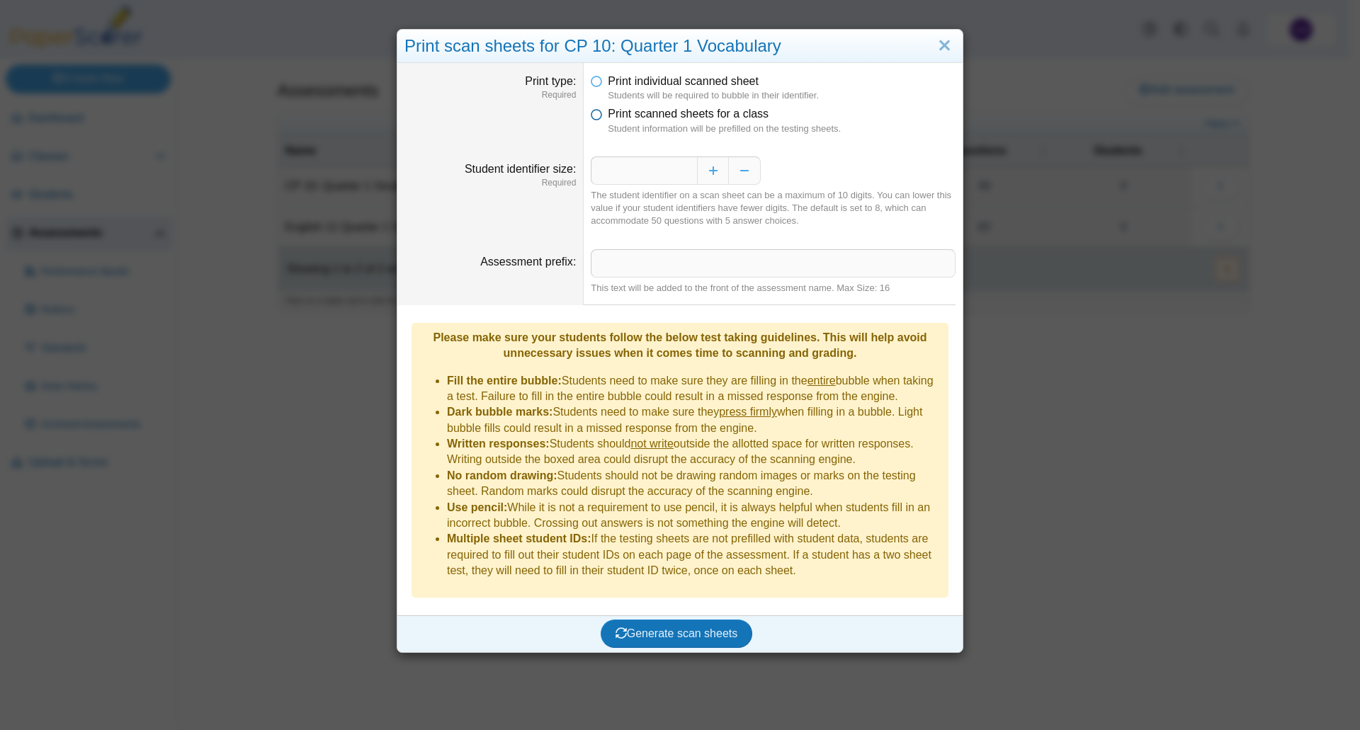
click at [591, 114] on icon at bounding box center [596, 111] width 11 height 10
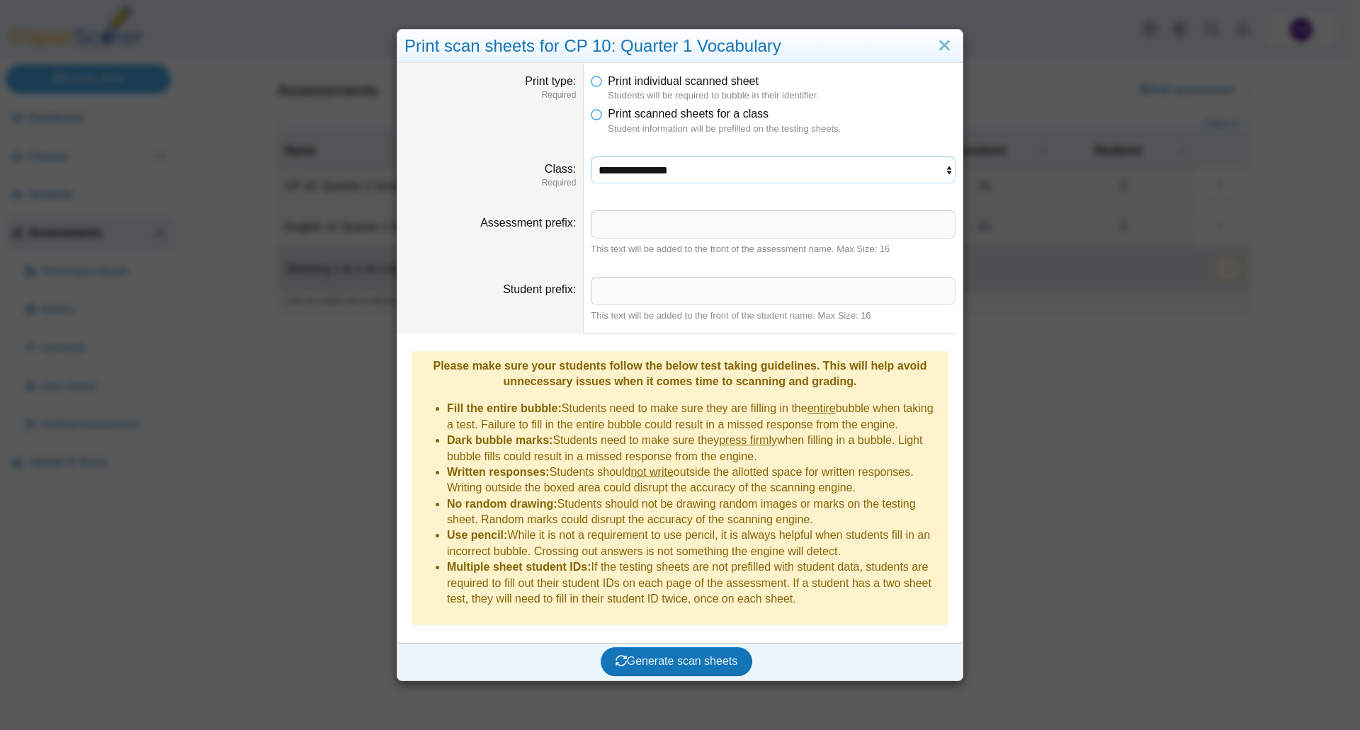
click at [669, 168] on select "**********" at bounding box center [773, 169] width 365 height 27
select select "**********"
click at [591, 156] on select "**********" at bounding box center [773, 169] width 365 height 27
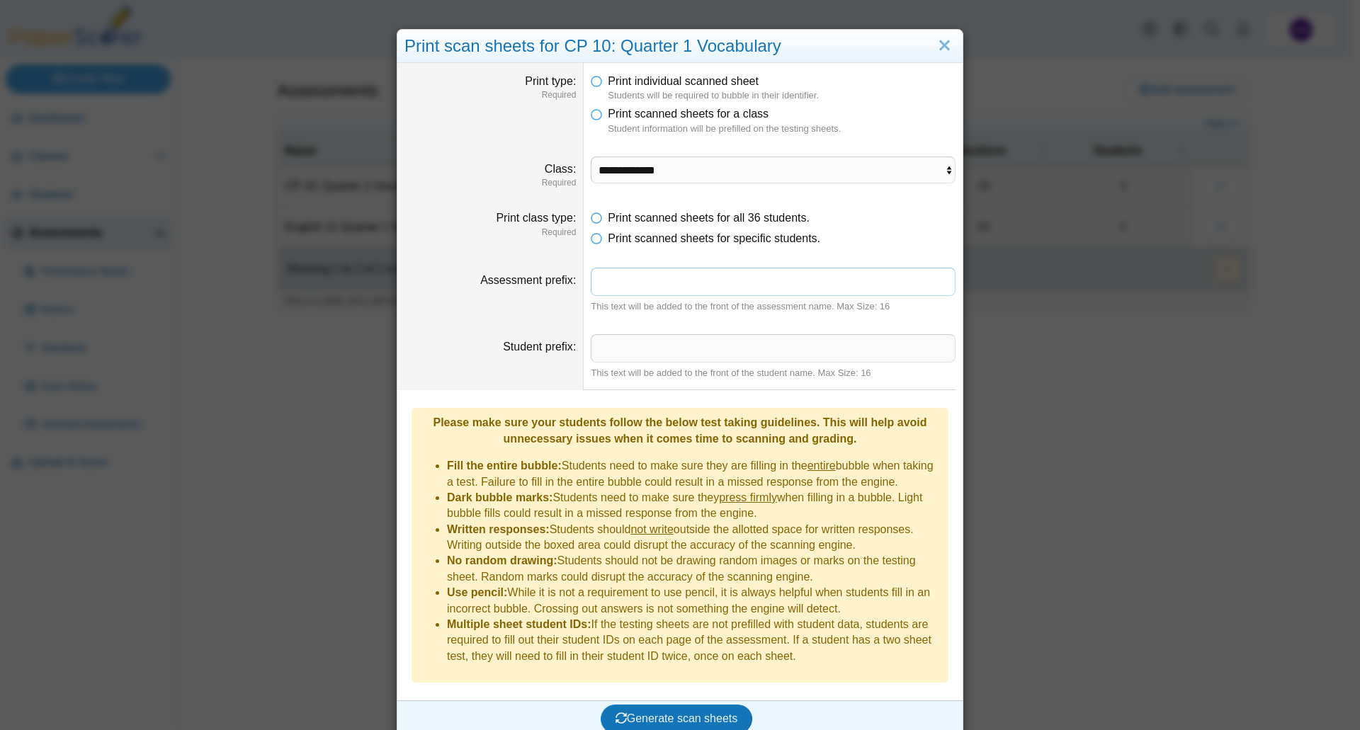
click at [666, 284] on input "Assessment prefix" at bounding box center [773, 282] width 365 height 28
drag, startPoint x: 668, startPoint y: 280, endPoint x: 532, endPoint y: 280, distance: 136.0
click at [532, 280] on dl "**********" at bounding box center [679, 290] width 565 height 67
type input "*"
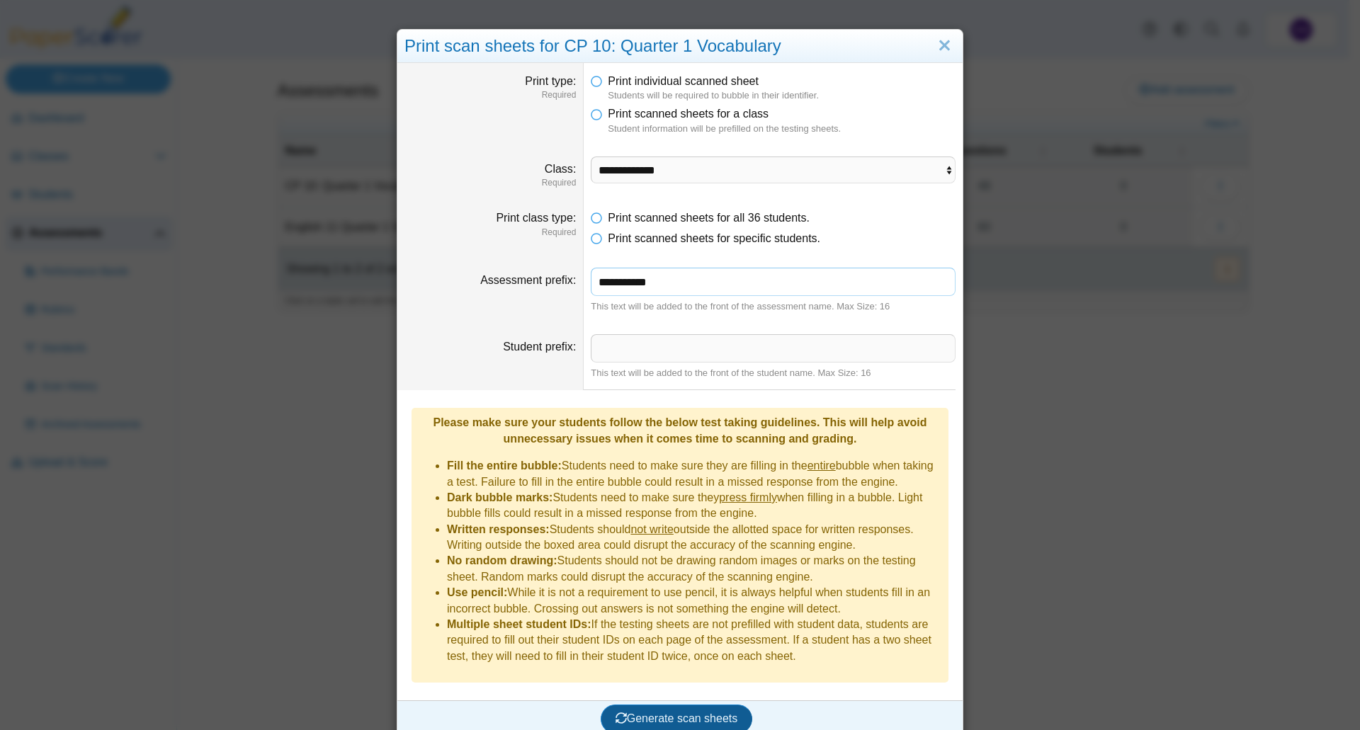
type input "**********"
click at [685, 712] on span "Generate scan sheets" at bounding box center [676, 718] width 123 height 12
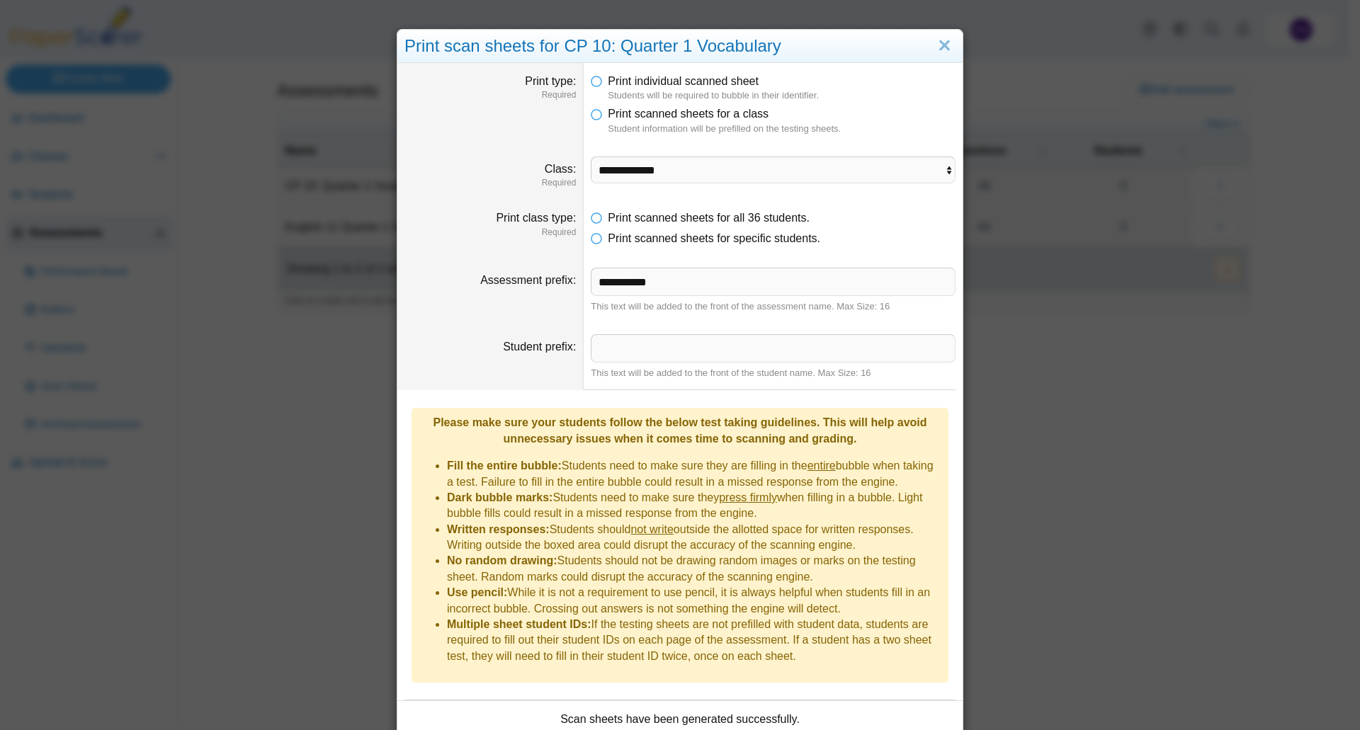
drag, startPoint x: 1158, startPoint y: 1, endPoint x: 1050, endPoint y: 26, distance: 111.3
click at [1050, 26] on div "**********" at bounding box center [680, 365] width 1360 height 730
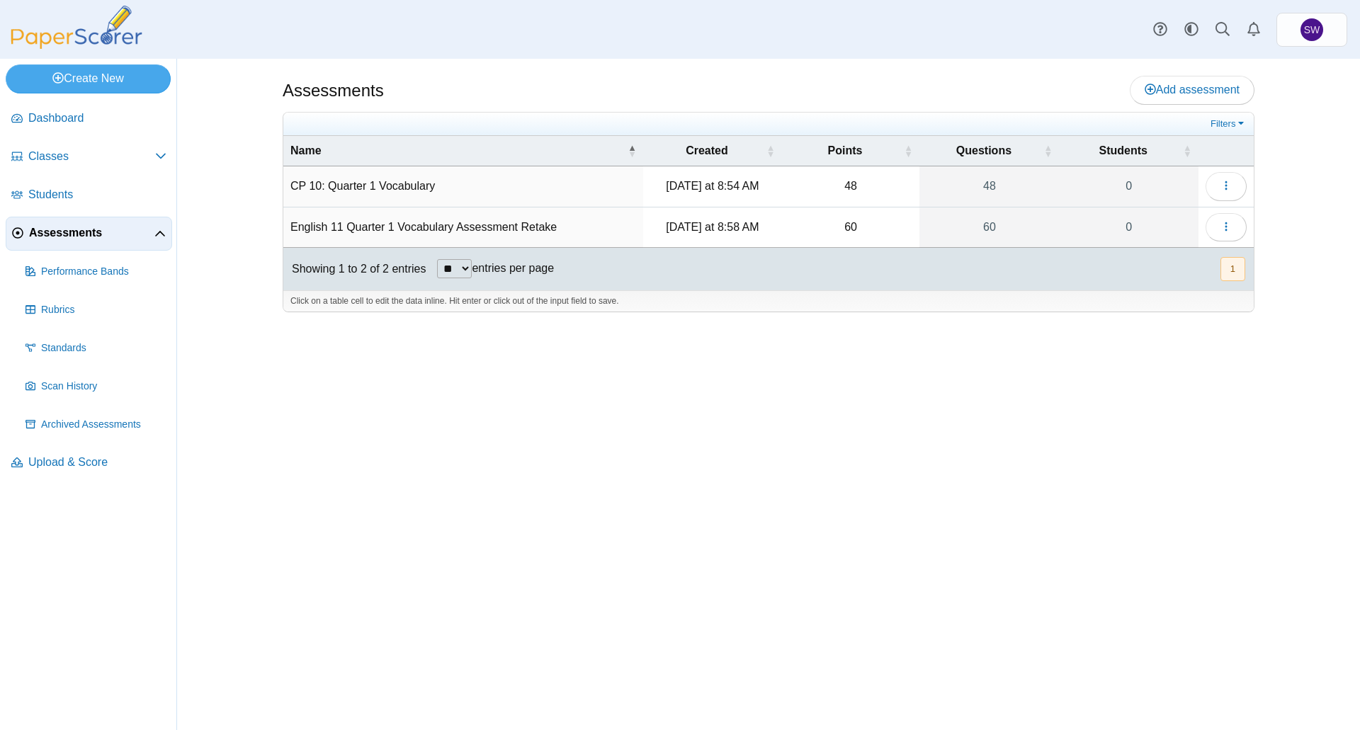
drag, startPoint x: 1020, startPoint y: 2, endPoint x: 1021, endPoint y: 38, distance: 35.4
click at [1021, 38] on div "Dashboard Classes Archived classes Students Assessments" at bounding box center [680, 29] width 1360 height 59
click at [164, 155] on use at bounding box center [161, 157] width 10 height 6
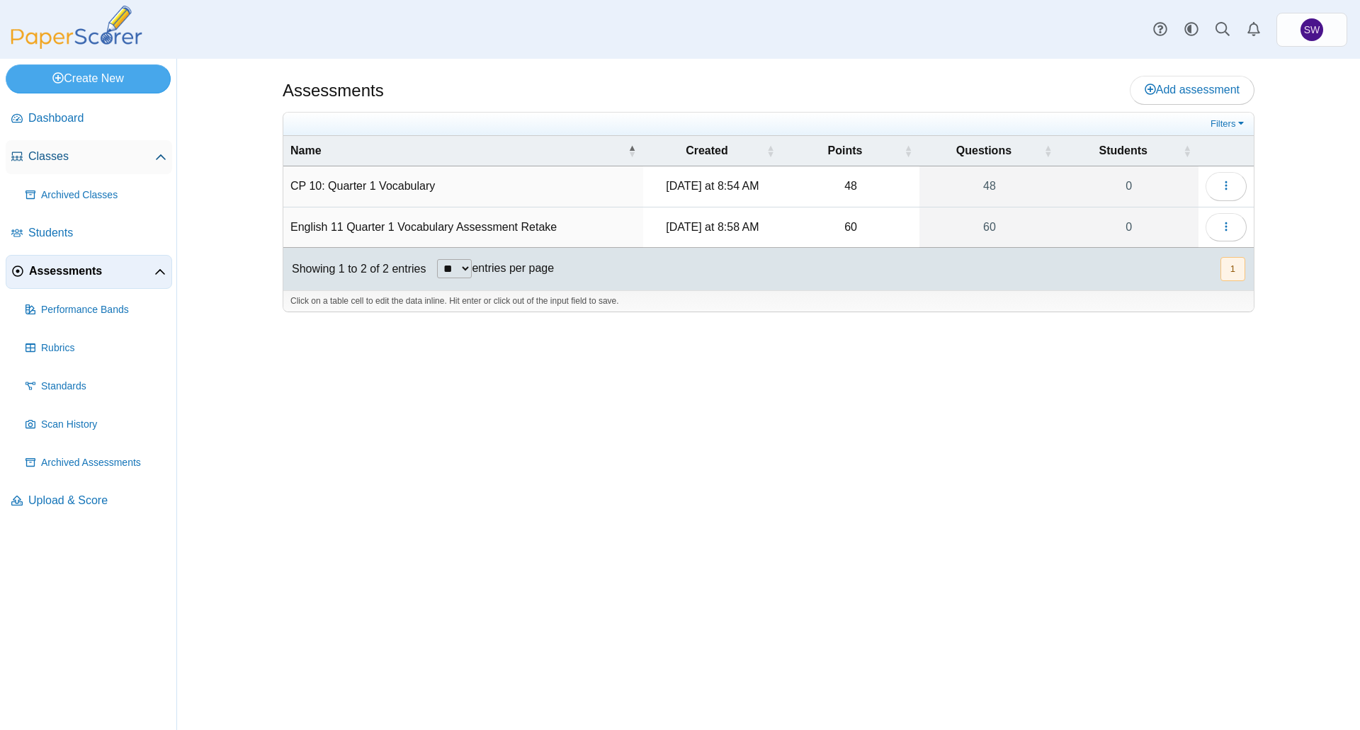
click at [55, 156] on span "Classes" at bounding box center [91, 157] width 127 height 16
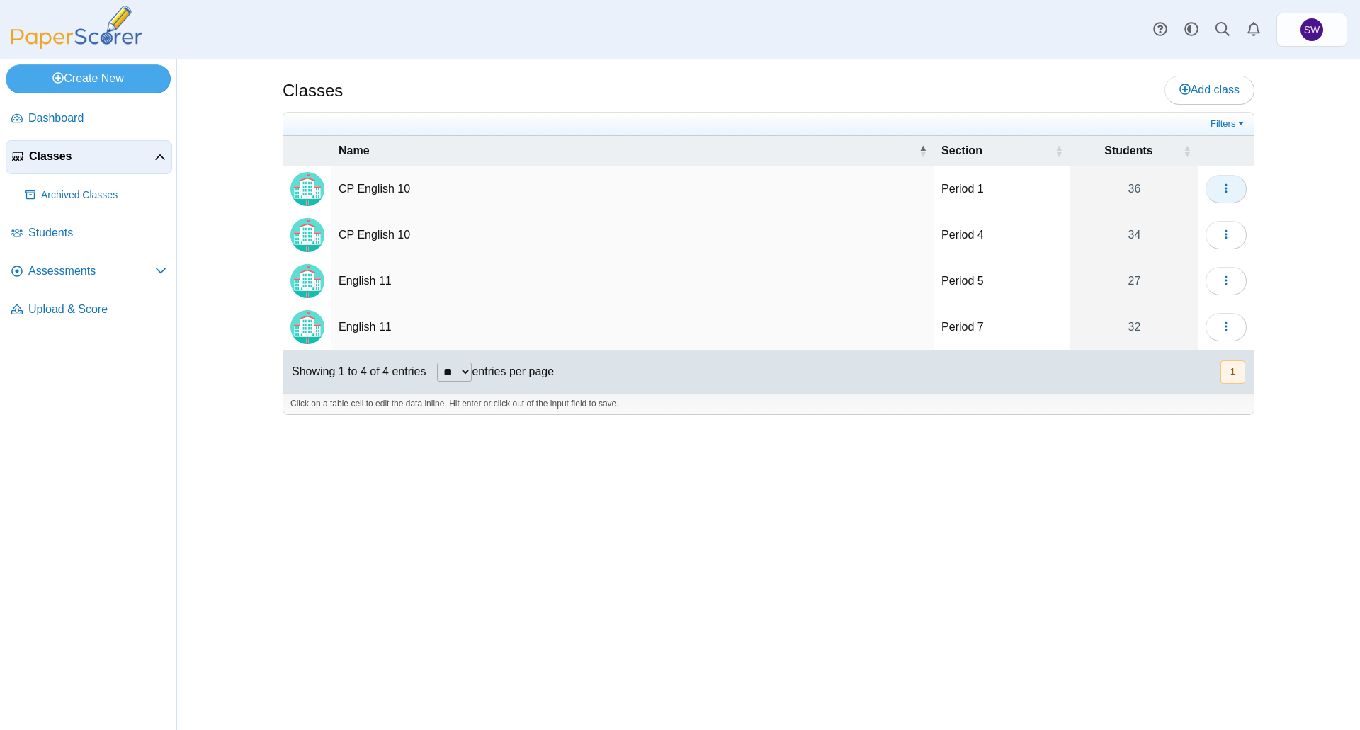
click at [1225, 188] on use "button" at bounding box center [1225, 188] width 2 height 9
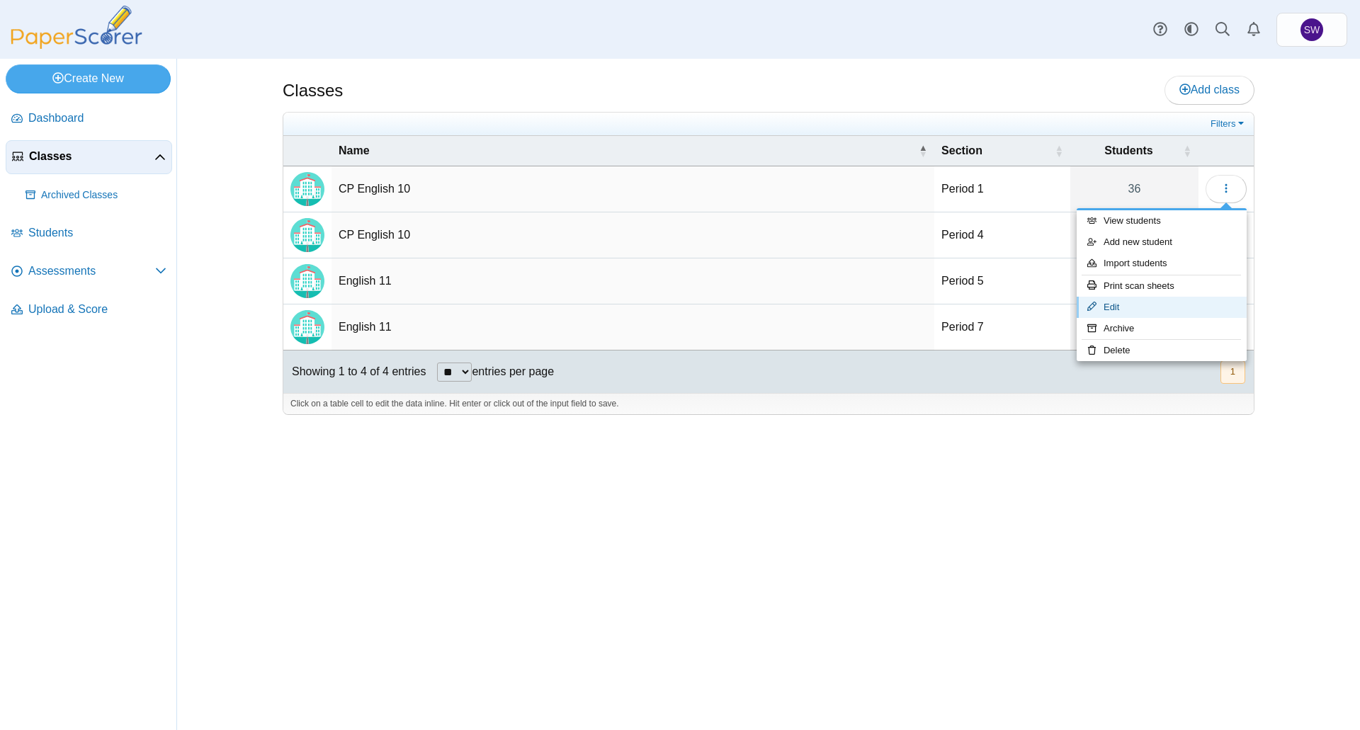
click at [1153, 312] on link "Edit" at bounding box center [1161, 307] width 170 height 21
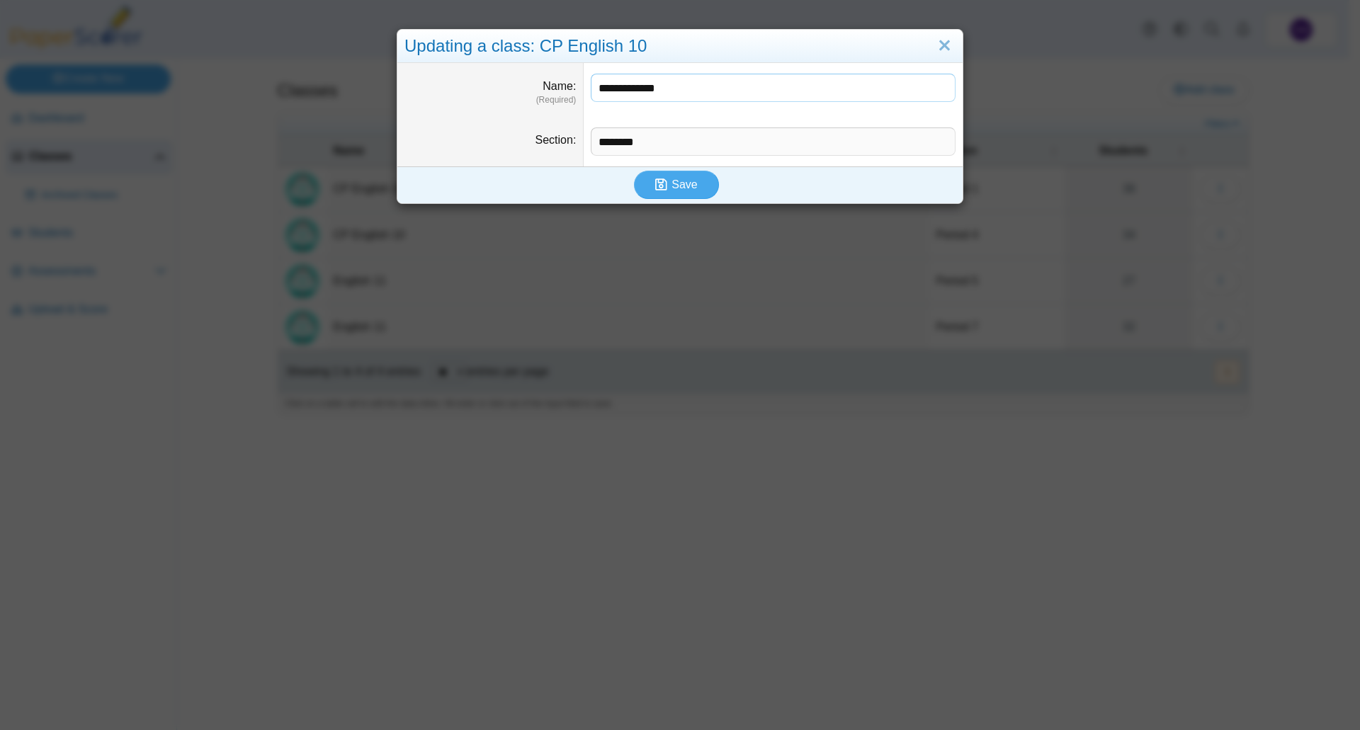
click at [683, 85] on input "**********" at bounding box center [773, 88] width 365 height 28
type input "**********"
click at [682, 182] on span "Save" at bounding box center [683, 184] width 25 height 12
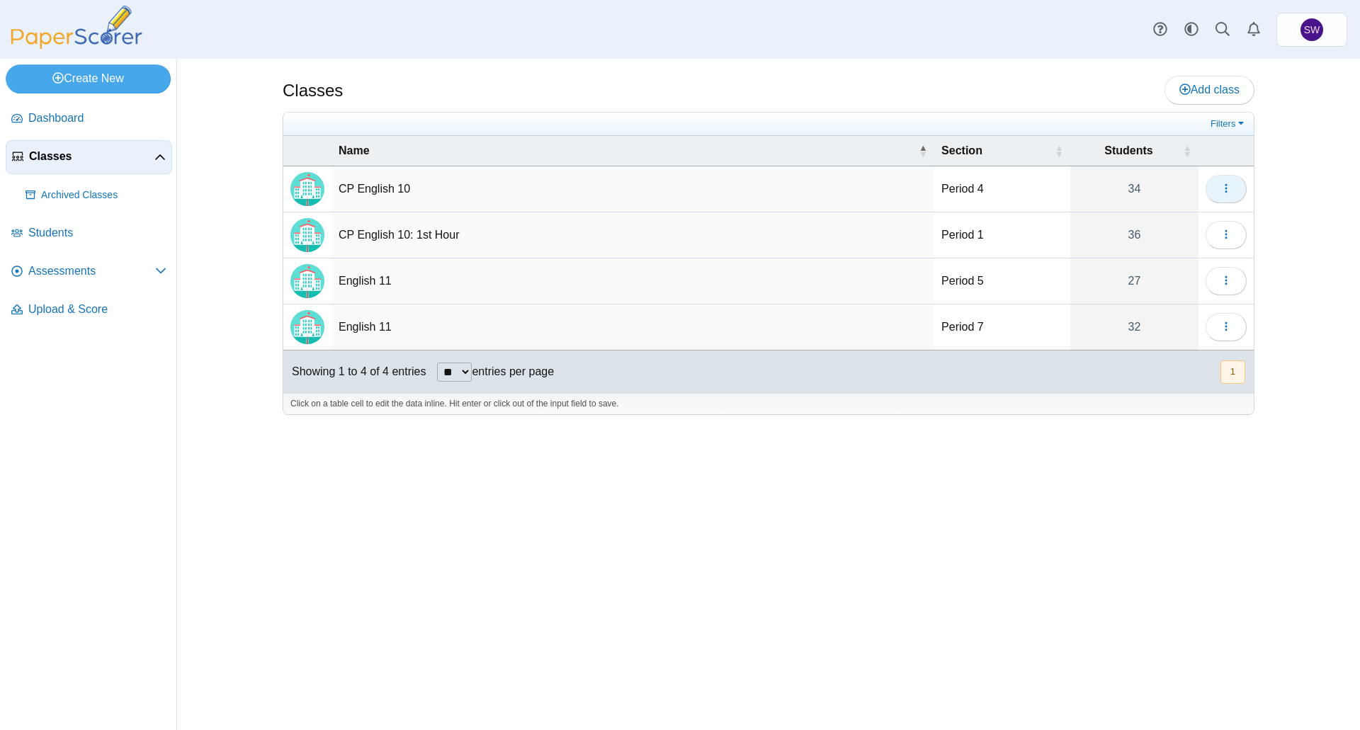
click at [1223, 183] on span "button" at bounding box center [1225, 189] width 11 height 12
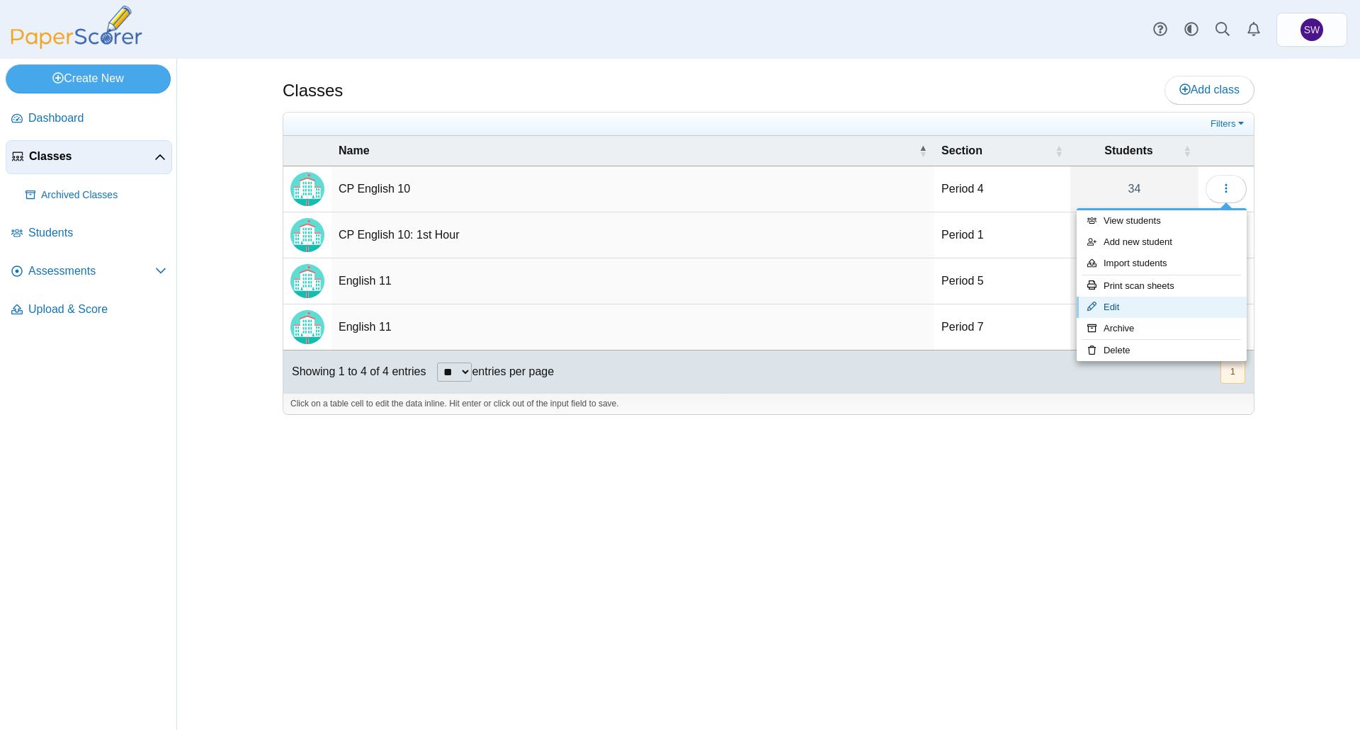
click at [1168, 309] on link "Edit" at bounding box center [1161, 307] width 170 height 21
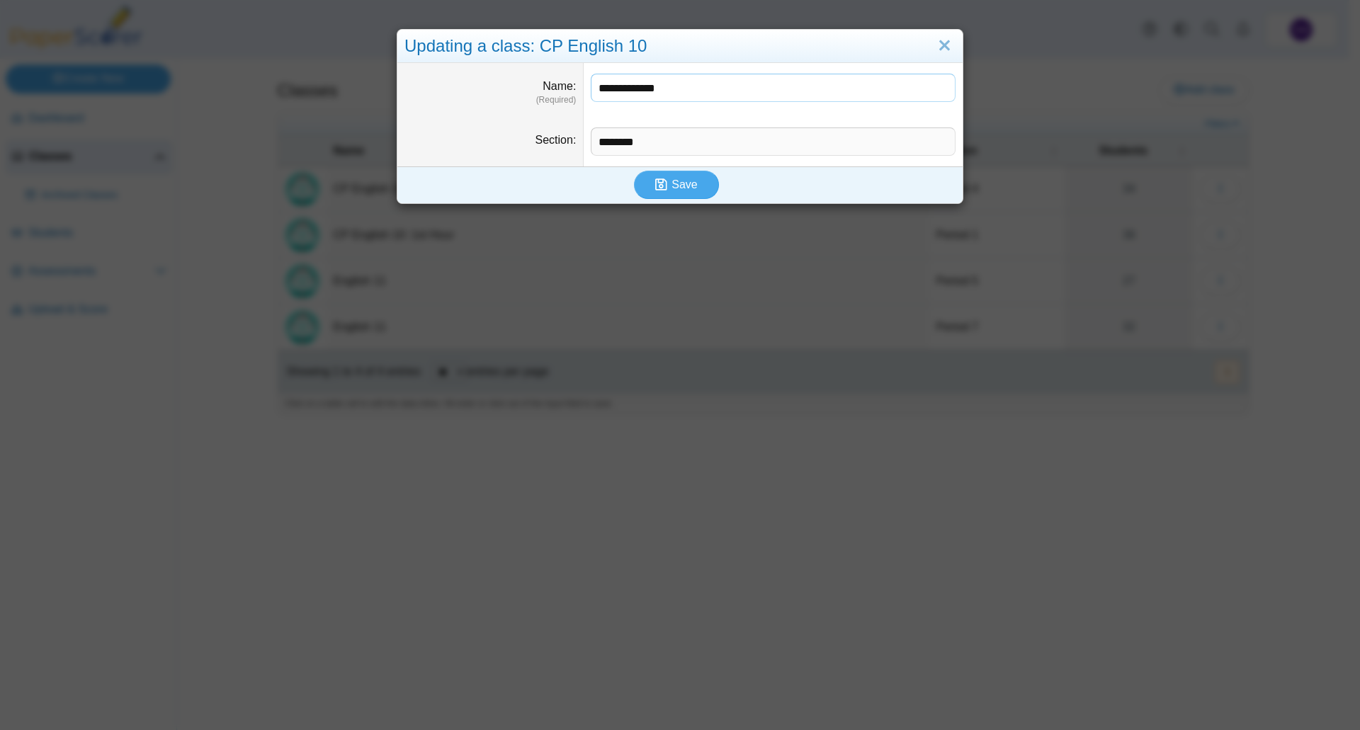
click at [692, 91] on input "**********" at bounding box center [773, 88] width 365 height 28
type input "**********"
click at [672, 181] on span "Save" at bounding box center [683, 184] width 25 height 12
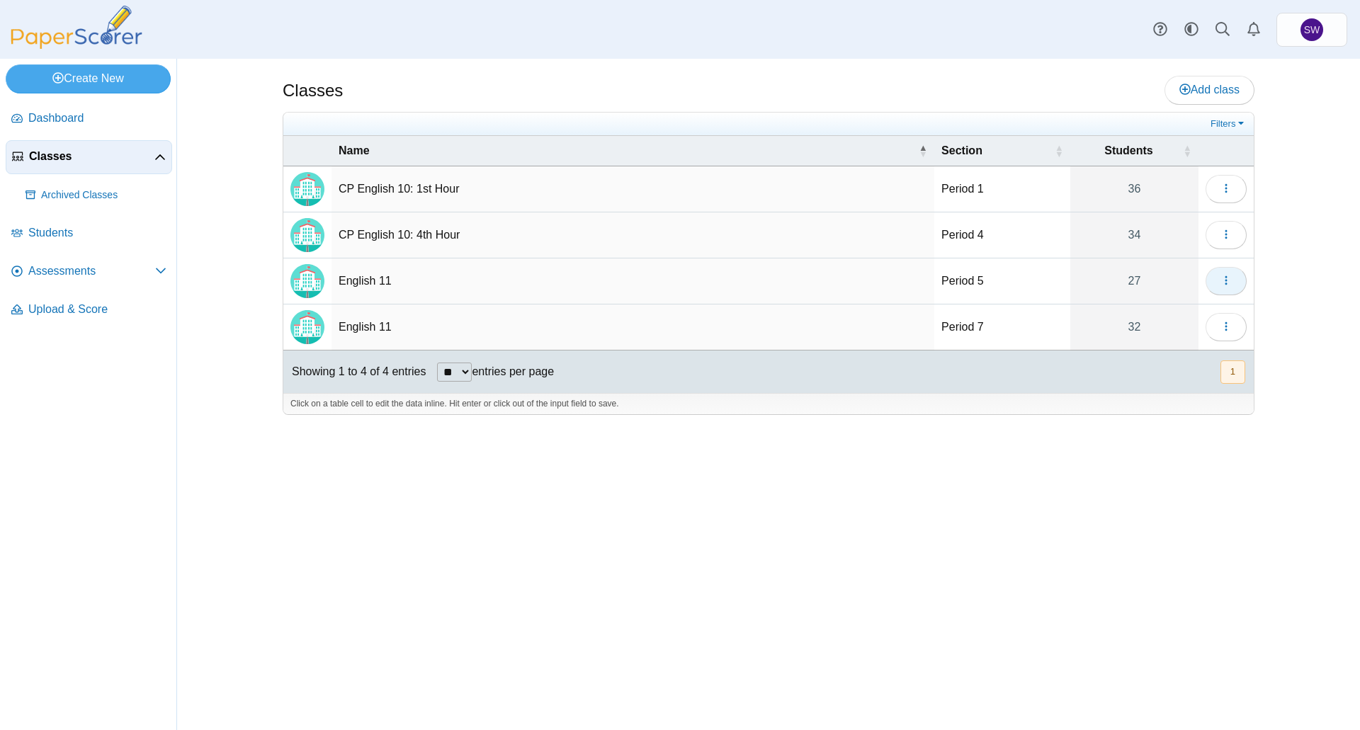
click at [1225, 283] on icon "button" at bounding box center [1225, 280] width 11 height 11
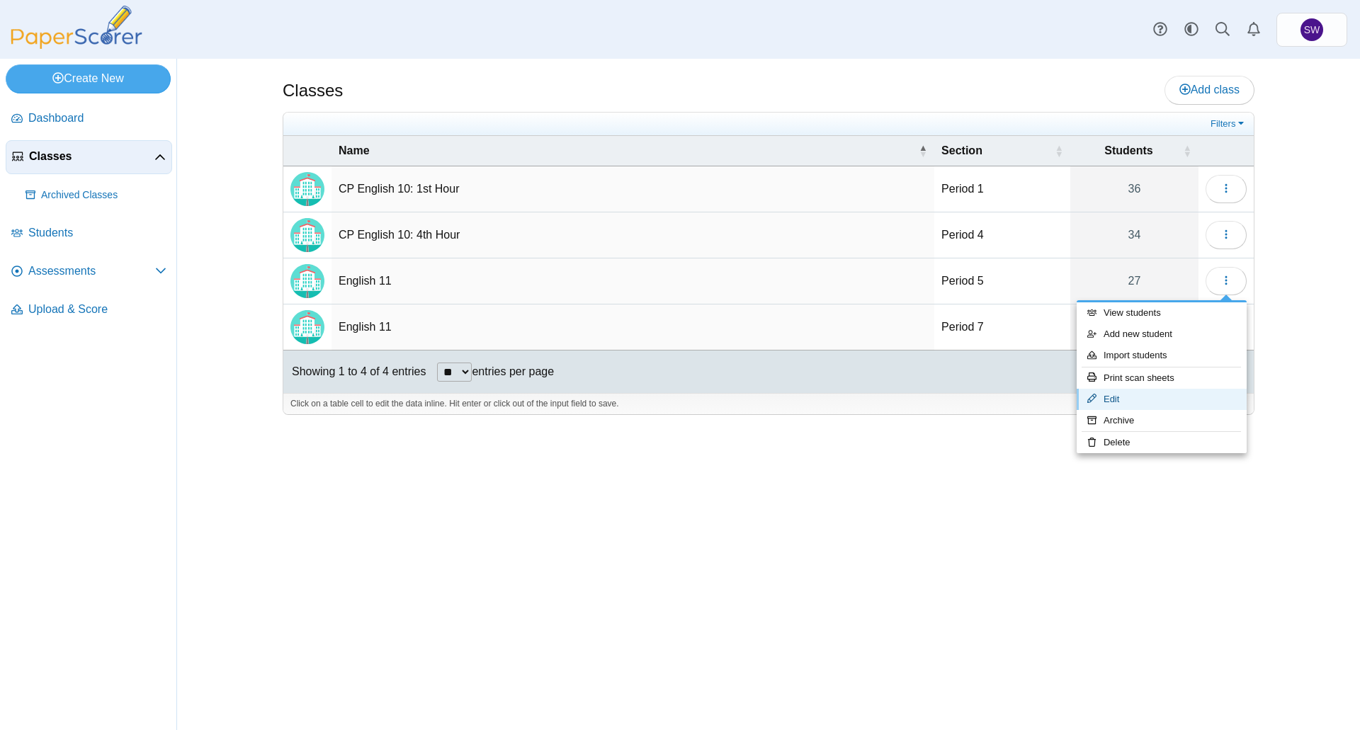
click at [1190, 399] on link "Edit" at bounding box center [1161, 399] width 170 height 21
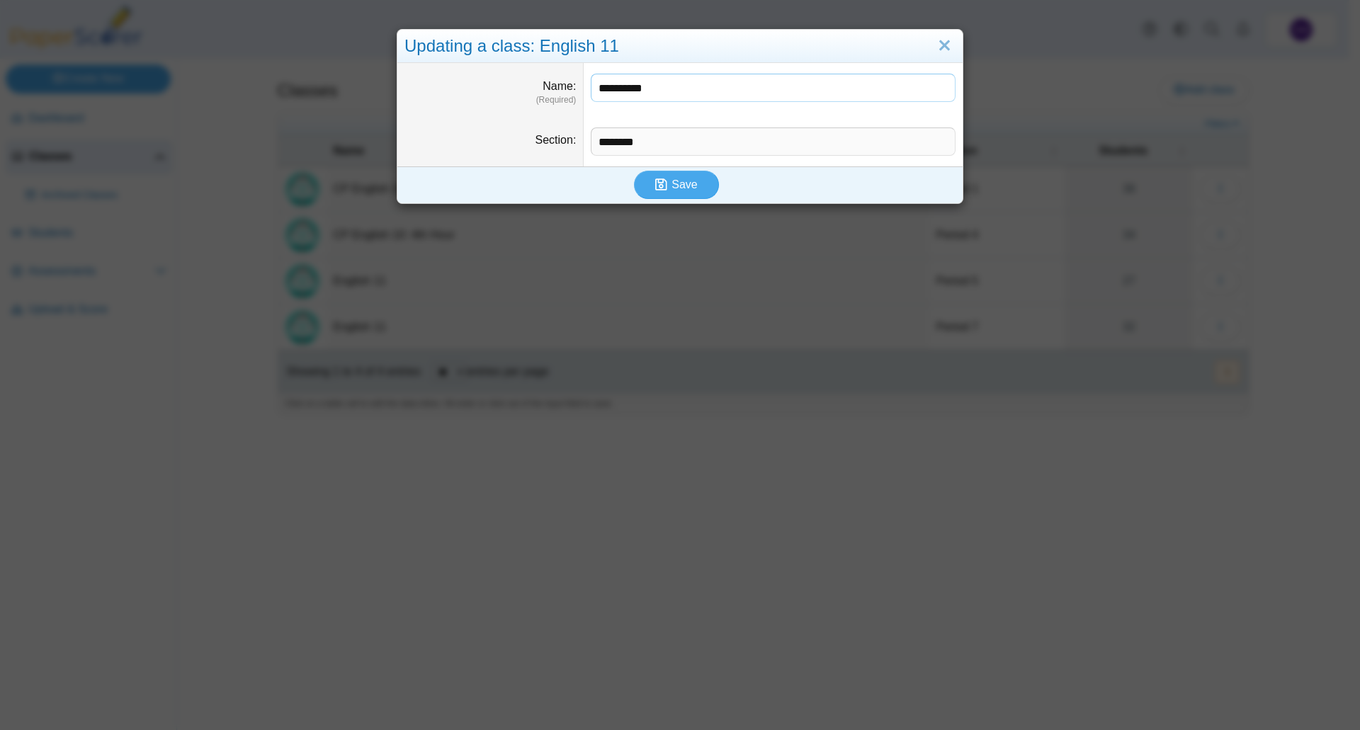
click at [700, 79] on input "**********" at bounding box center [773, 88] width 365 height 28
type input "**********"
click at [676, 186] on span "Save" at bounding box center [683, 184] width 25 height 12
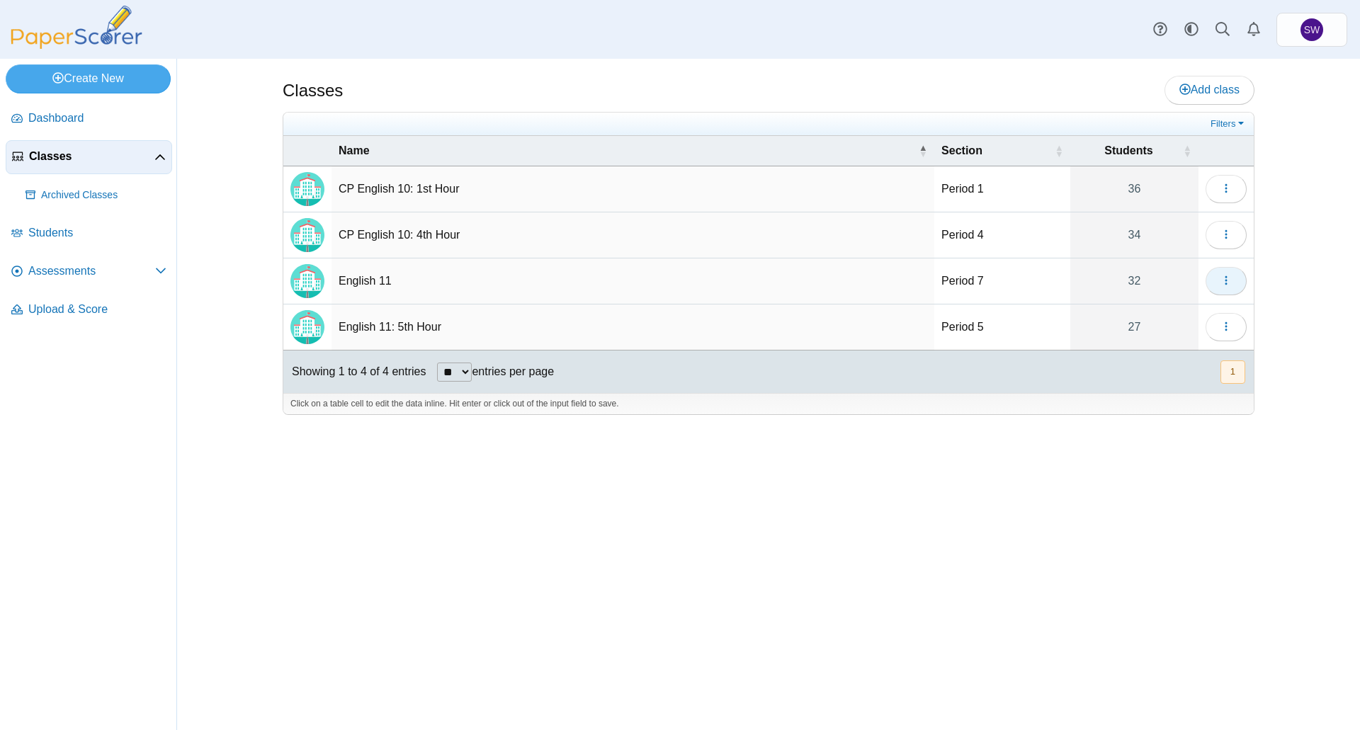
click at [1220, 280] on icon "button" at bounding box center [1225, 280] width 11 height 11
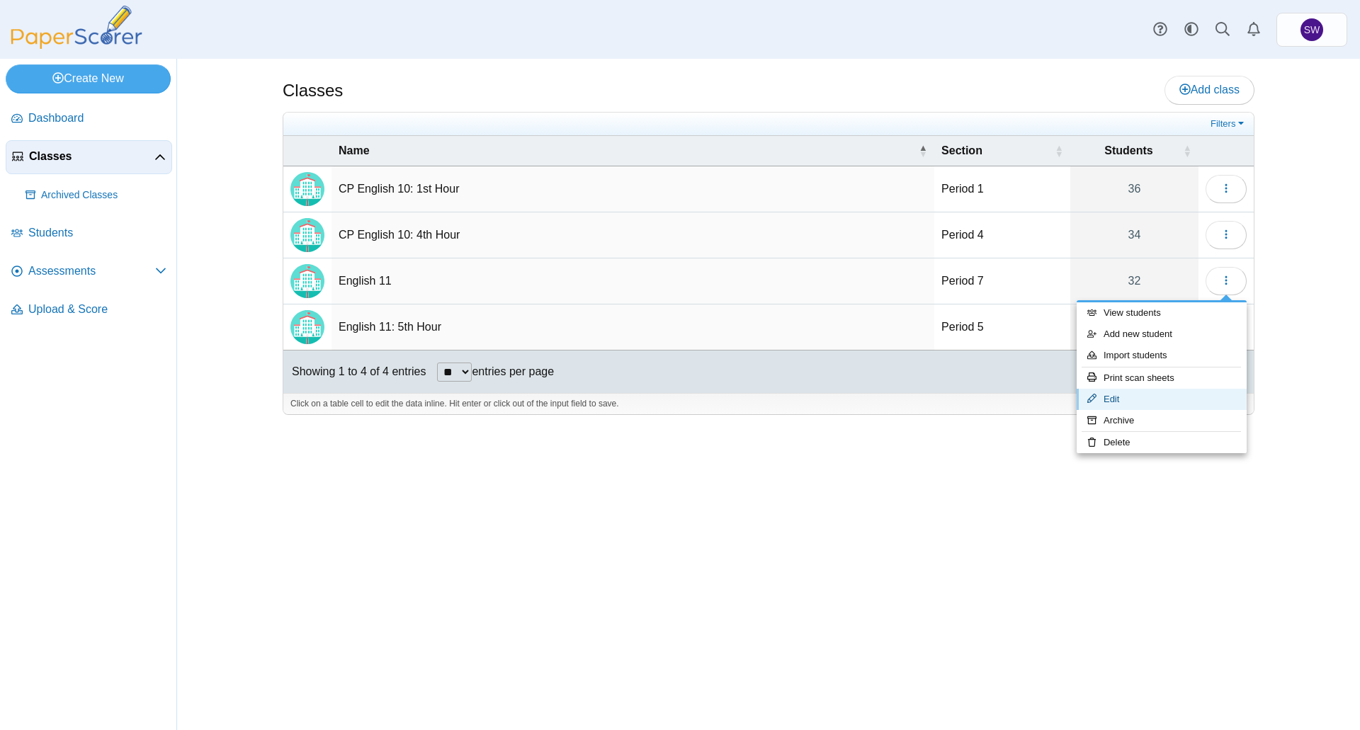
click at [1171, 402] on link "Edit" at bounding box center [1161, 399] width 170 height 21
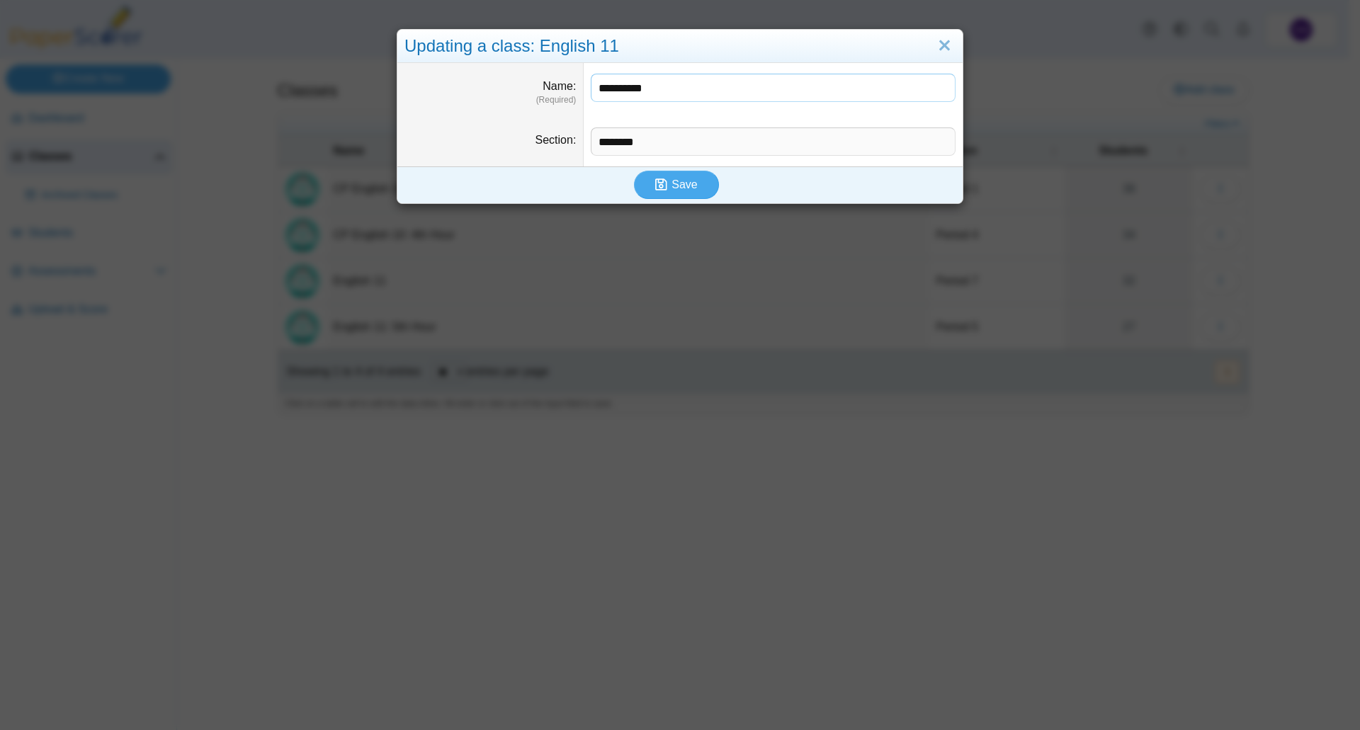
click at [664, 89] on input "**********" at bounding box center [773, 88] width 365 height 28
type input "**********"
click at [679, 182] on span "Save" at bounding box center [683, 184] width 25 height 12
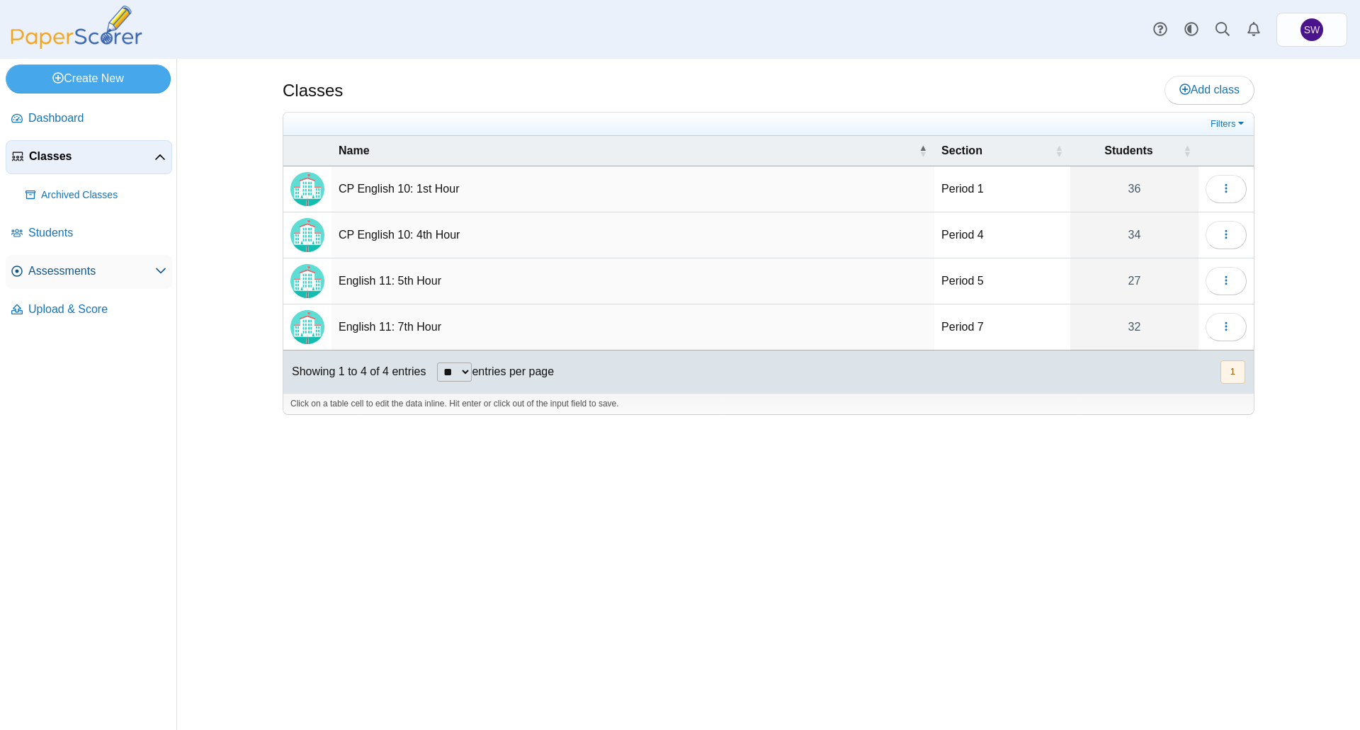
click at [103, 267] on span "Assessments" at bounding box center [91, 271] width 127 height 16
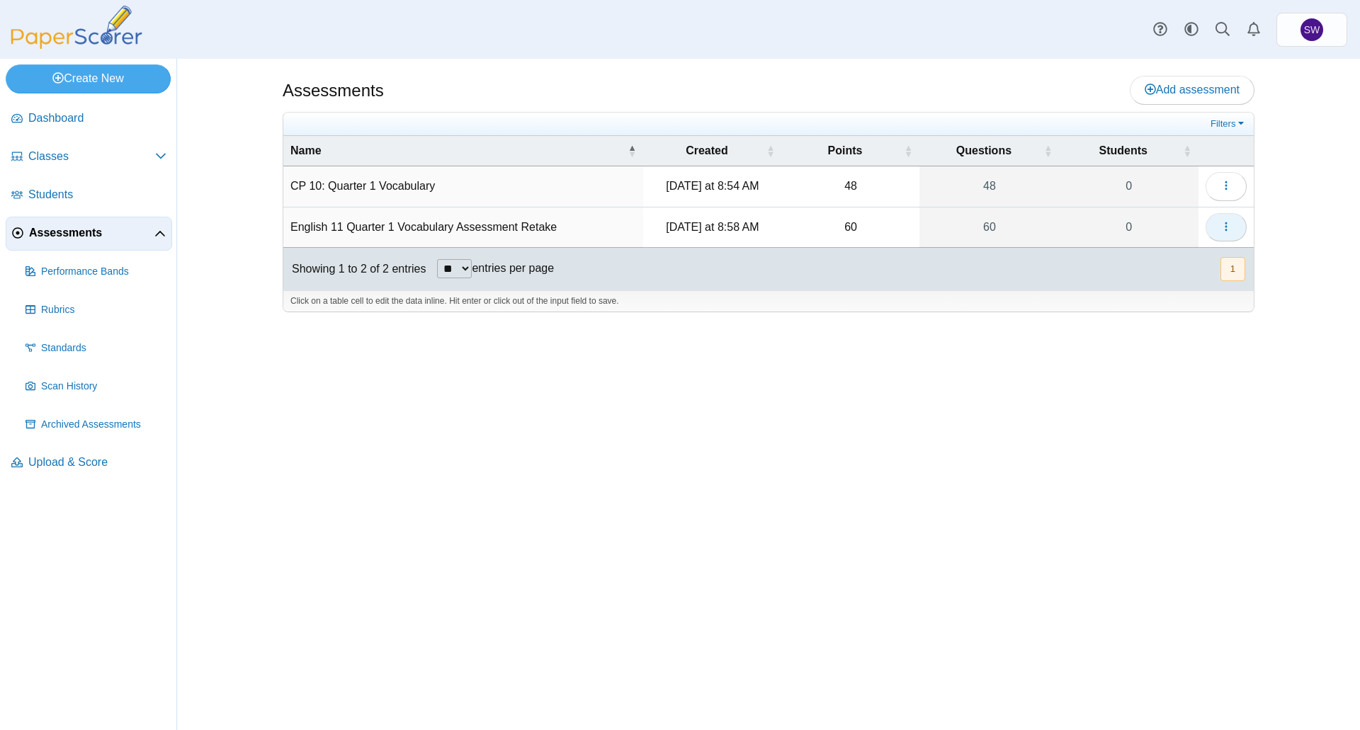
click at [1226, 228] on icon "button" at bounding box center [1225, 226] width 11 height 11
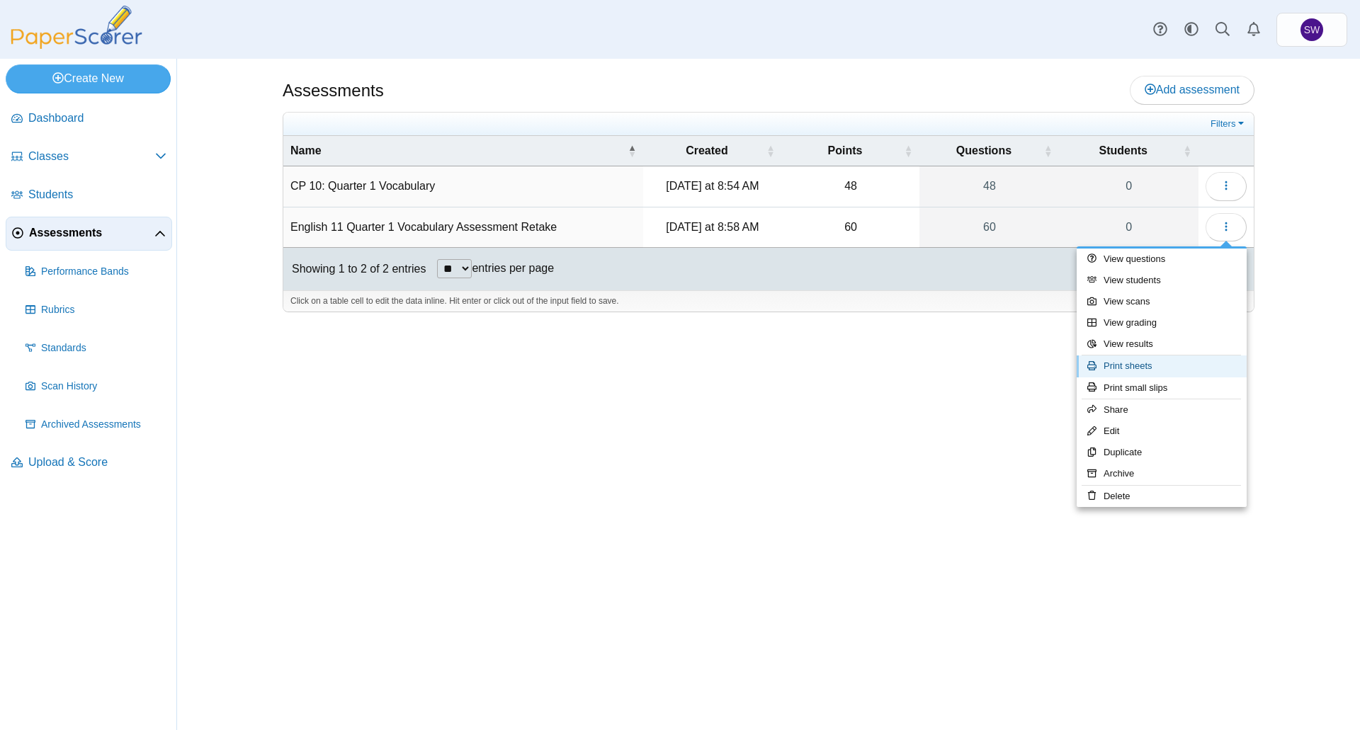
click at [1141, 364] on link "Print sheets" at bounding box center [1161, 365] width 170 height 21
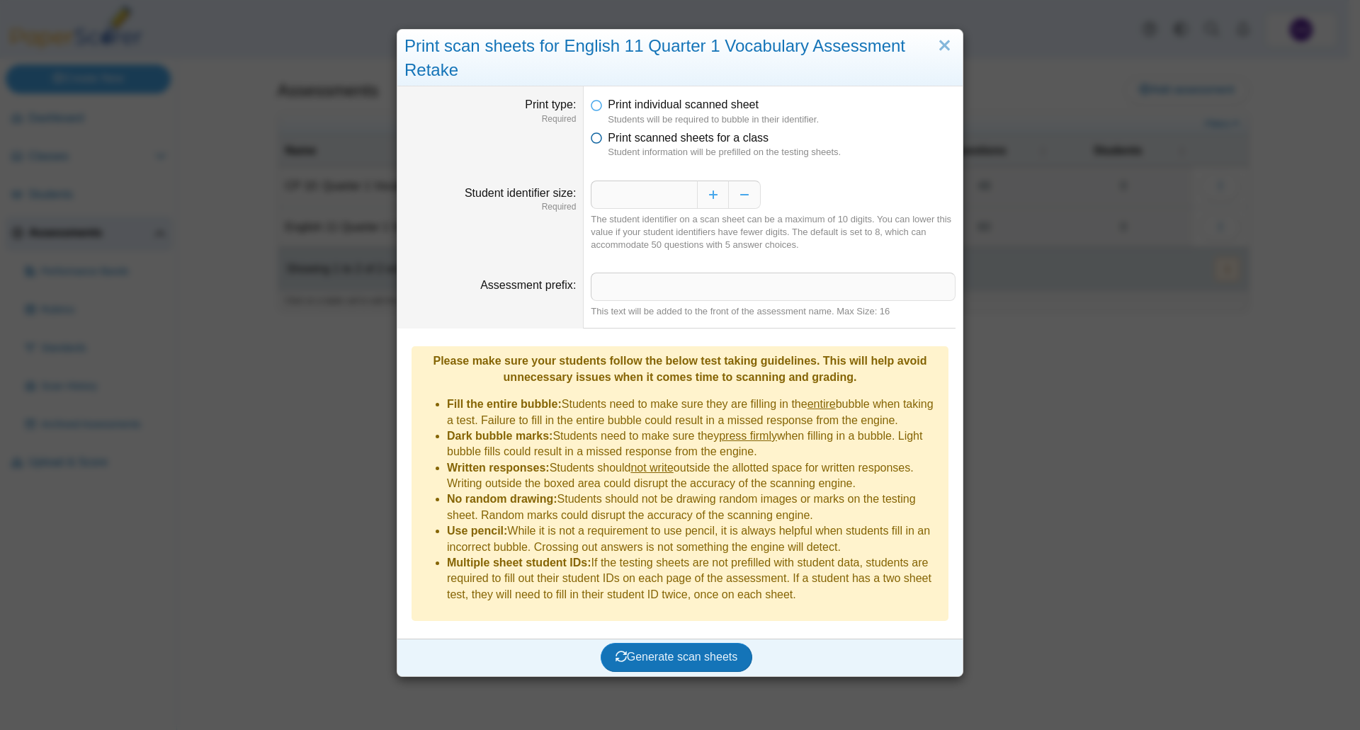
click at [591, 139] on icon at bounding box center [596, 135] width 11 height 10
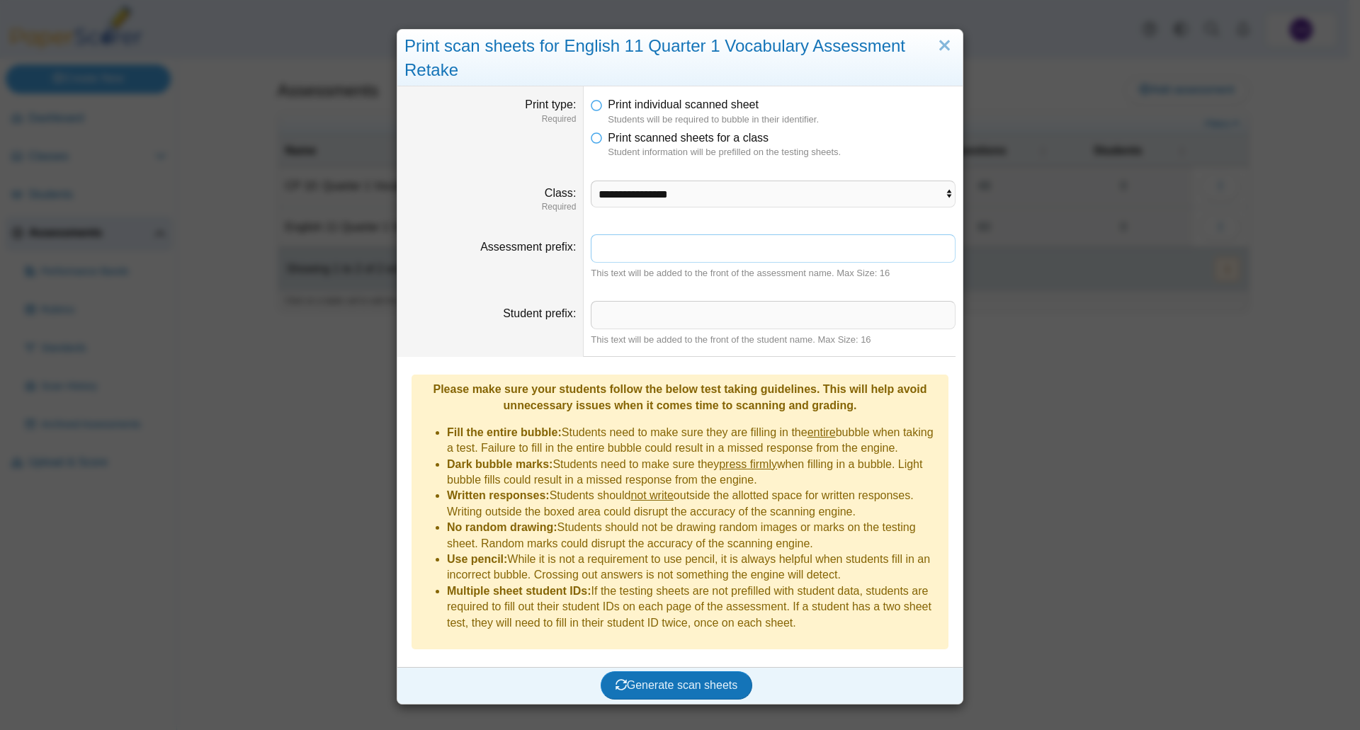
click at [683, 246] on input "Assessment prefix" at bounding box center [773, 248] width 365 height 28
type input "**********"
click at [677, 679] on span "Generate scan sheets" at bounding box center [676, 685] width 123 height 12
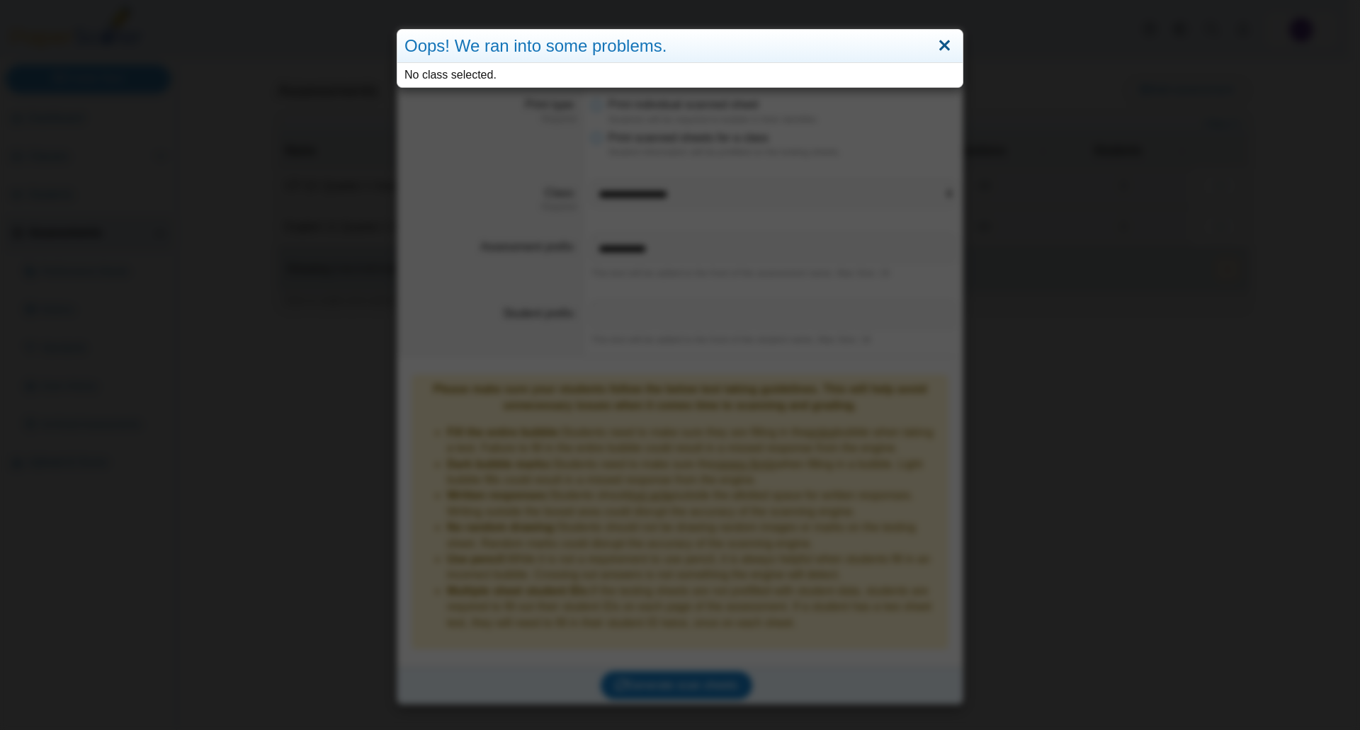
click at [940, 45] on link "Close" at bounding box center [944, 46] width 22 height 24
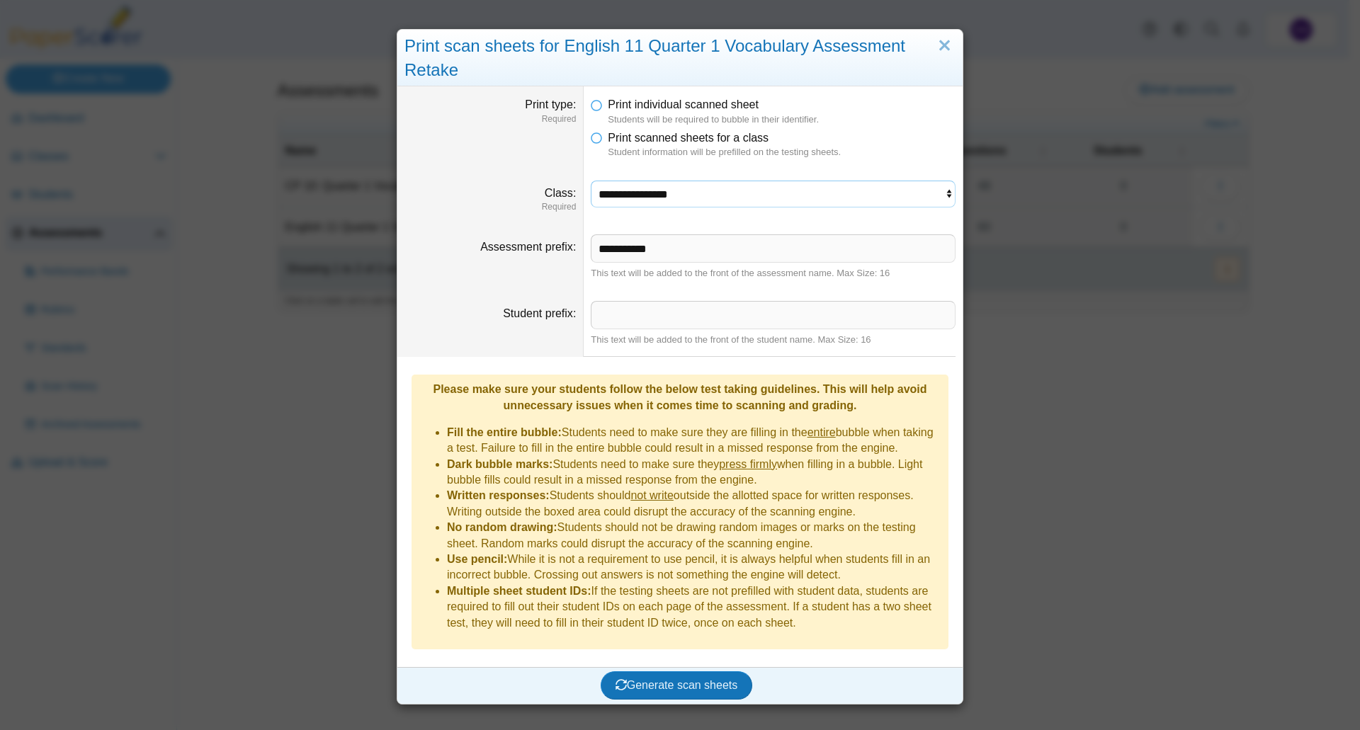
click at [889, 192] on select "**********" at bounding box center [773, 194] width 365 height 27
select select "**********"
click at [591, 181] on select "**********" at bounding box center [773, 194] width 365 height 27
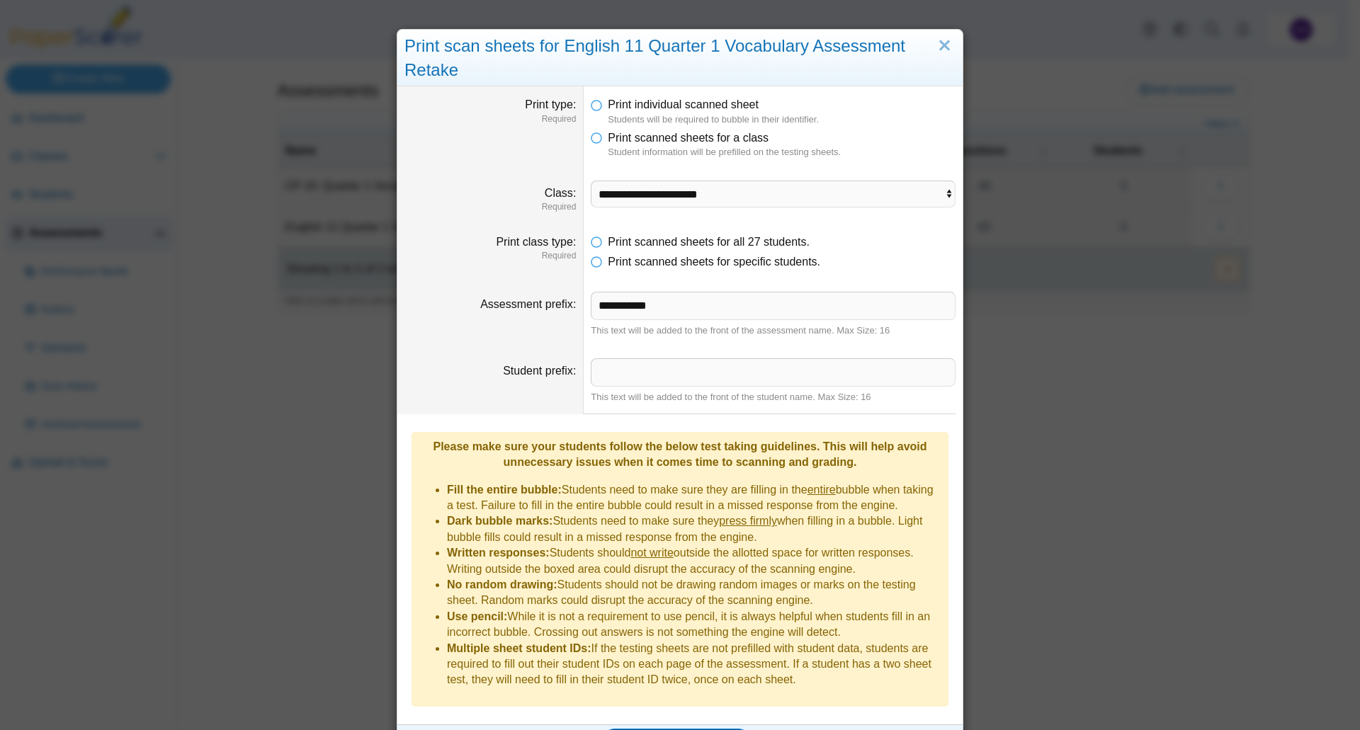
click at [666, 729] on span "Generate scan sheets" at bounding box center [676, 742] width 123 height 12
